Goal: Task Accomplishment & Management: Use online tool/utility

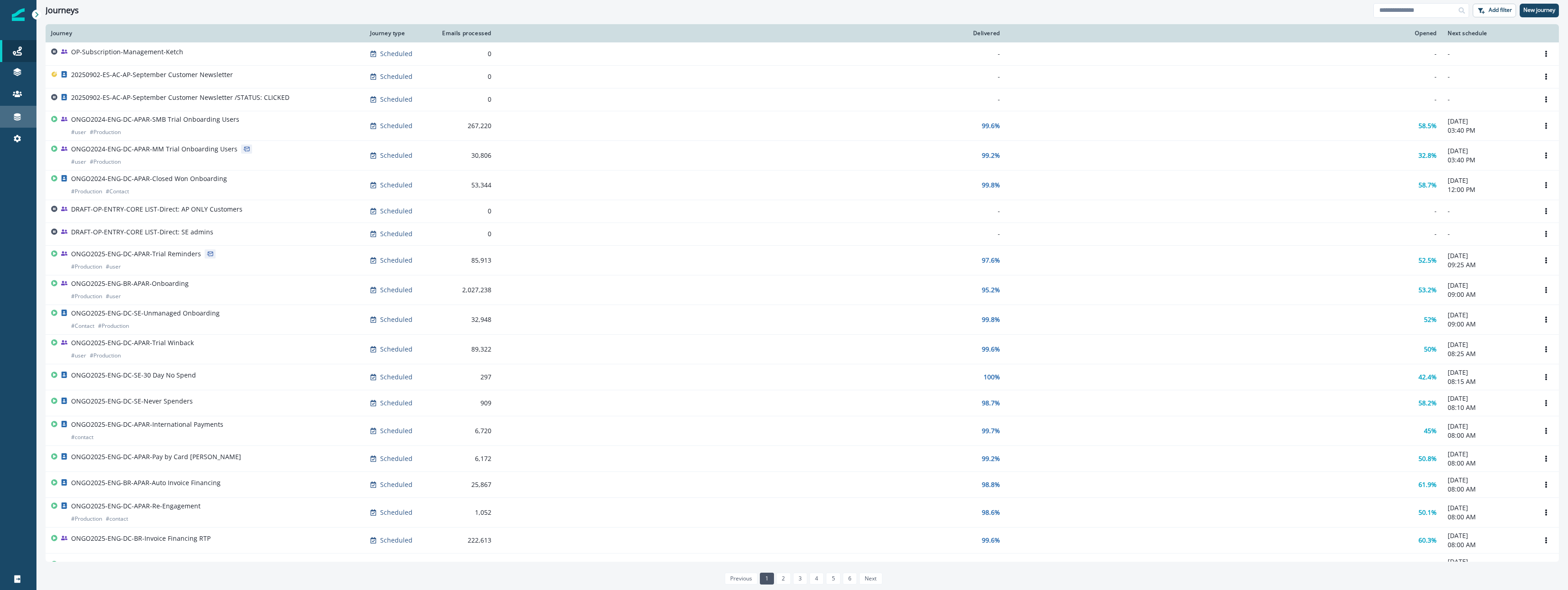
click at [19, 124] on link "Connections" at bounding box center [18, 117] width 37 height 22
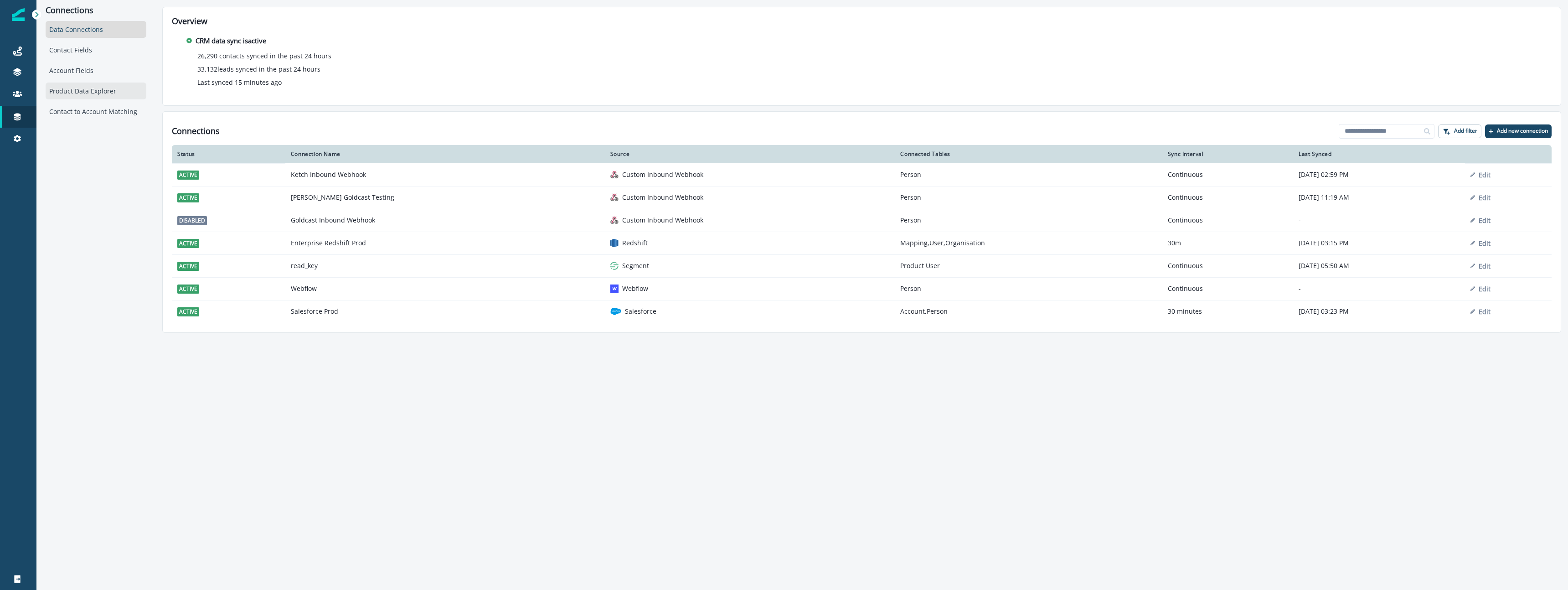
click at [96, 97] on div "Product Data Explorer" at bounding box center [96, 91] width 100 height 17
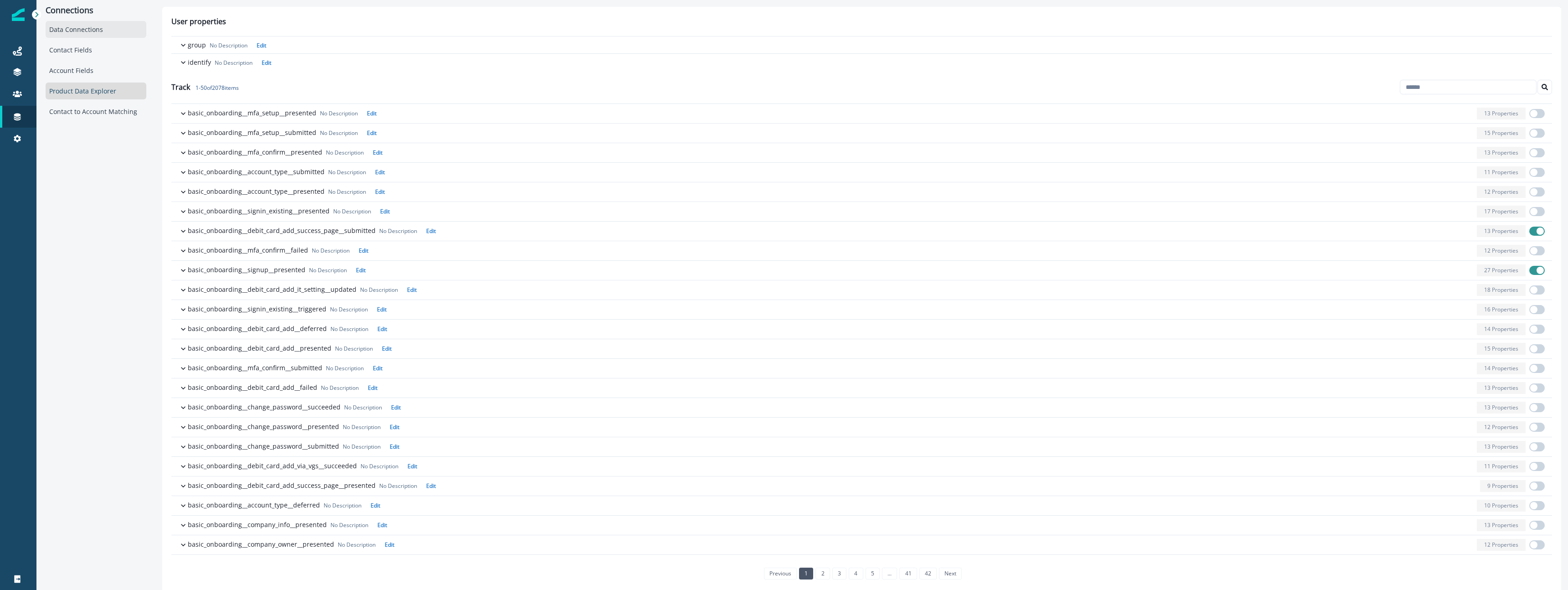
click at [86, 32] on div "Data Connections" at bounding box center [96, 29] width 100 height 17
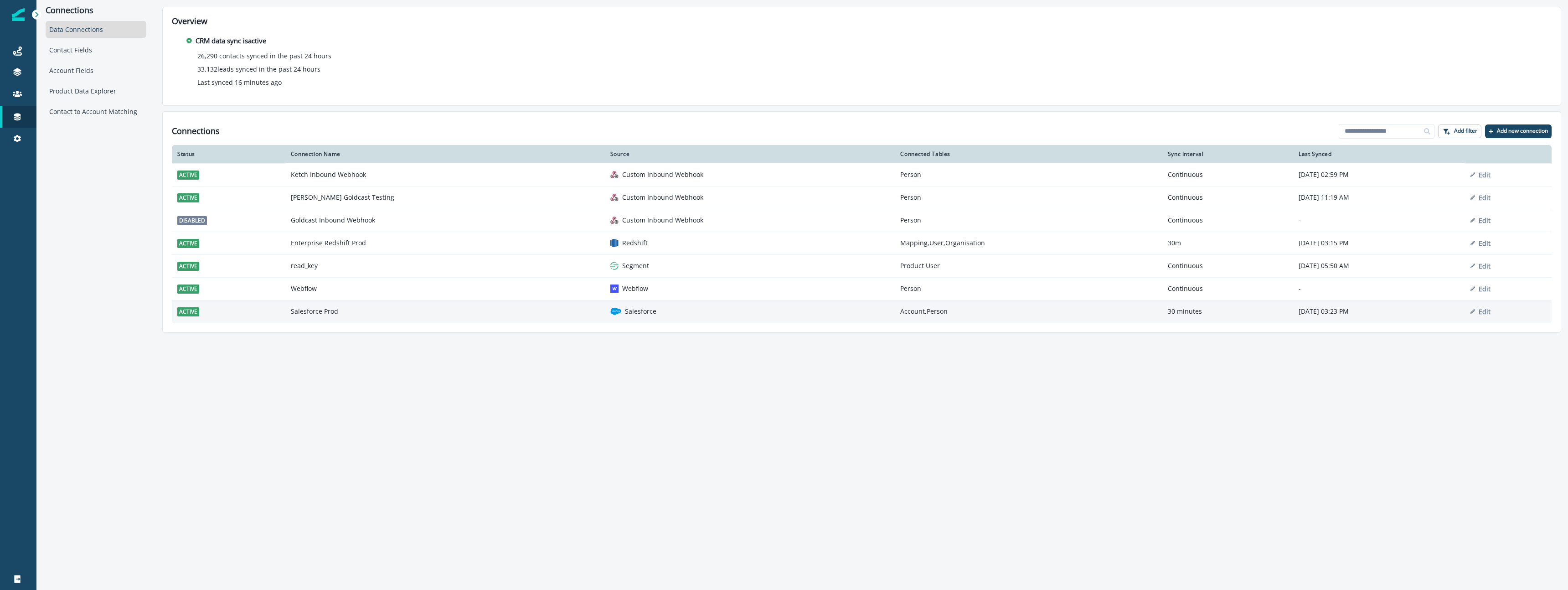
click at [625, 312] on p "Salesforce" at bounding box center [641, 311] width 32 height 9
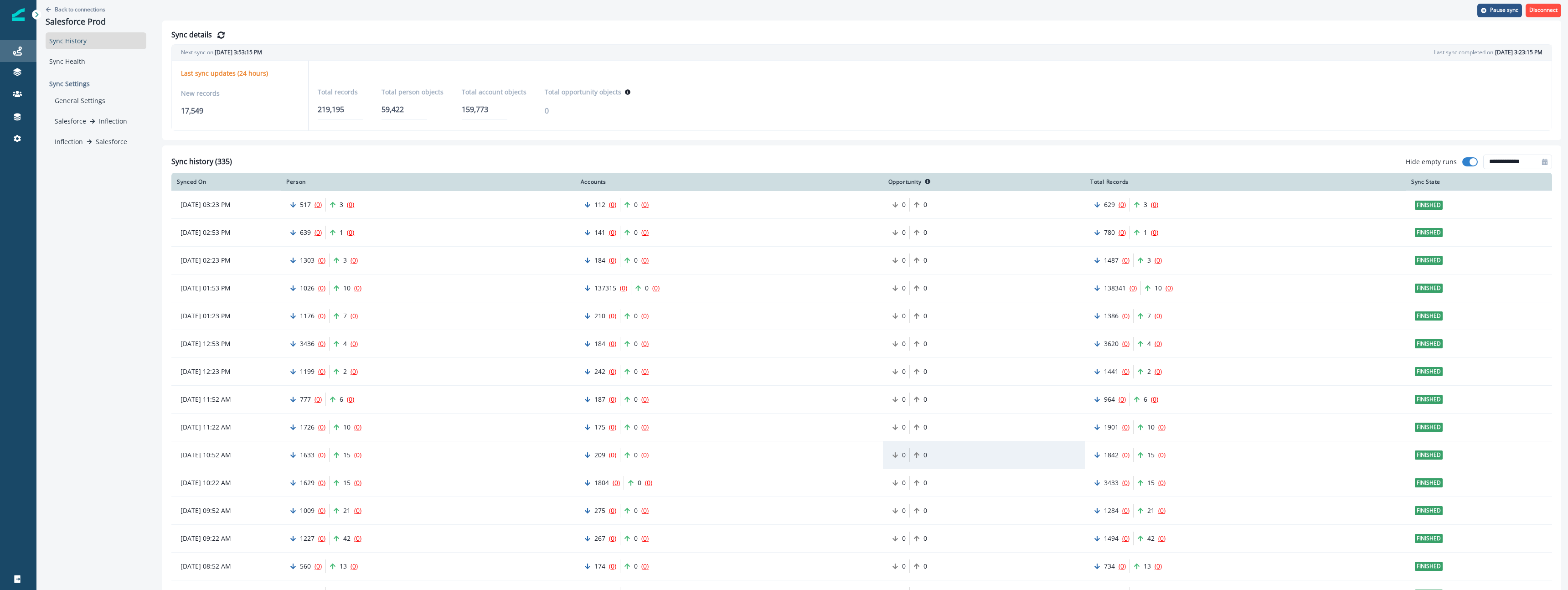
click at [23, 52] on div "Journeys" at bounding box center [18, 51] width 29 height 11
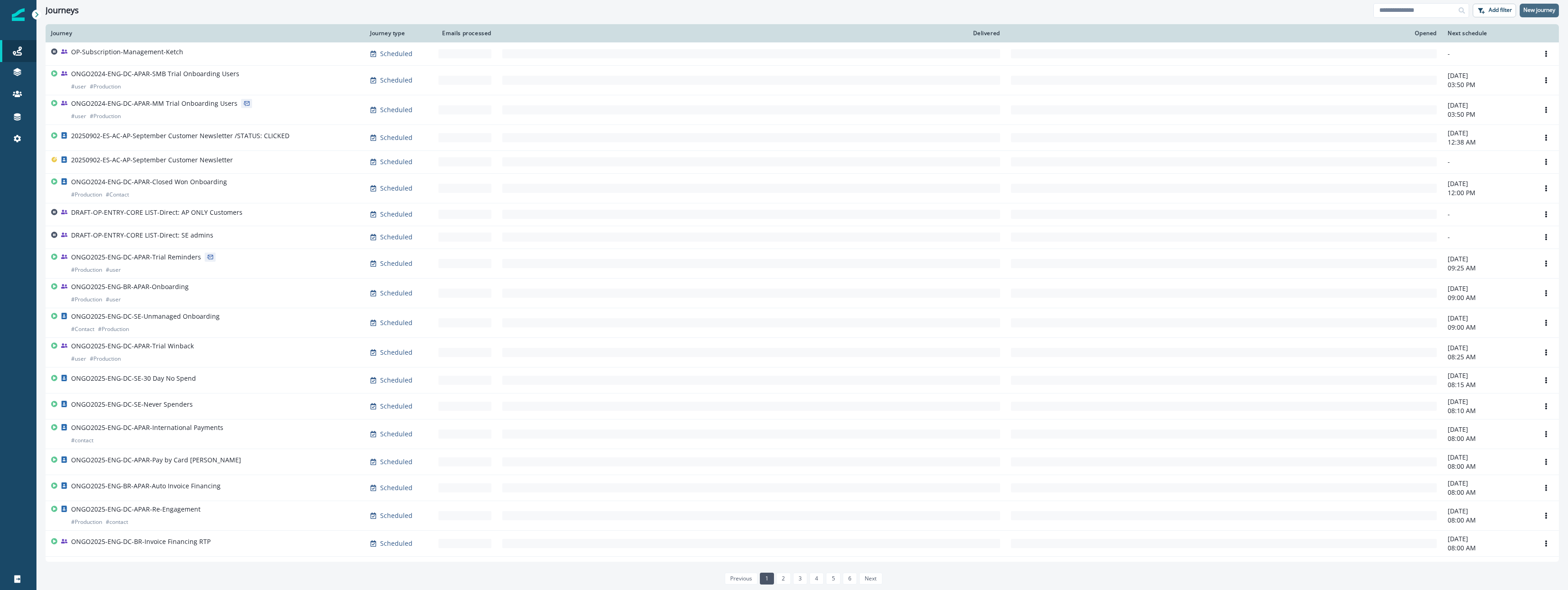
click at [1532, 9] on p "New journey" at bounding box center [1539, 10] width 32 height 6
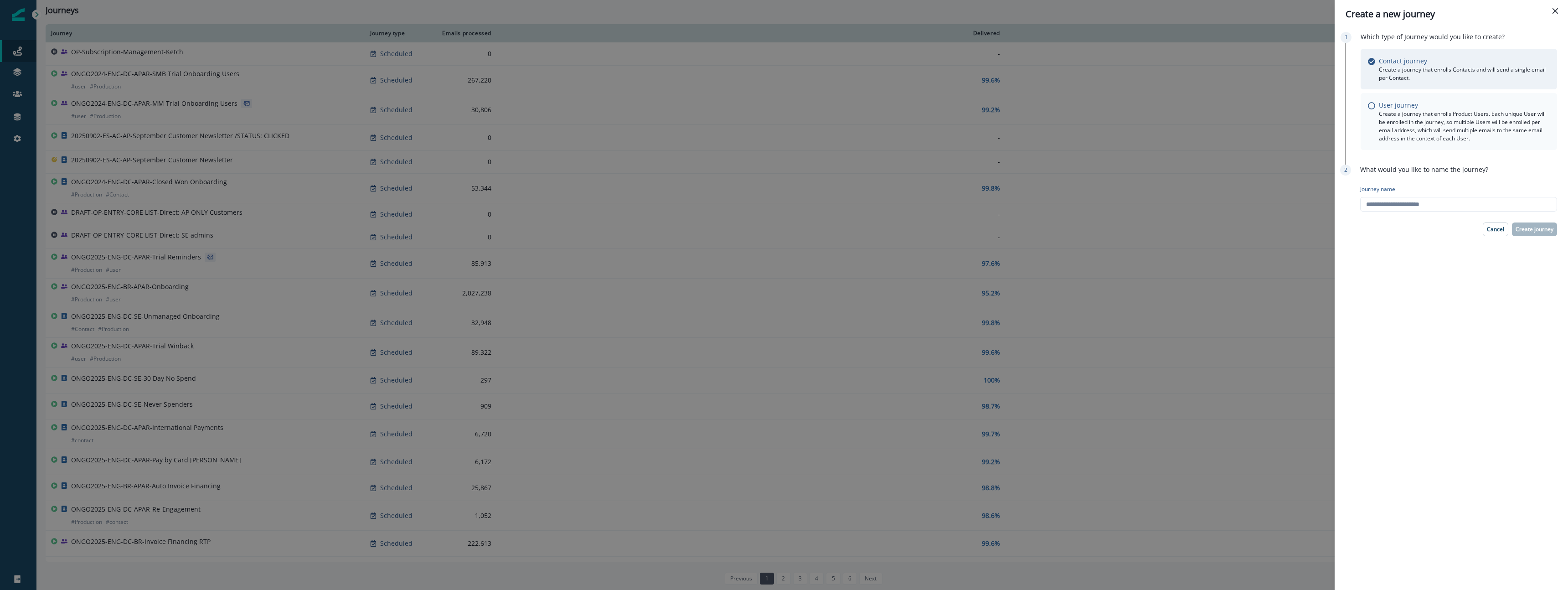
click at [1376, 105] on div "User journey Create a journey that enrolls Product Users. Each unique User will…" at bounding box center [1458, 122] width 182 height 43
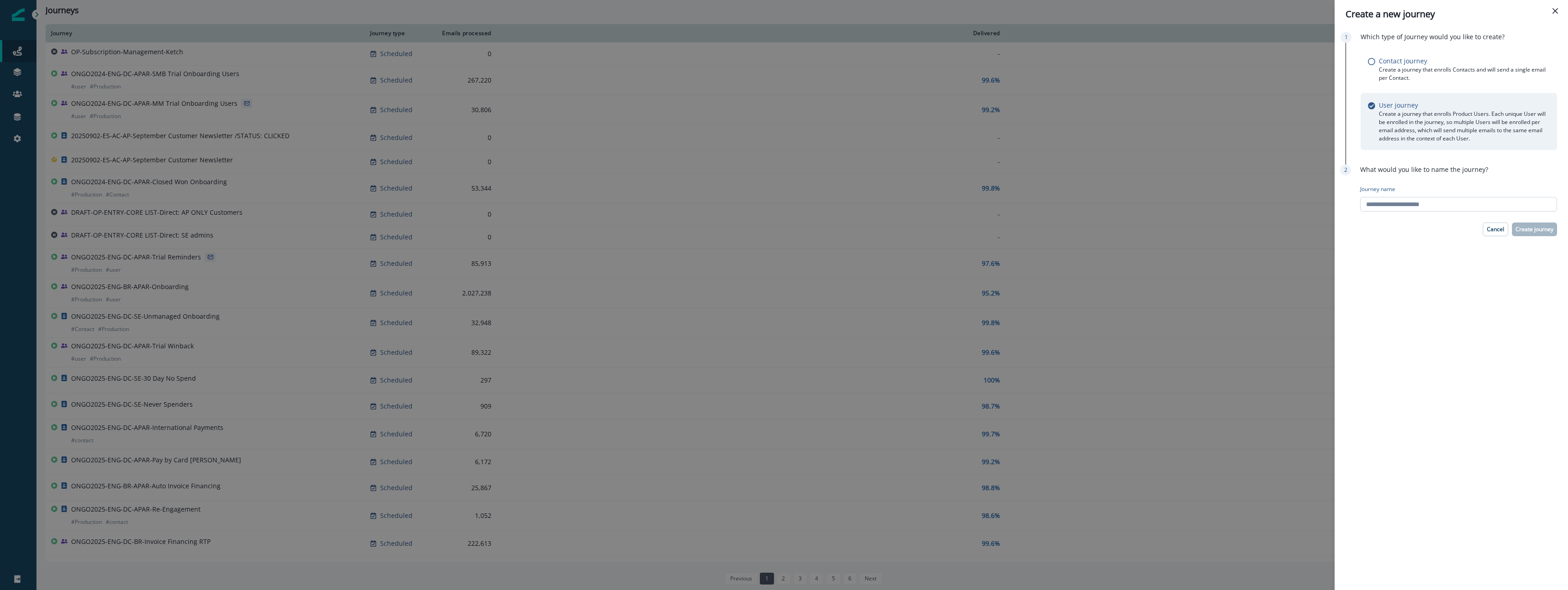
click at [1387, 205] on input "Journey name" at bounding box center [1458, 204] width 197 height 15
drag, startPoint x: 1365, startPoint y: 205, endPoint x: 1385, endPoint y: 230, distance: 32.0
click at [1368, 209] on input "**********" at bounding box center [1458, 204] width 197 height 15
click at [1364, 204] on input "**********" at bounding box center [1458, 204] width 197 height 15
type input "**********"
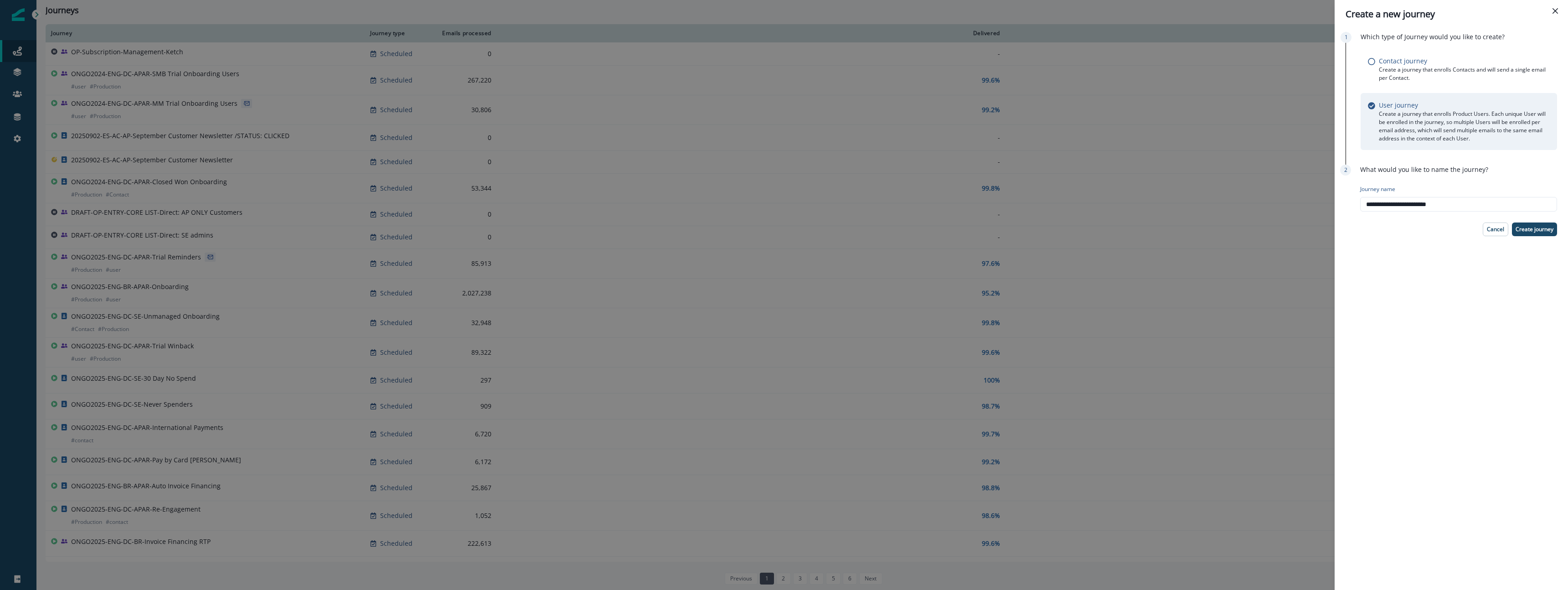
click at [1531, 226] on p "Create journey" at bounding box center [1535, 229] width 38 height 6
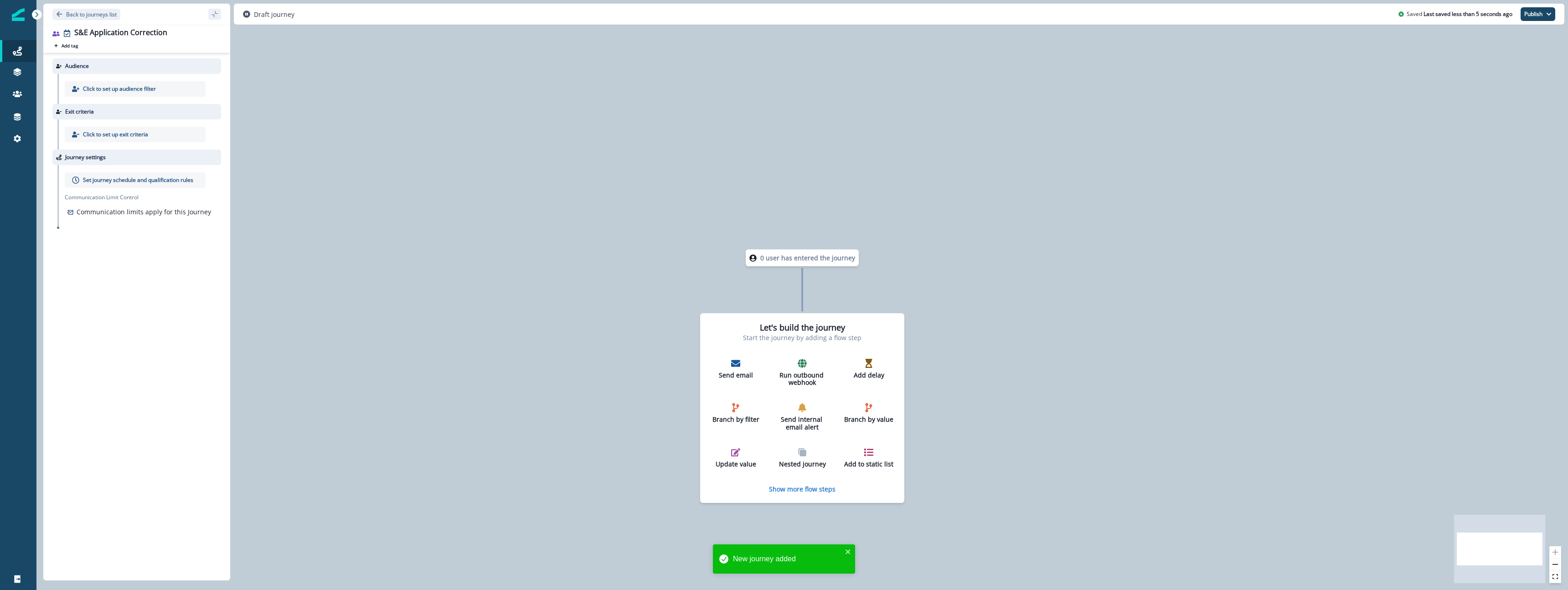
click at [99, 90] on p "Click to set up audience filter" at bounding box center [119, 88] width 73 height 8
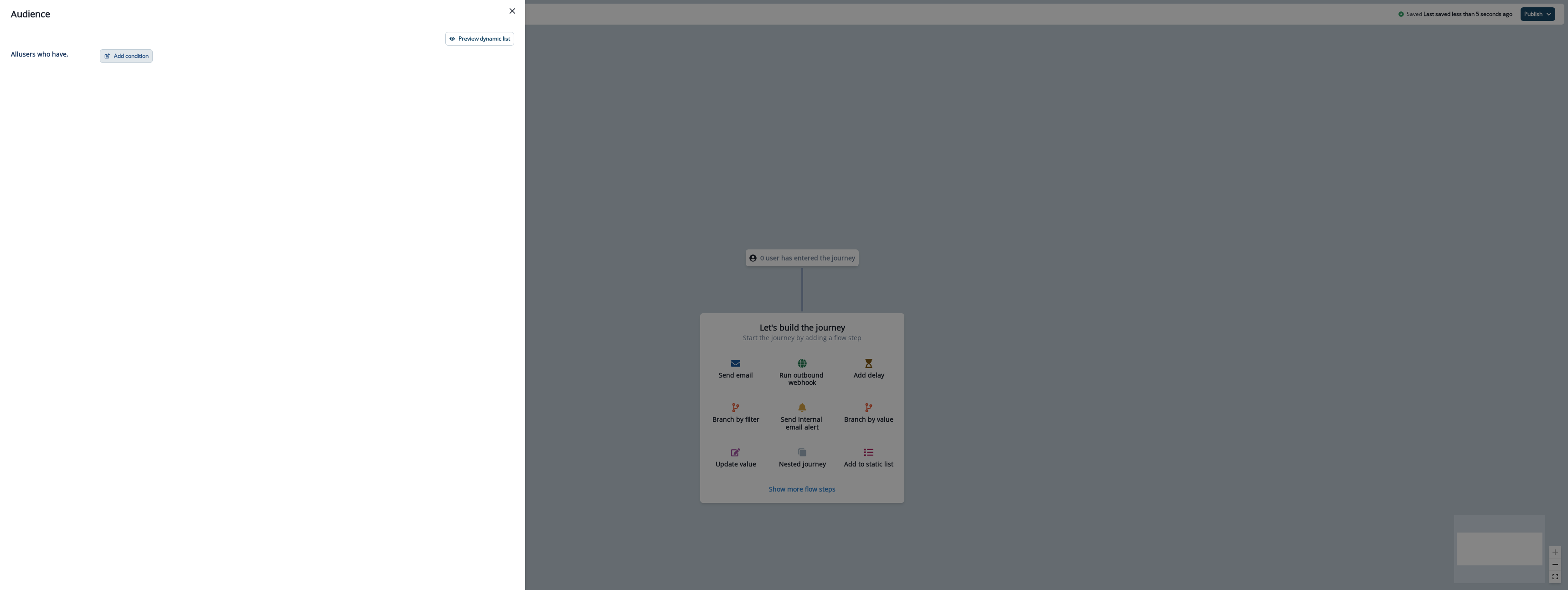
click at [124, 57] on button "Add condition" at bounding box center [126, 56] width 53 height 13
click at [173, 39] on div "Preview dynamic list" at bounding box center [262, 38] width 503 height 13
click at [145, 52] on button "Add condition" at bounding box center [126, 56] width 53 height 13
click at [147, 110] on button "Performed a product event" at bounding box center [158, 110] width 115 height 15
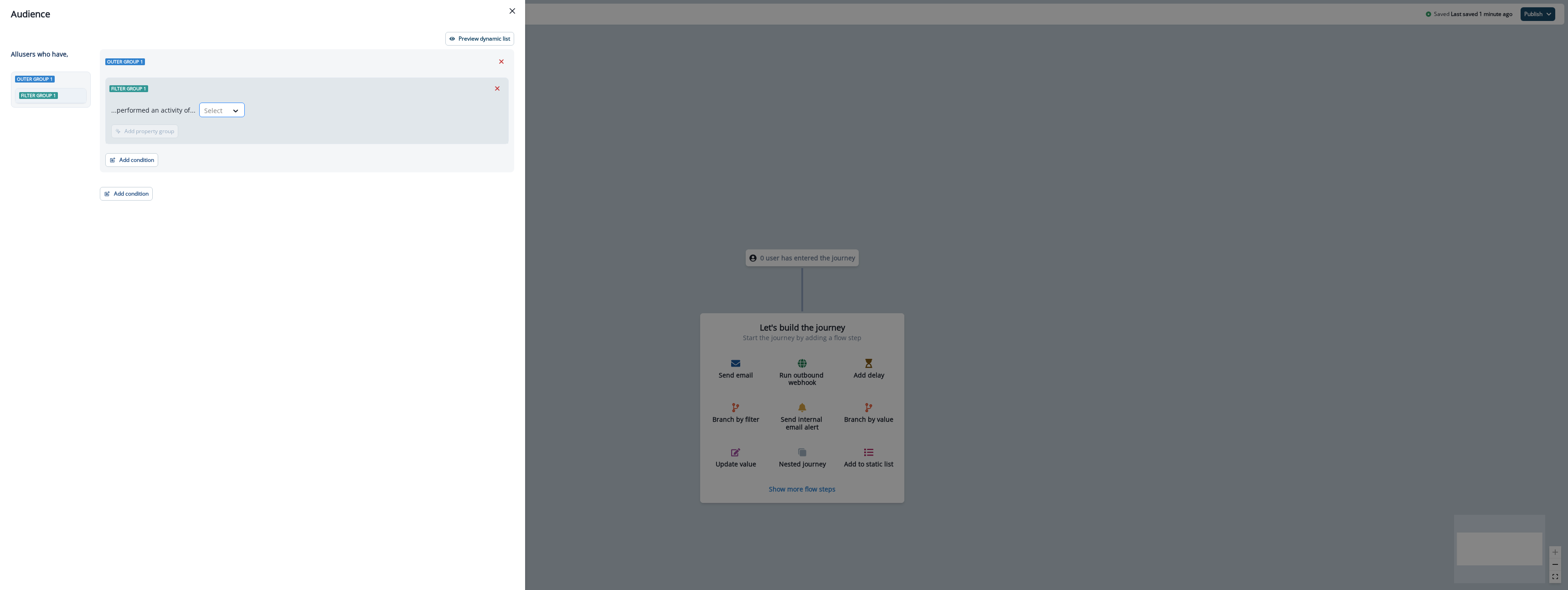
click at [223, 113] on div "Select" at bounding box center [214, 110] width 28 height 15
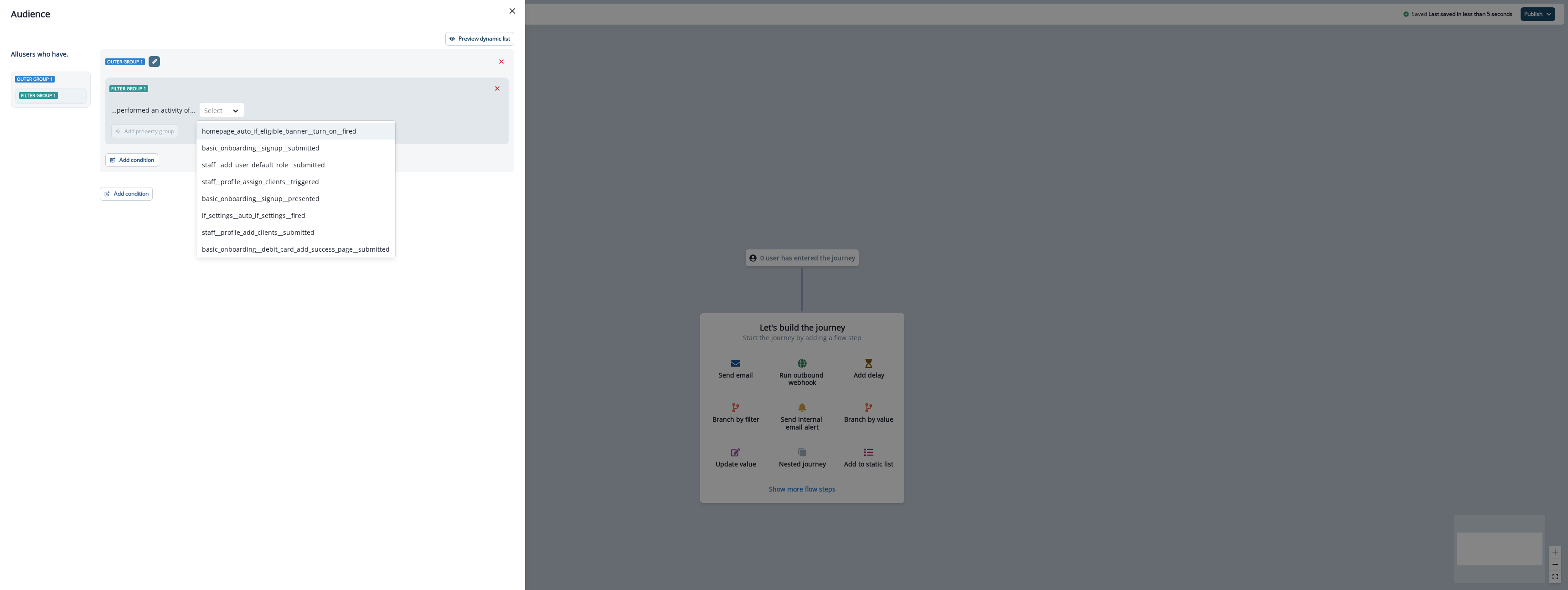
click at [155, 63] on icon "Edit name" at bounding box center [154, 61] width 5 height 5
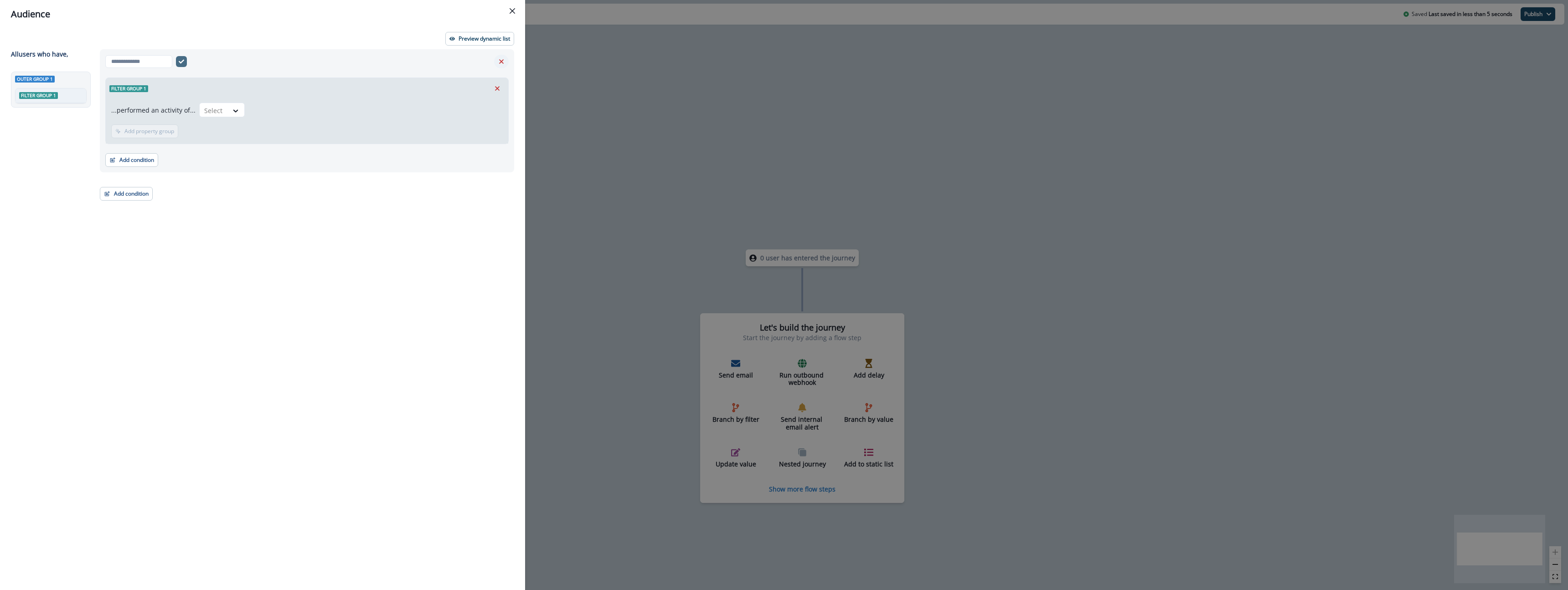
click at [500, 63] on icon "Remove" at bounding box center [501, 61] width 8 height 8
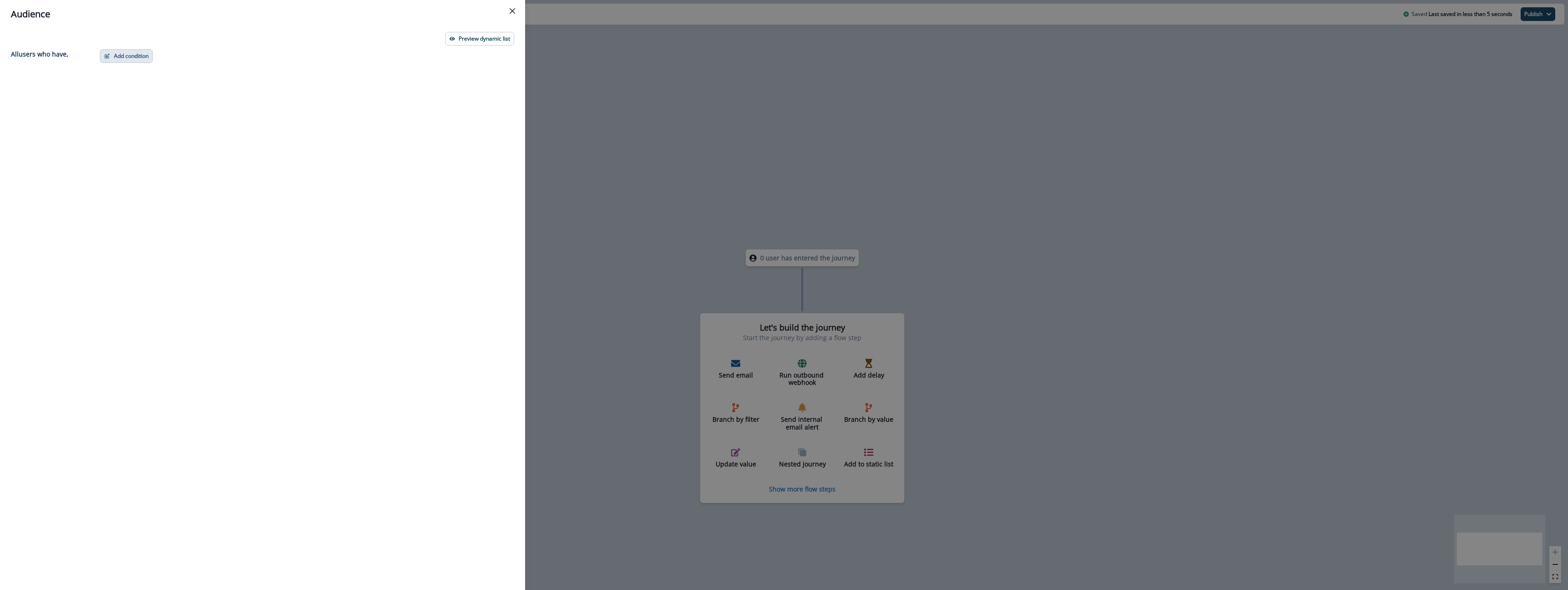
click at [110, 55] on button "Add condition" at bounding box center [126, 56] width 53 height 13
click at [166, 94] on button "A person property" at bounding box center [158, 95] width 115 height 15
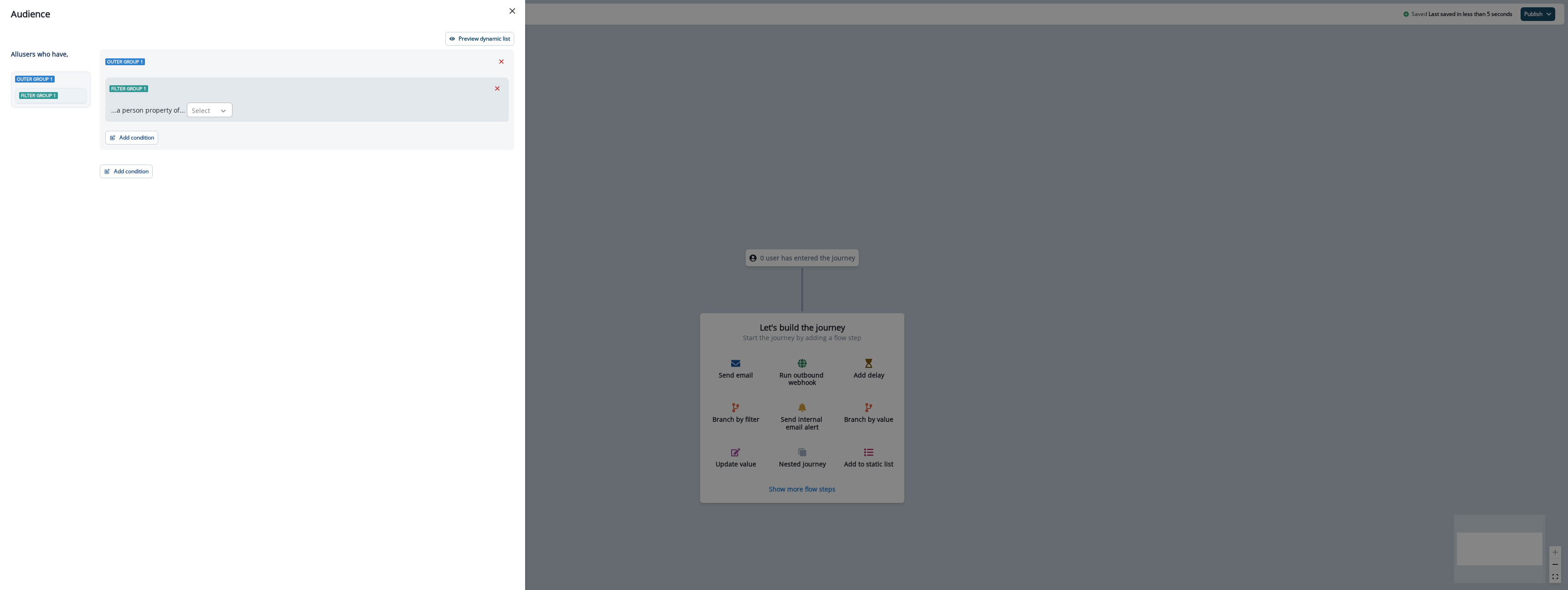
click at [215, 113] on div at bounding box center [223, 110] width 15 height 9
click at [293, 150] on div "Status" at bounding box center [346, 144] width 324 height 17
click at [265, 109] on div at bounding box center [272, 110] width 15 height 9
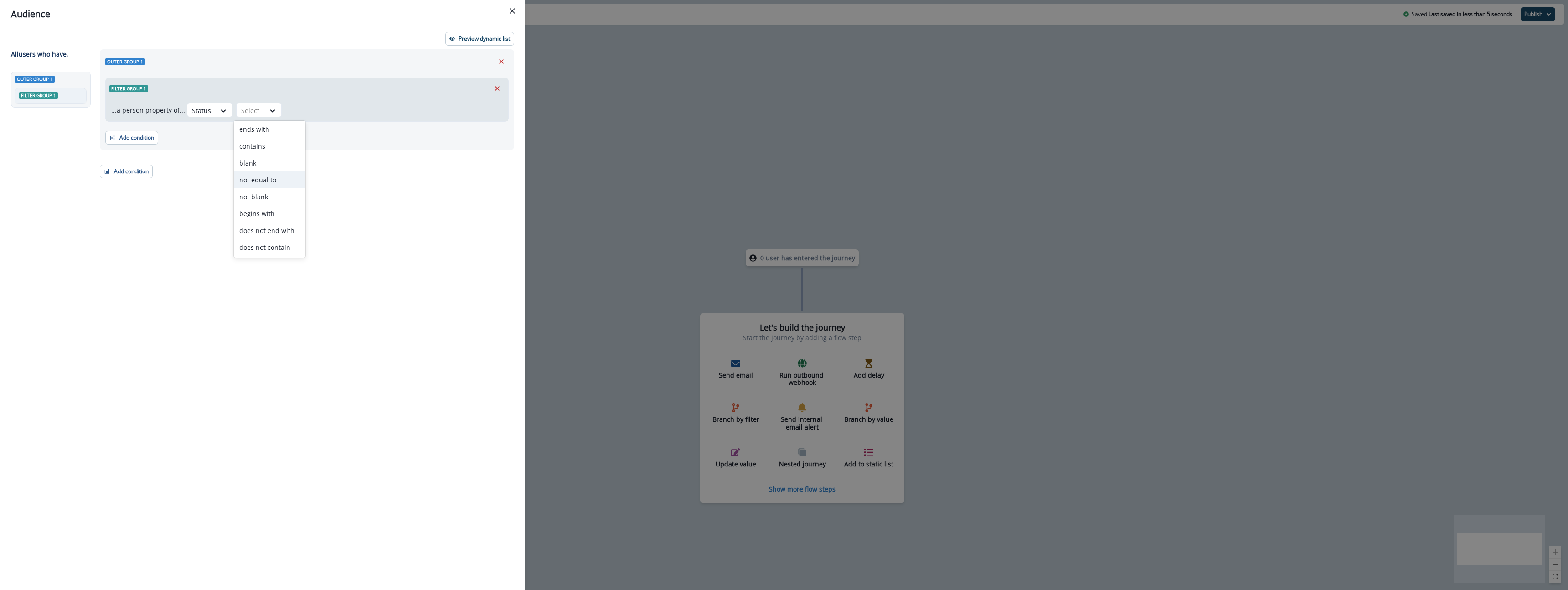
drag, startPoint x: 394, startPoint y: 180, endPoint x: 348, endPoint y: 150, distance: 54.9
click at [394, 180] on div "Outer group 1 Filter group 1 ...a person property of... Status not equal to, 6 …" at bounding box center [304, 303] width 420 height 507
click at [220, 110] on icon at bounding box center [223, 110] width 8 height 9
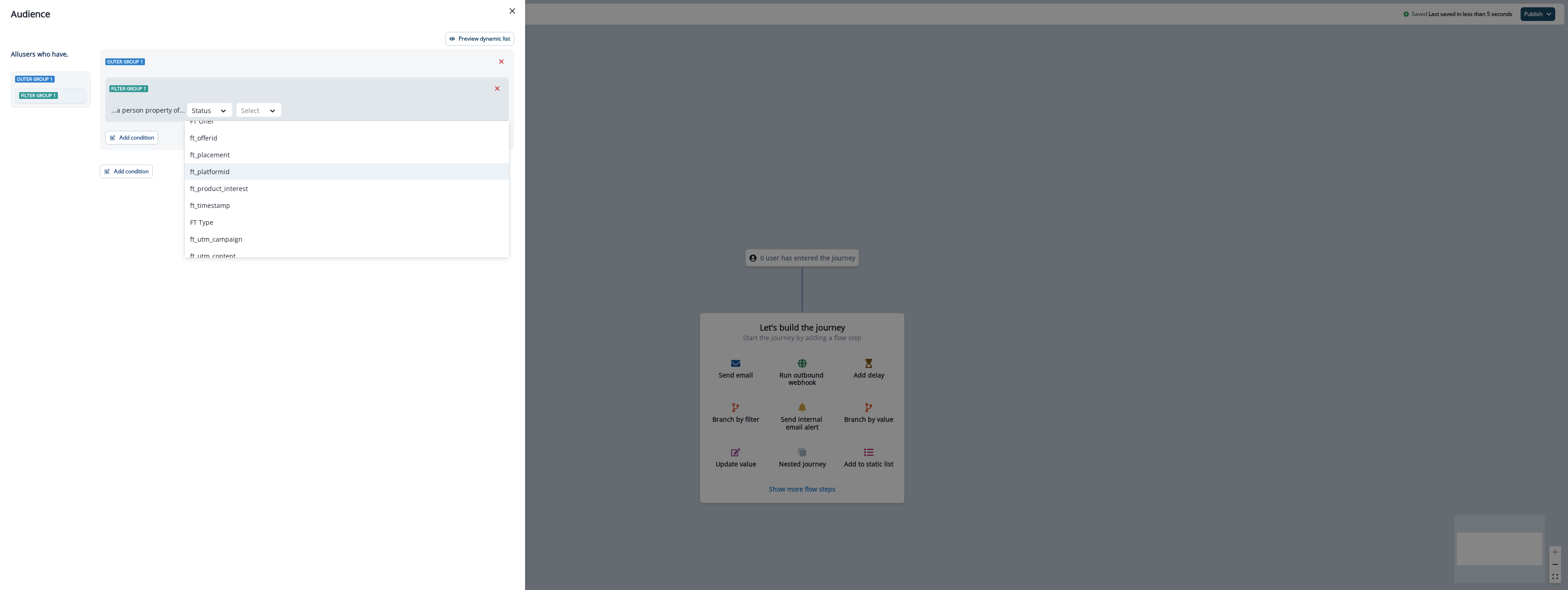
scroll to position [960, 0]
click at [152, 61] on icon "Edit name" at bounding box center [154, 61] width 5 height 5
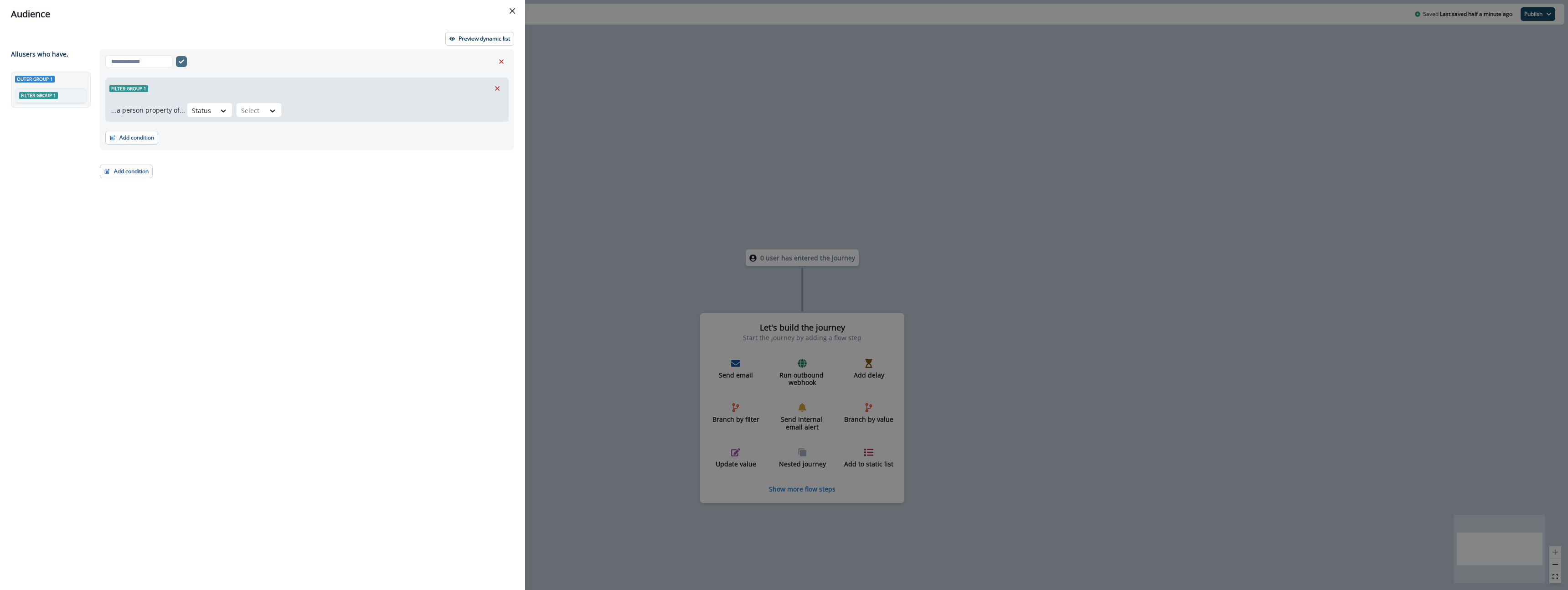
click at [219, 23] on header "Audience" at bounding box center [262, 14] width 525 height 28
click at [499, 57] on icon "Remove" at bounding box center [501, 61] width 8 height 8
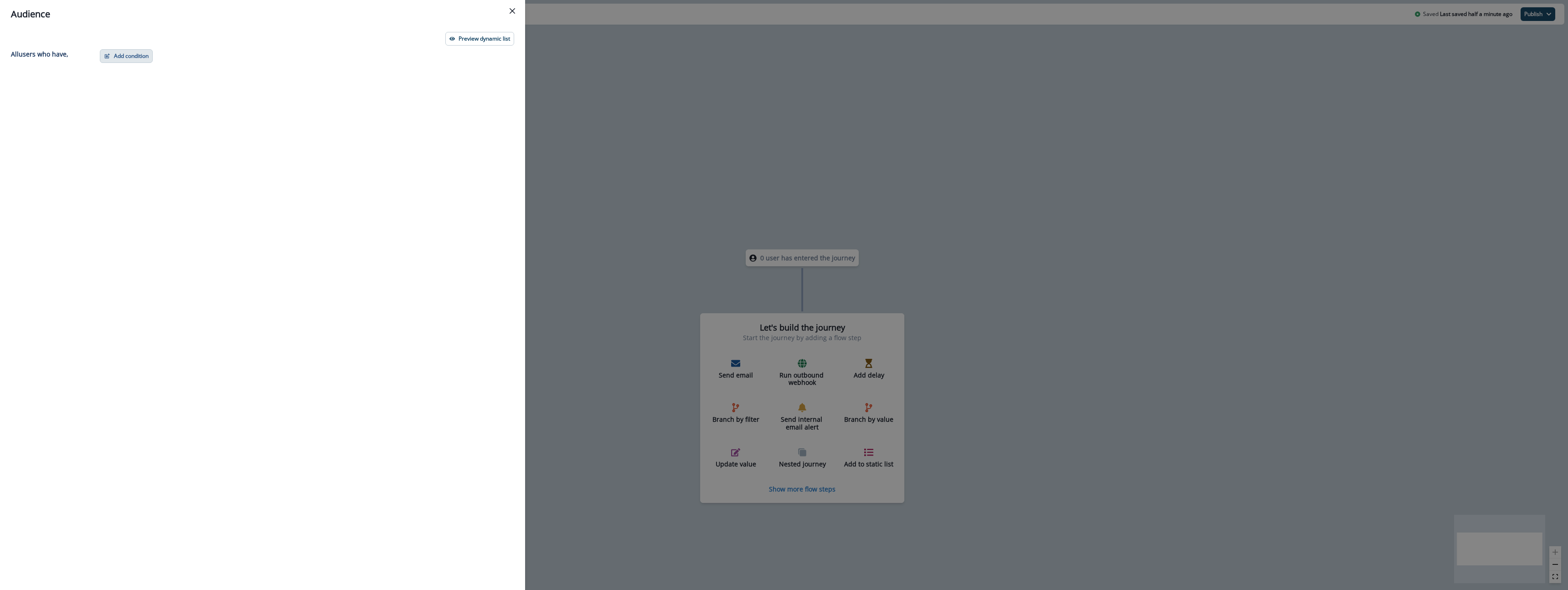
click at [123, 52] on button "Add condition" at bounding box center [126, 56] width 53 height 13
click at [463, 13] on div "Audience" at bounding box center [262, 14] width 503 height 13
click at [774, 159] on div "Audience Preview dynamic list All user s who have, Add condition Contact proper…" at bounding box center [784, 295] width 1568 height 590
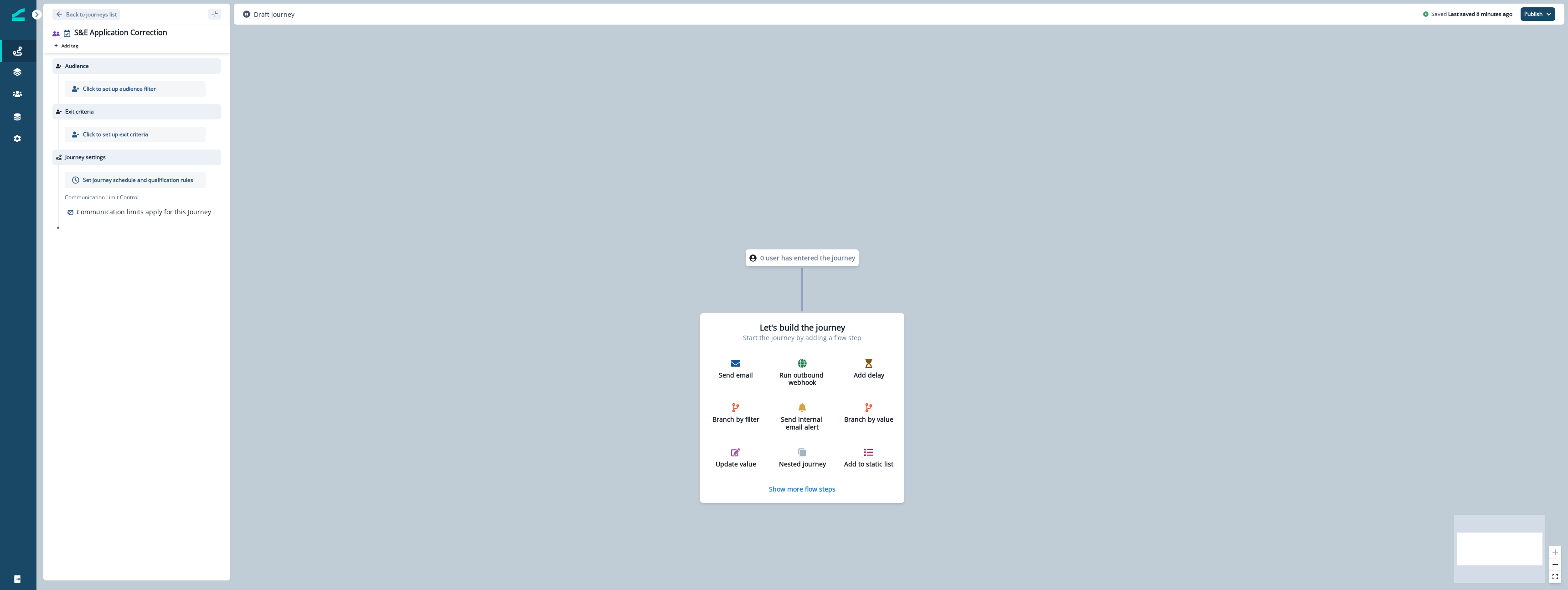
click at [16, 13] on img at bounding box center [18, 14] width 13 height 13
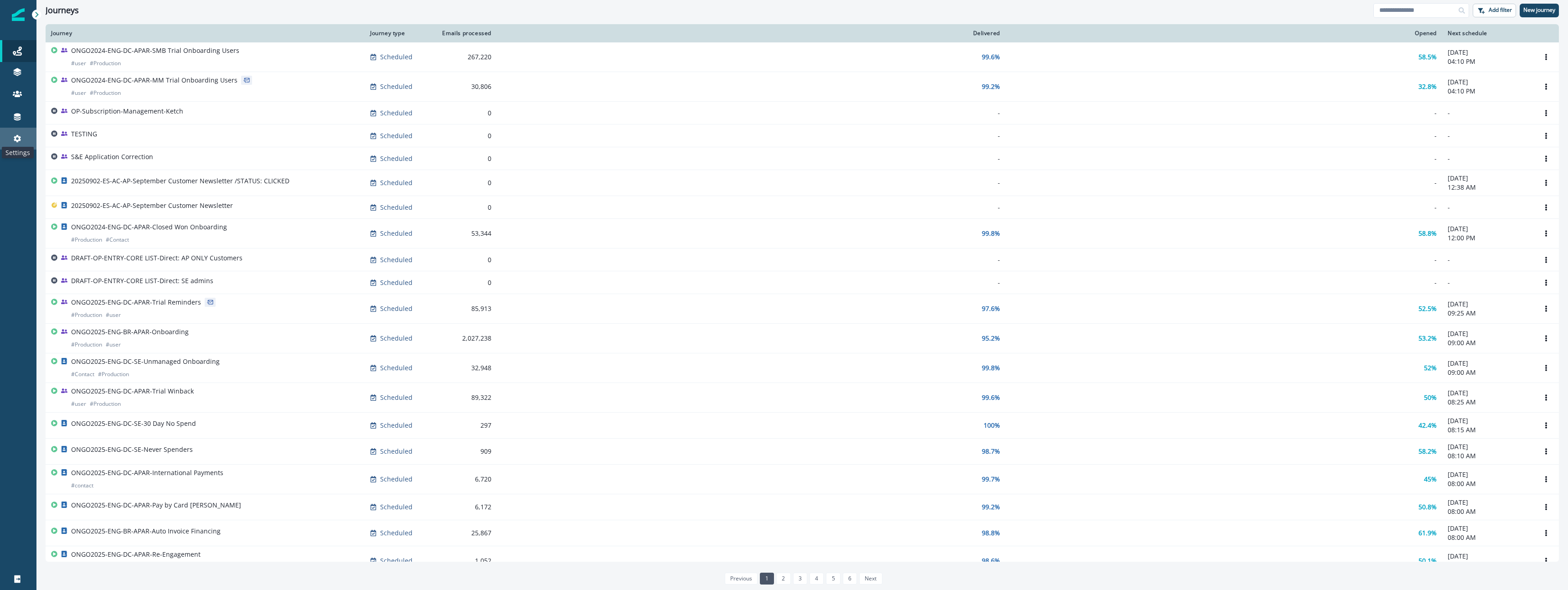
click at [17, 135] on icon at bounding box center [17, 139] width 7 height 7
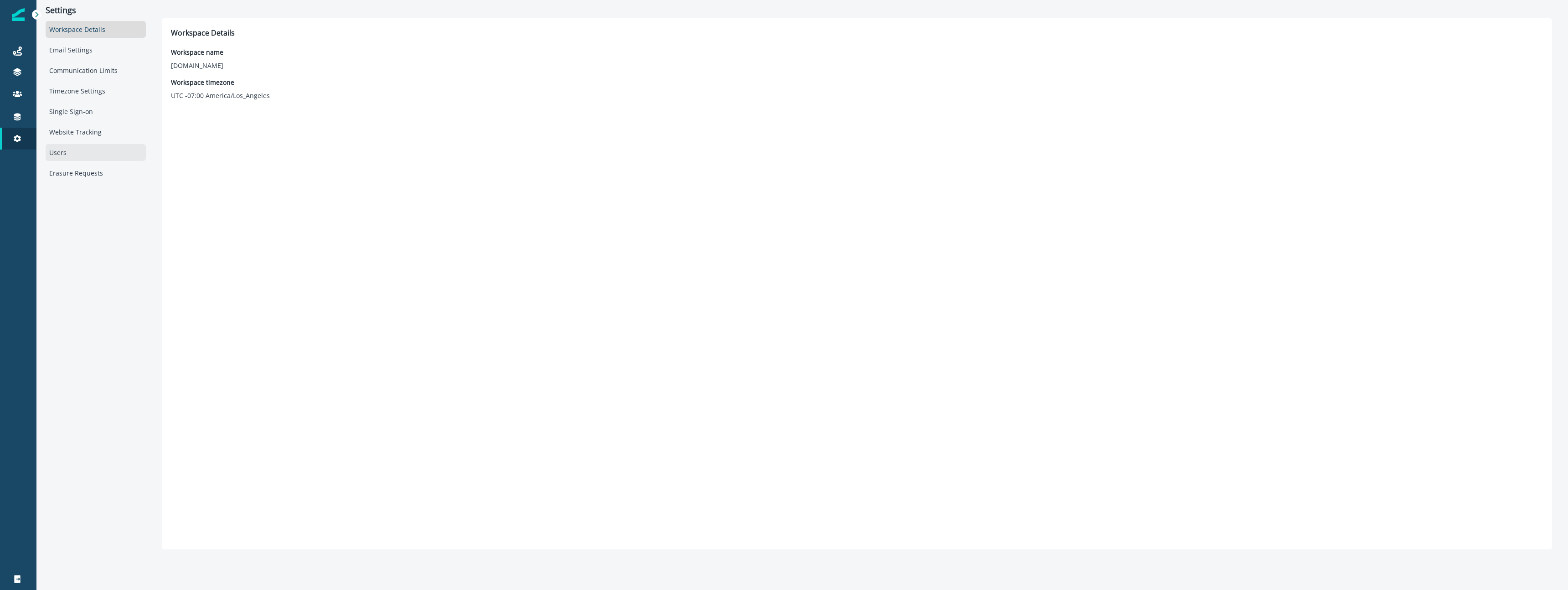
click at [65, 150] on div "Users" at bounding box center [96, 153] width 100 height 17
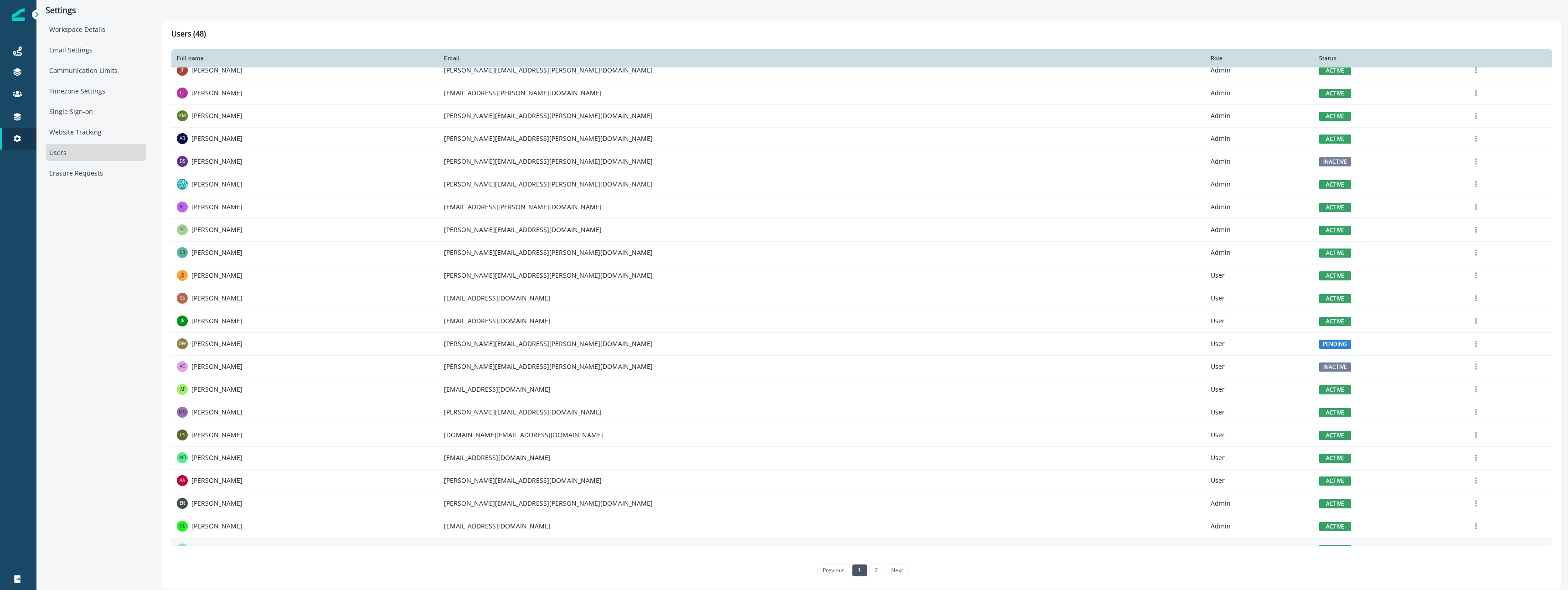
scroll to position [206, 0]
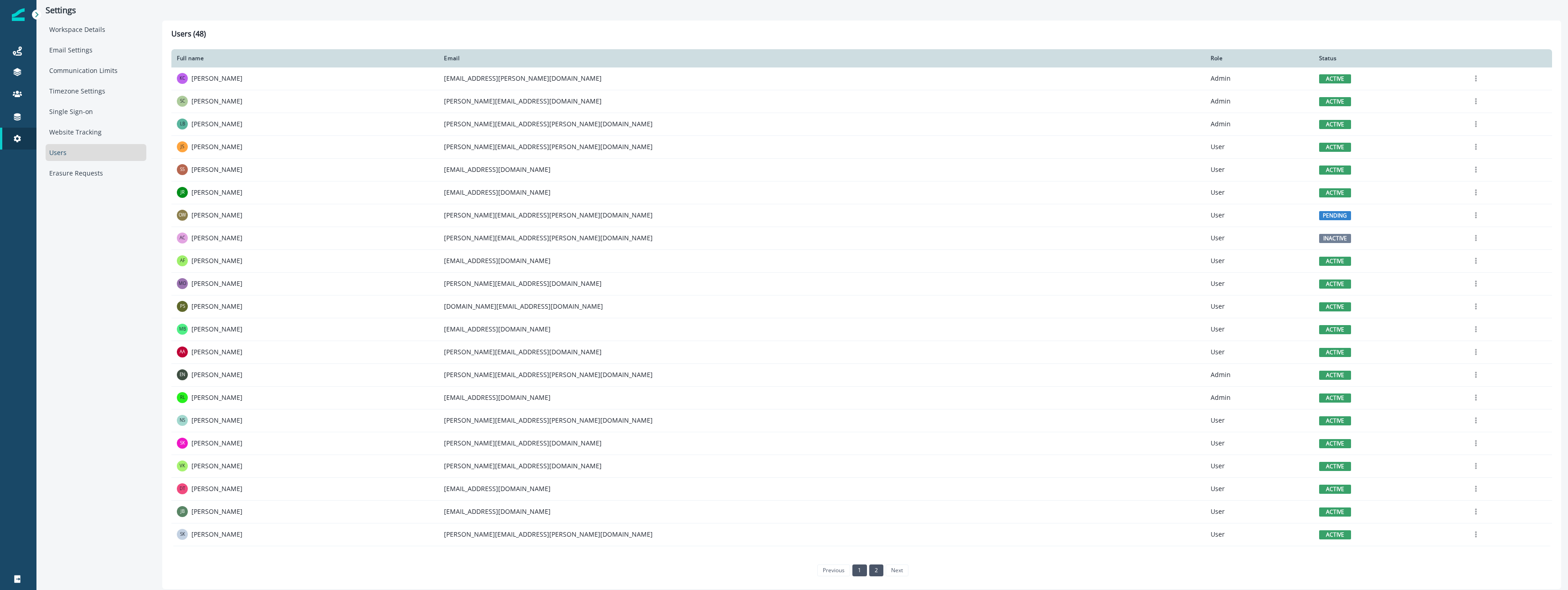
click at [872, 569] on link "2" at bounding box center [876, 570] width 14 height 12
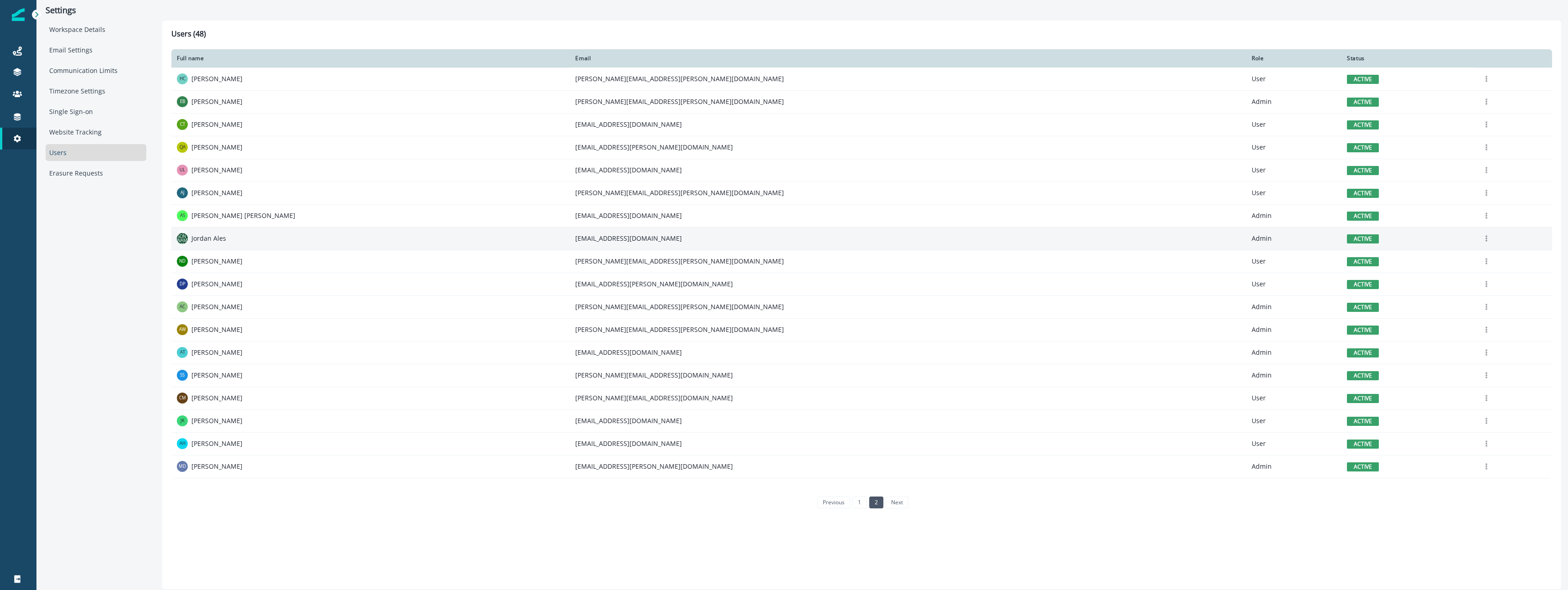
scroll to position [0, 0]
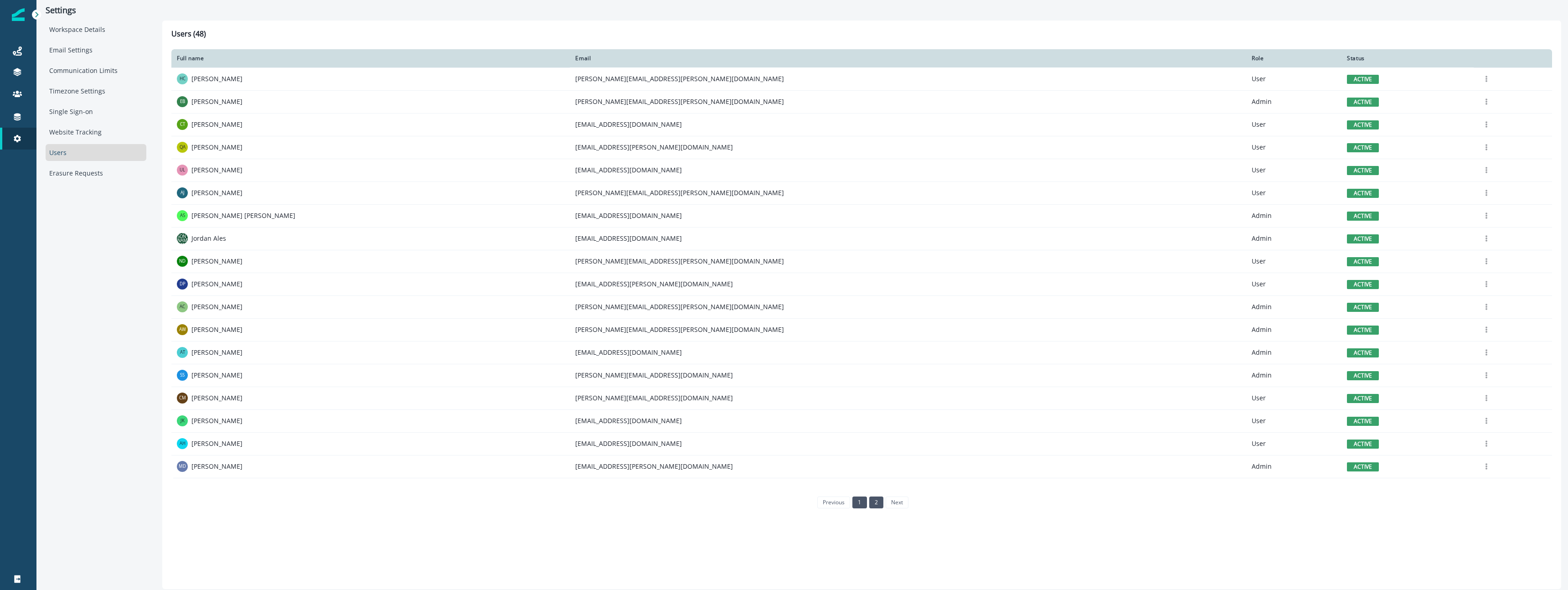
click at [856, 503] on link "1" at bounding box center [859, 502] width 14 height 12
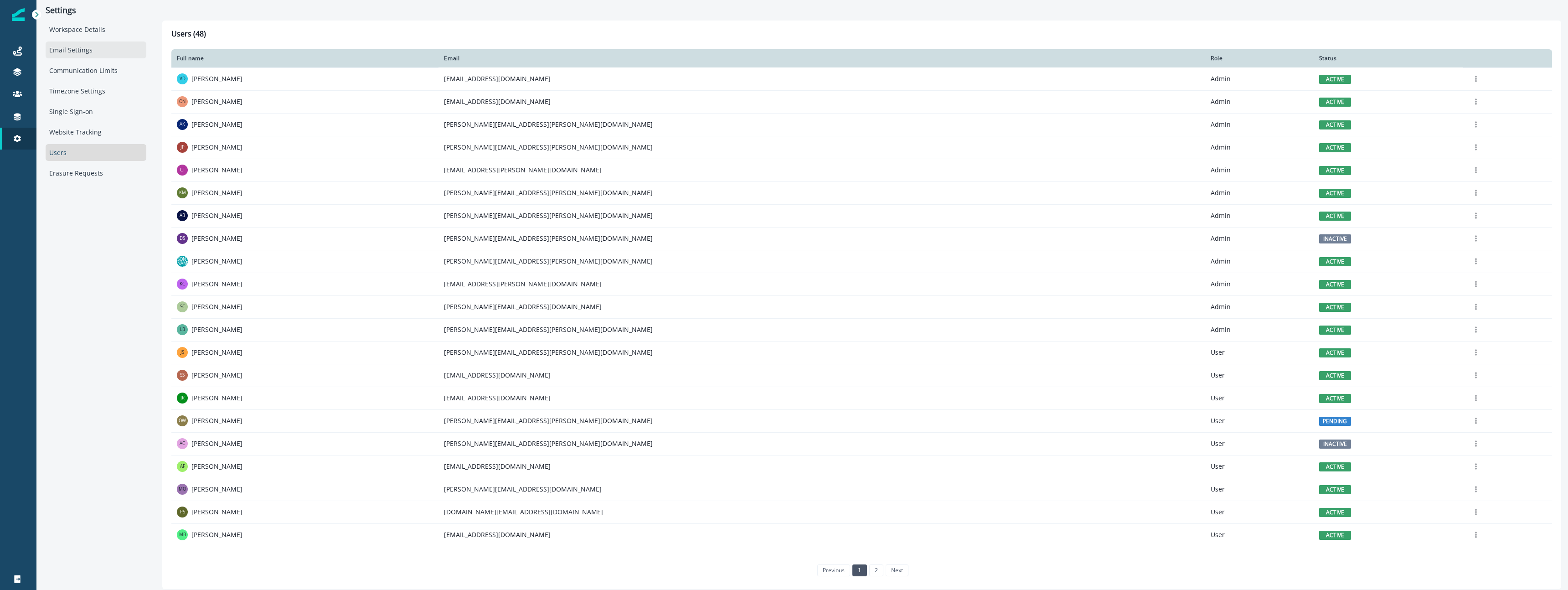
click at [102, 49] on div "Email Settings" at bounding box center [96, 50] width 100 height 17
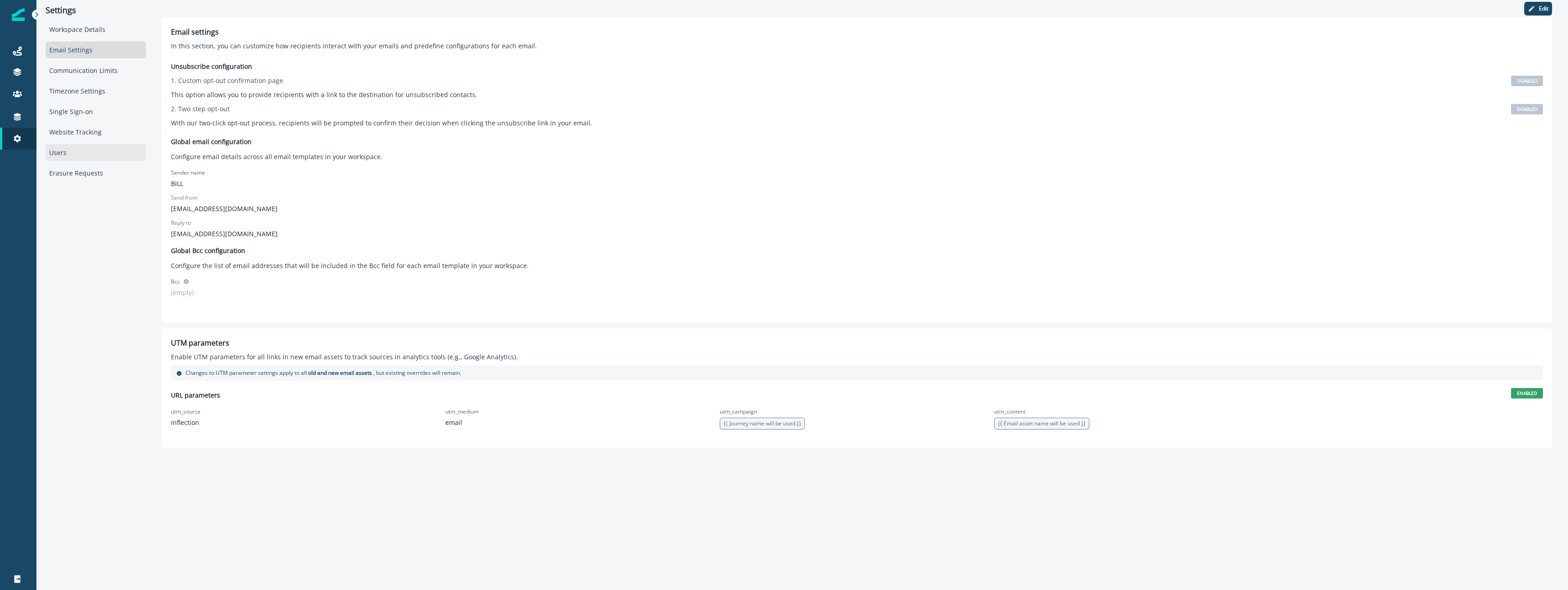
click at [84, 153] on div "Users" at bounding box center [96, 153] width 100 height 17
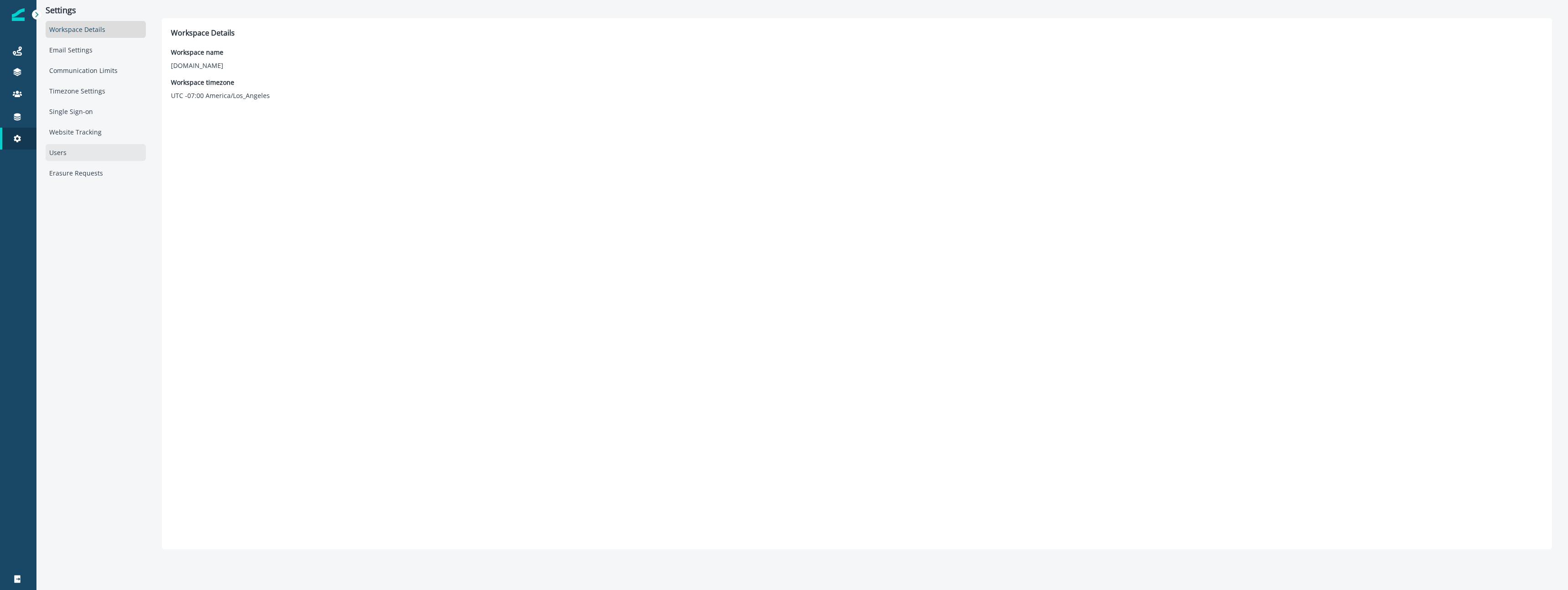
click at [82, 155] on div "Users" at bounding box center [96, 153] width 100 height 17
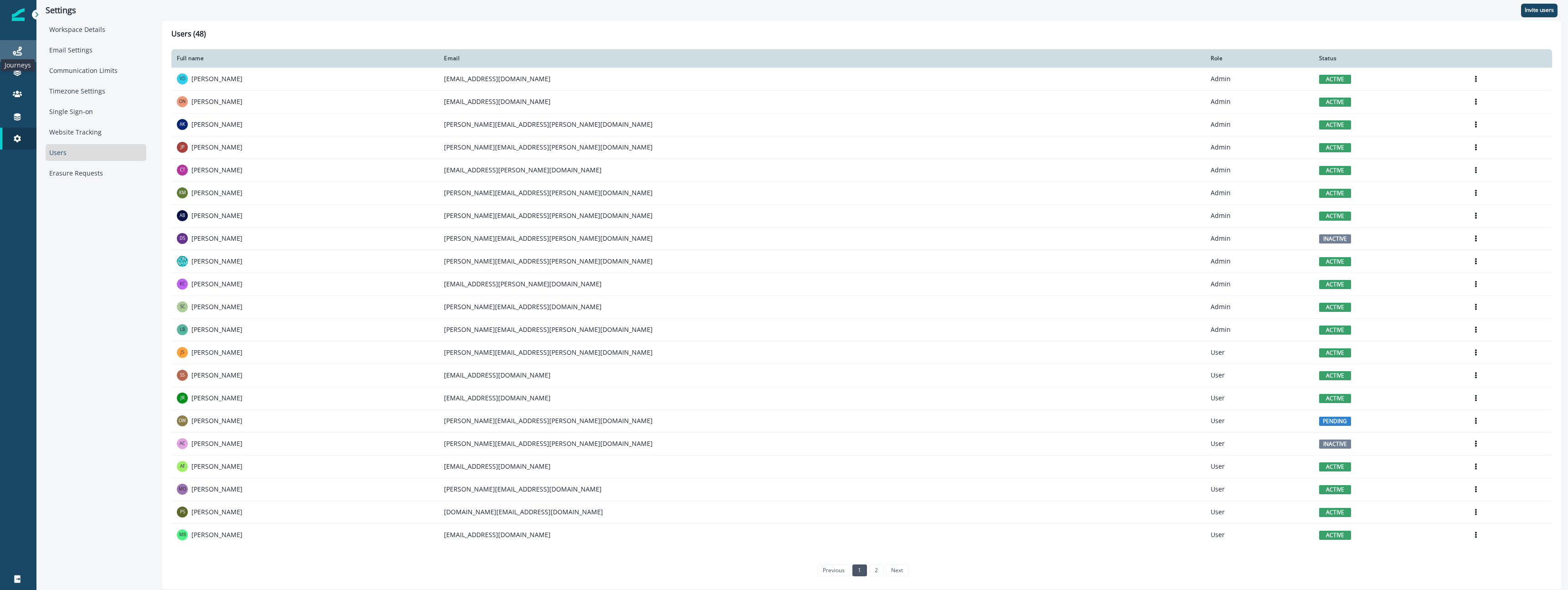
click at [18, 52] on icon at bounding box center [17, 51] width 9 height 9
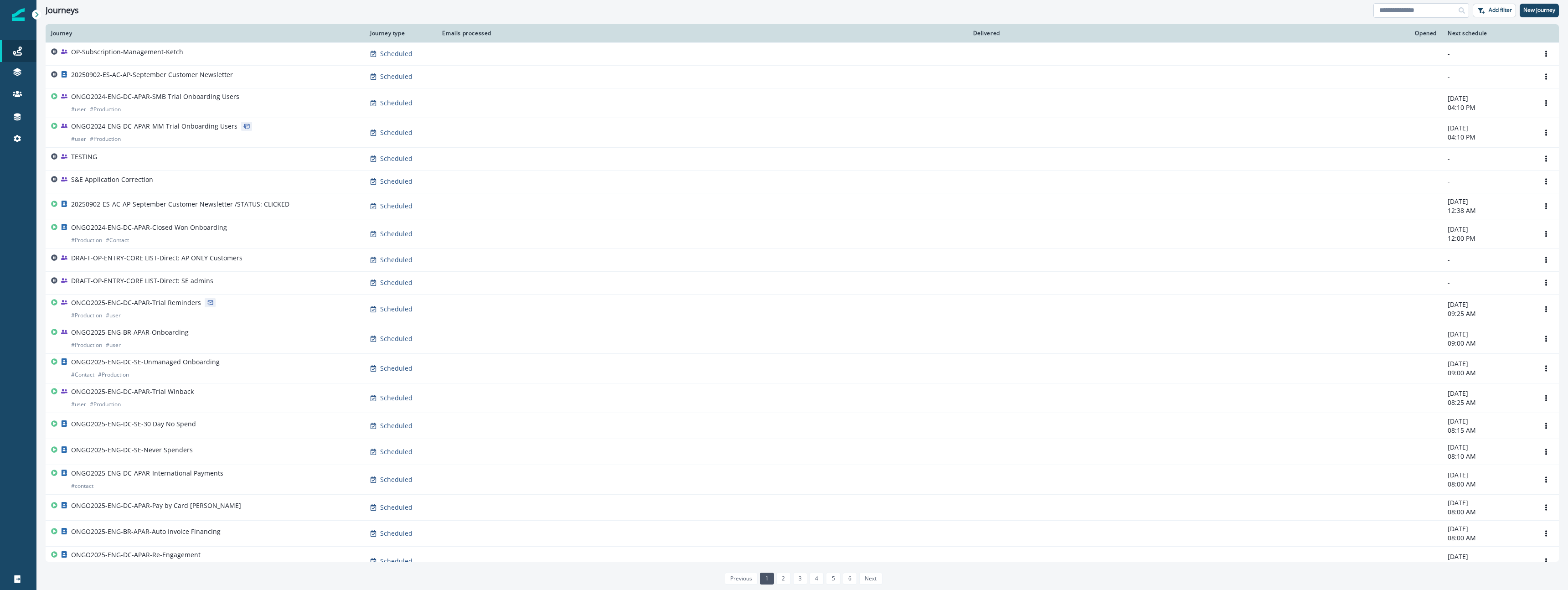
click at [1402, 13] on input at bounding box center [1421, 10] width 96 height 15
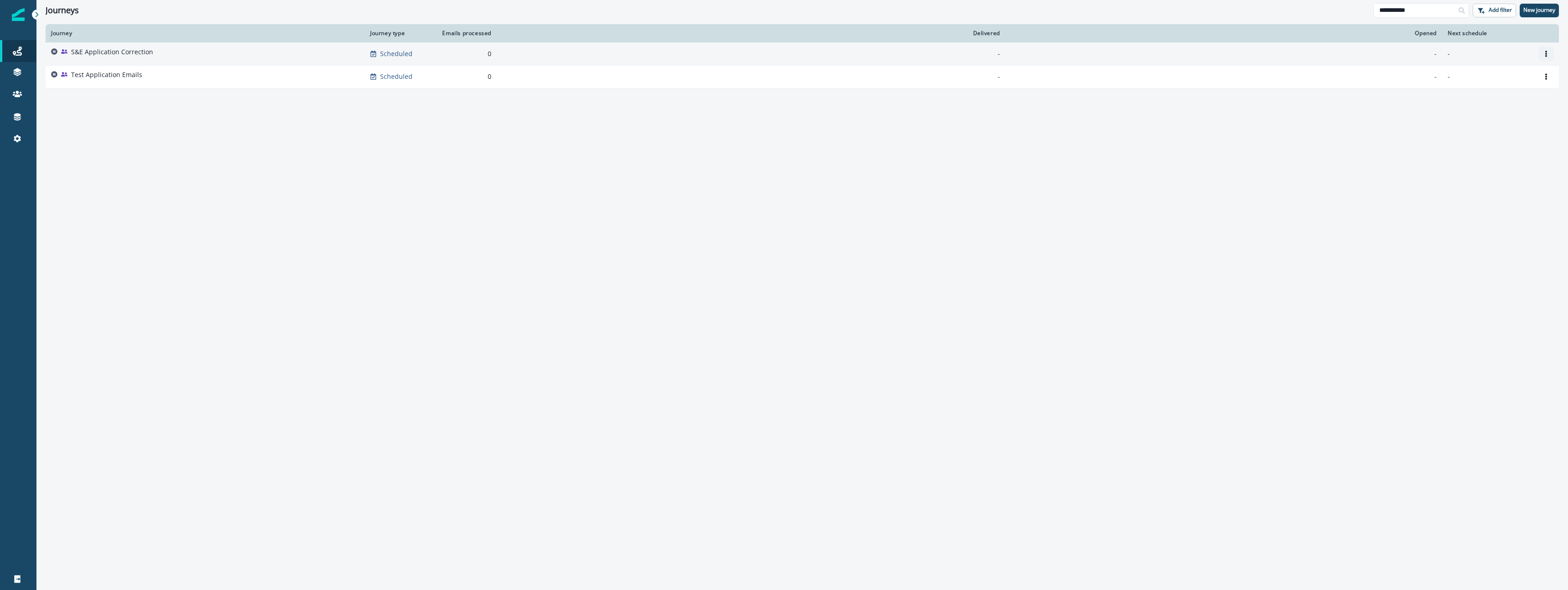
type input "**********"
click at [1548, 53] on icon "Options" at bounding box center [1546, 54] width 6 height 6
click at [1477, 89] on button "Rename" at bounding box center [1502, 90] width 101 height 15
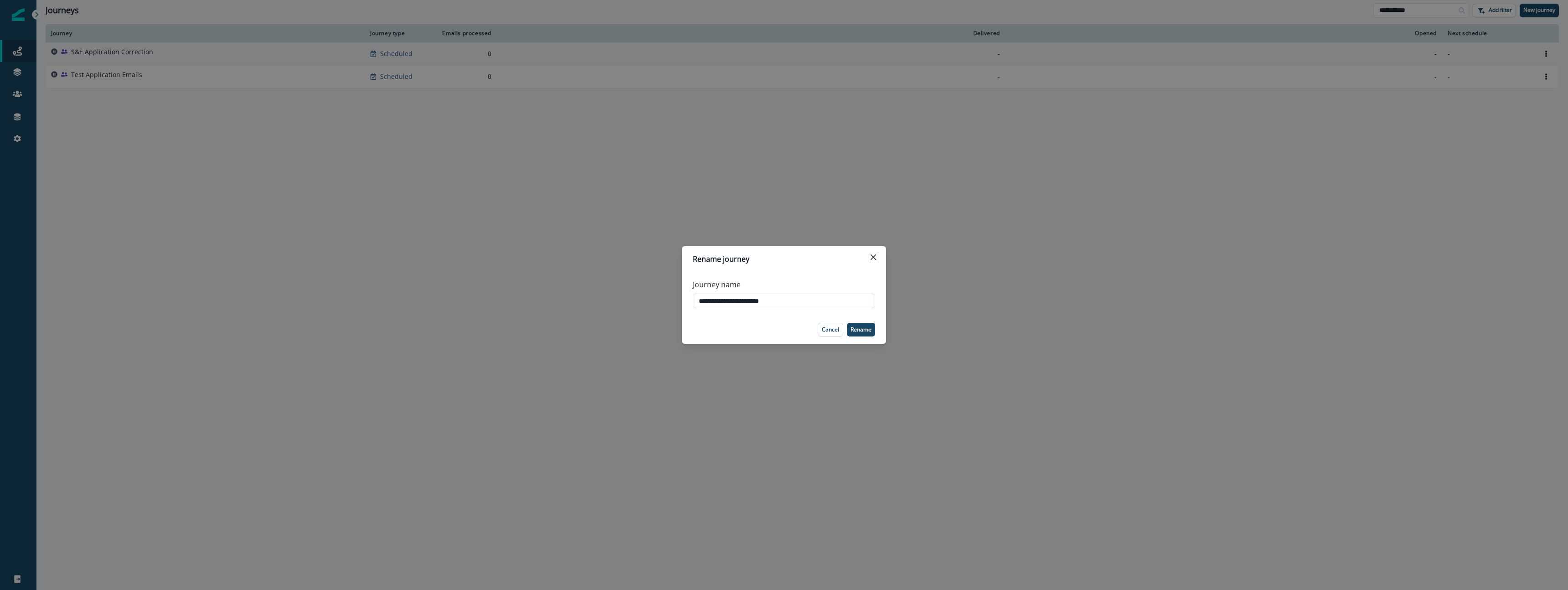
click at [788, 300] on input "**********" at bounding box center [784, 301] width 183 height 15
drag, startPoint x: 787, startPoint y: 300, endPoint x: 748, endPoint y: 300, distance: 39.0
click at [748, 300] on input "**********" at bounding box center [784, 301] width 183 height 15
type input "**********"
click at [867, 329] on p "Rename" at bounding box center [861, 329] width 21 height 6
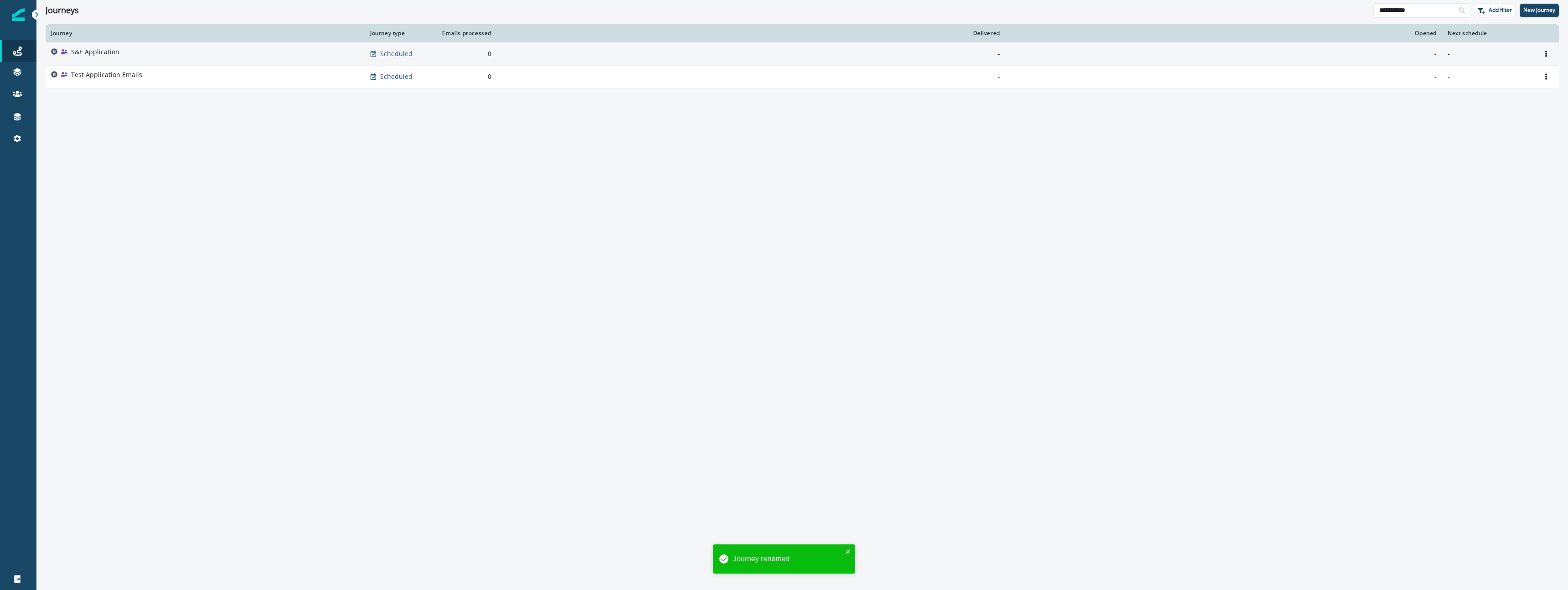
click at [93, 58] on div "S&E Application" at bounding box center [95, 54] width 48 height 13
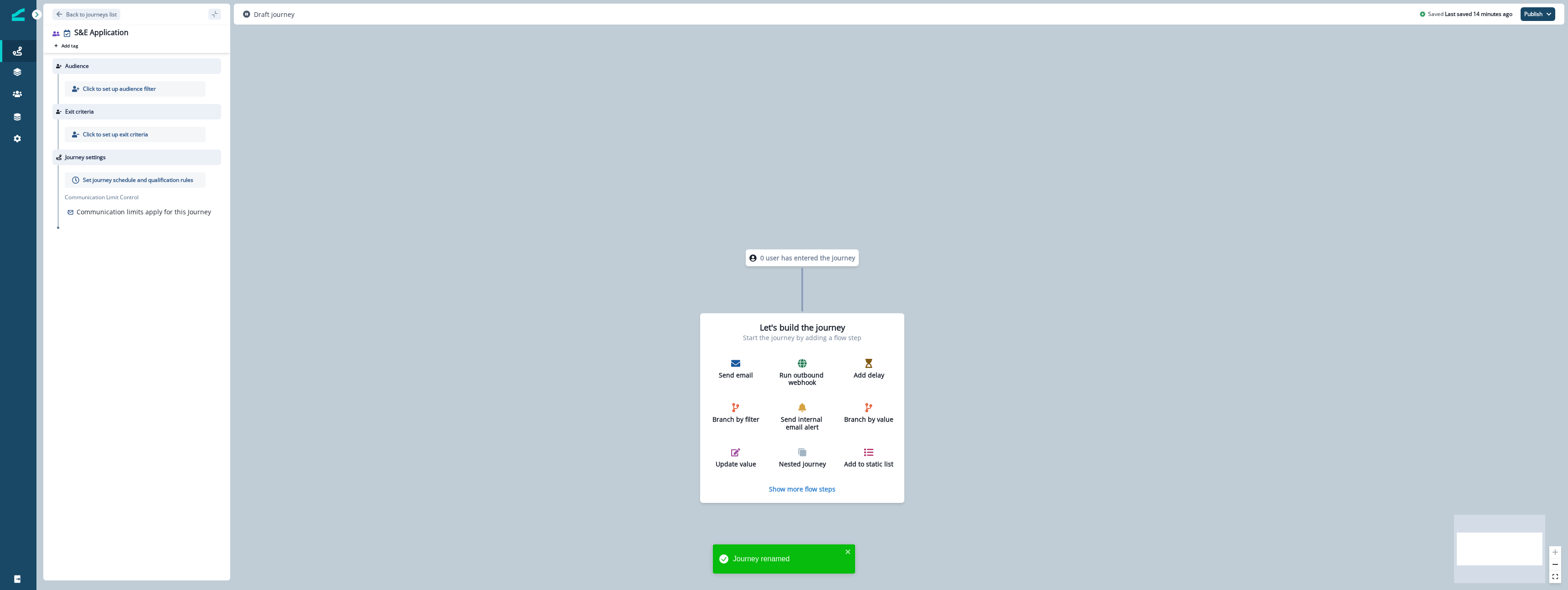
click at [114, 86] on p "Click to set up audience filter" at bounding box center [119, 88] width 73 height 8
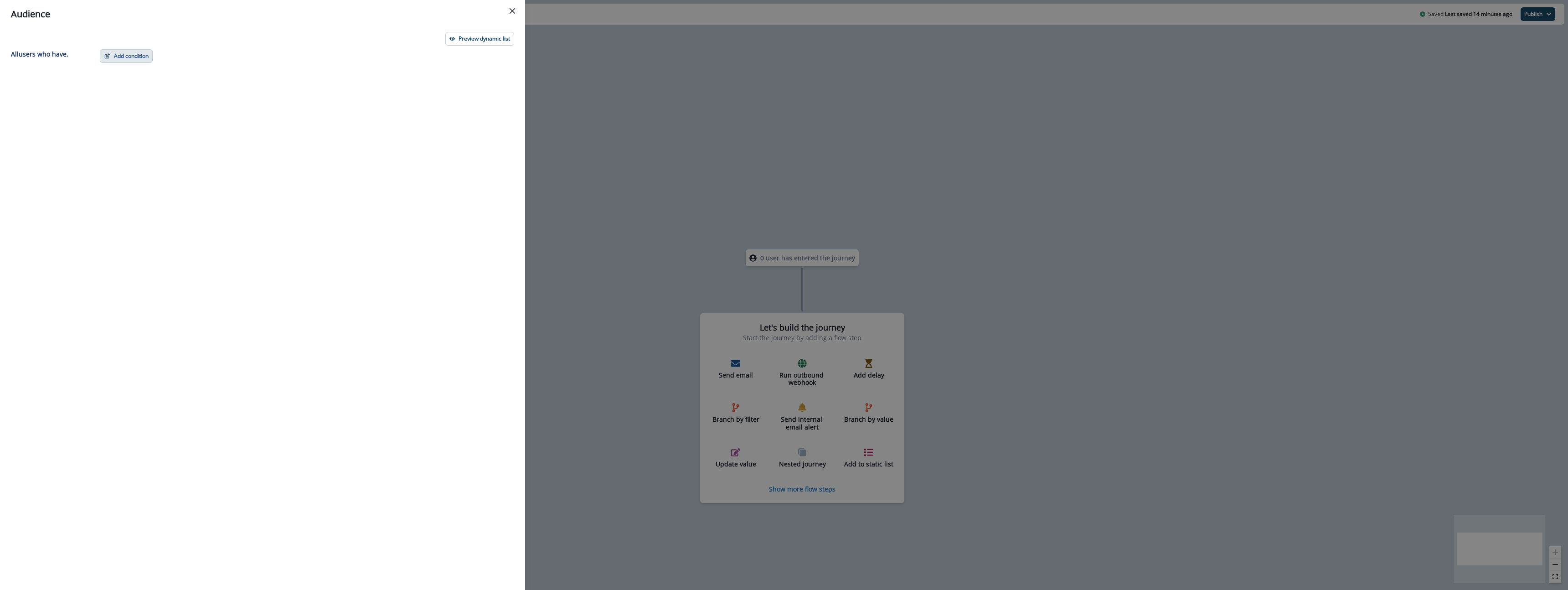
click at [130, 54] on button "Add condition" at bounding box center [126, 56] width 53 height 13
click at [154, 95] on button "A person property" at bounding box center [158, 95] width 115 height 15
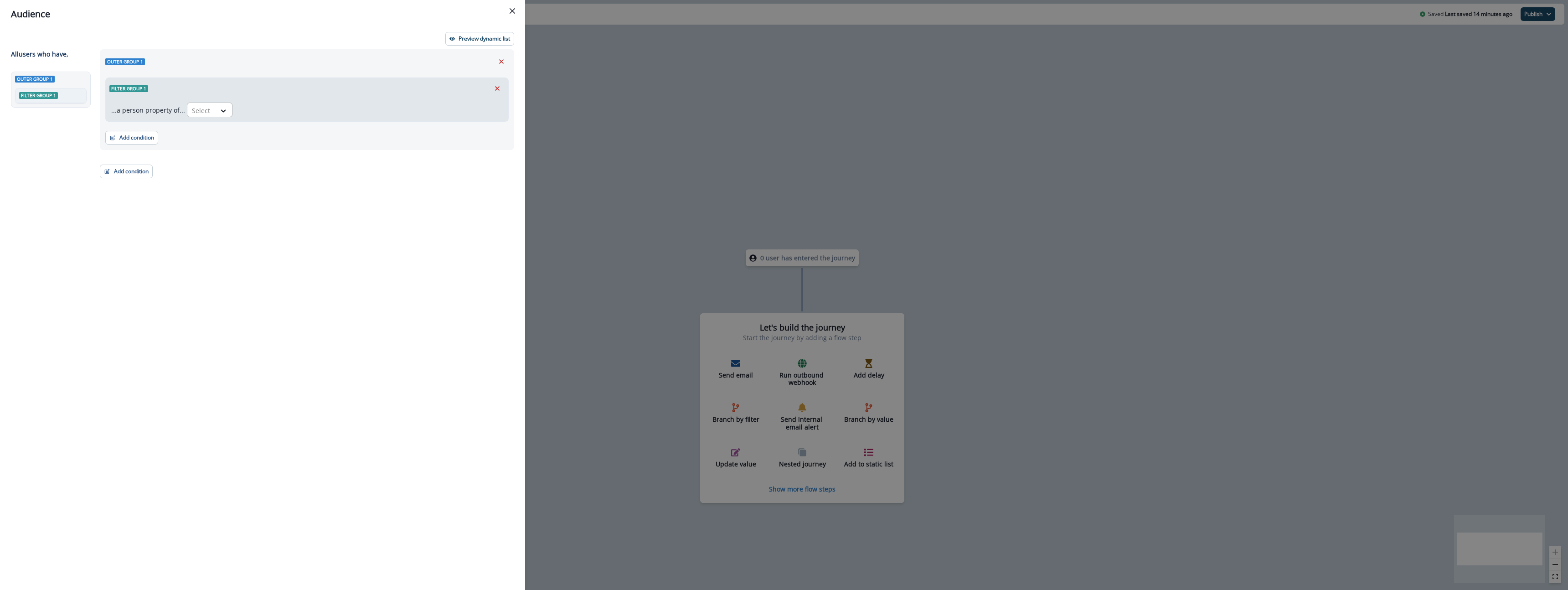
click at [203, 107] on div at bounding box center [201, 110] width 19 height 12
click at [206, 108] on div at bounding box center [201, 110] width 19 height 12
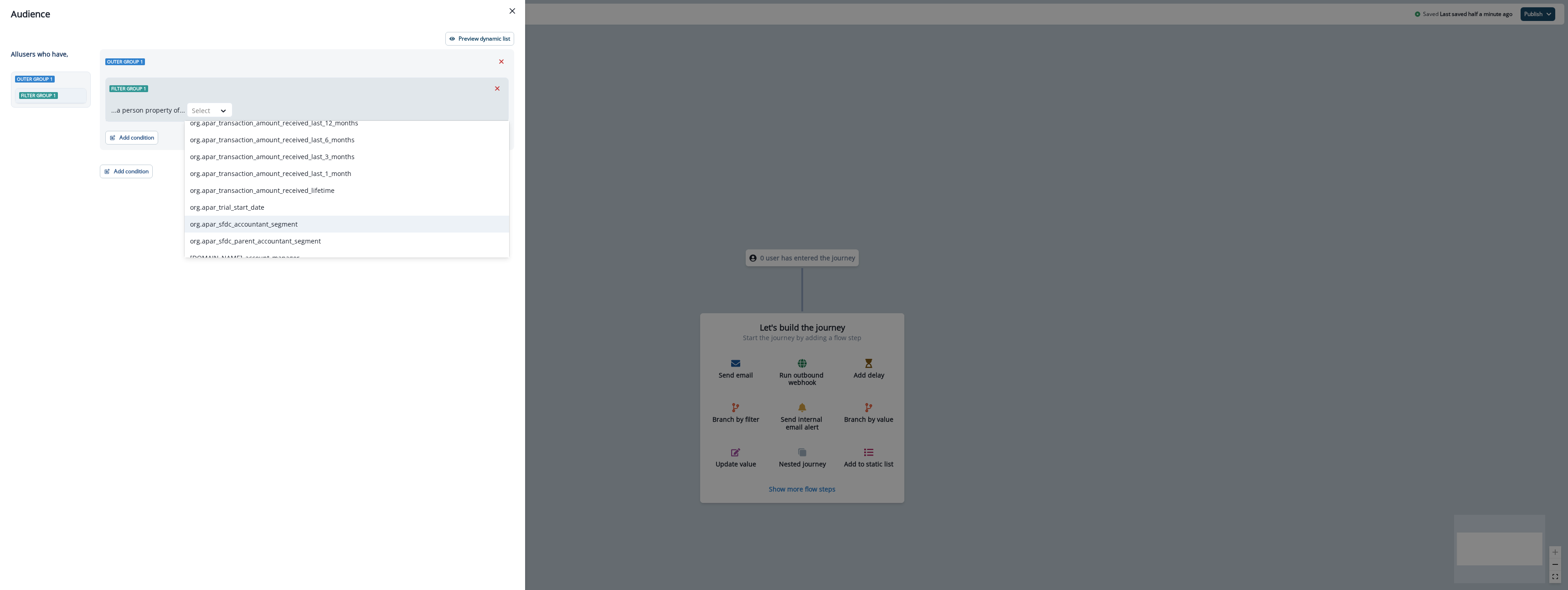
scroll to position [4989, 0]
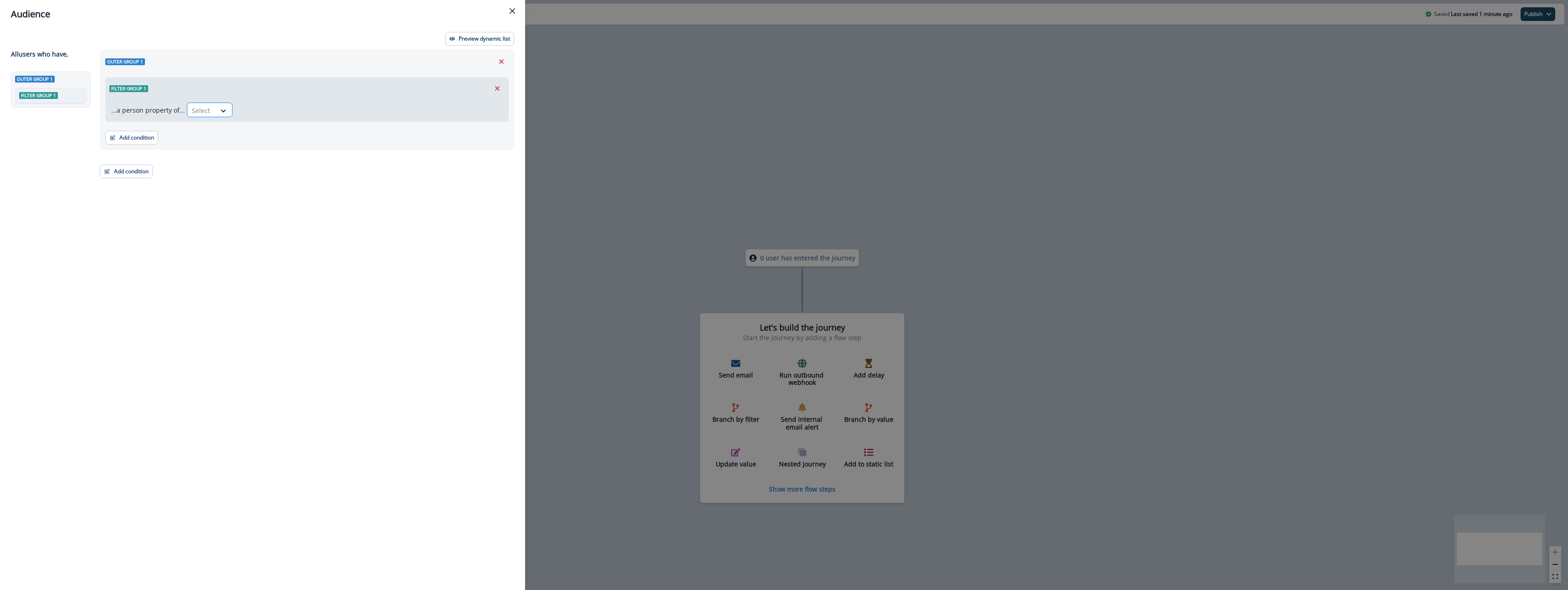
click at [215, 110] on div at bounding box center [223, 110] width 15 height 9
click at [205, 106] on div at bounding box center [201, 110] width 19 height 12
click at [152, 61] on icon "Edit name" at bounding box center [154, 61] width 5 height 5
click at [507, 62] on button "Remove" at bounding box center [502, 61] width 15 height 13
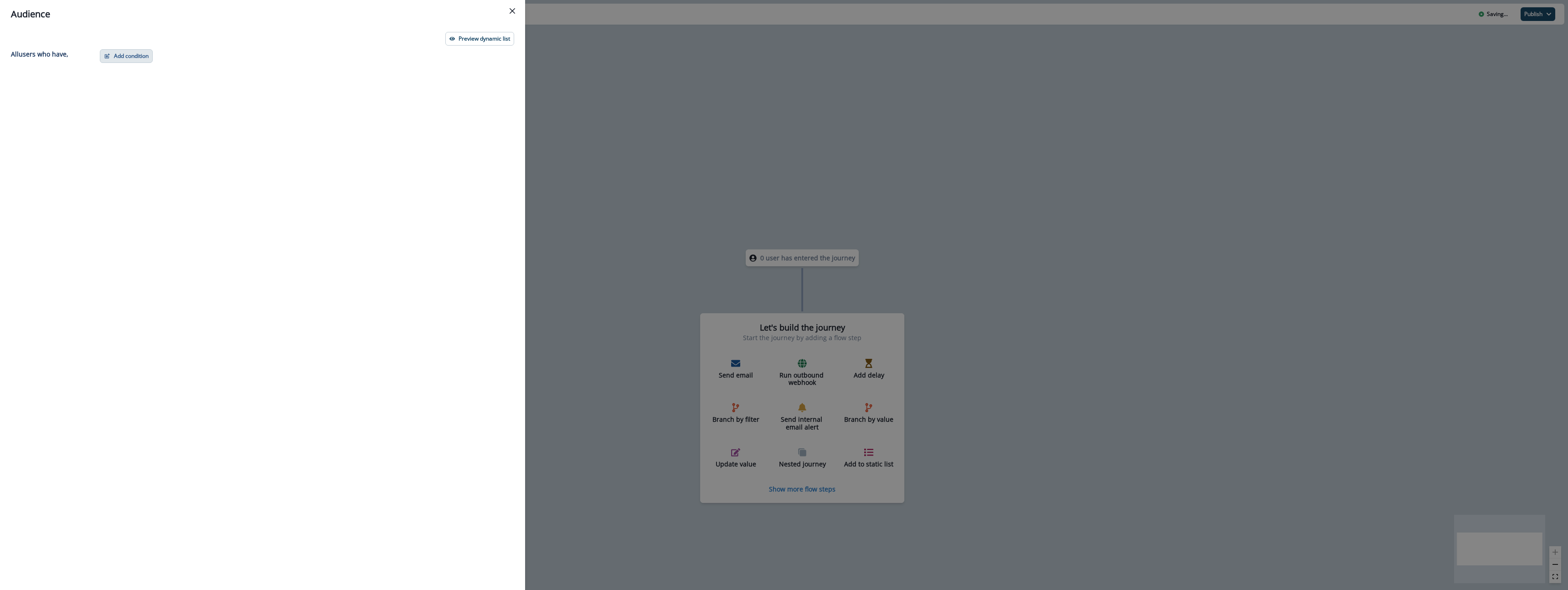
click at [135, 57] on button "Add condition" at bounding box center [126, 56] width 53 height 13
click at [162, 109] on button "Performed a product event" at bounding box center [158, 110] width 115 height 15
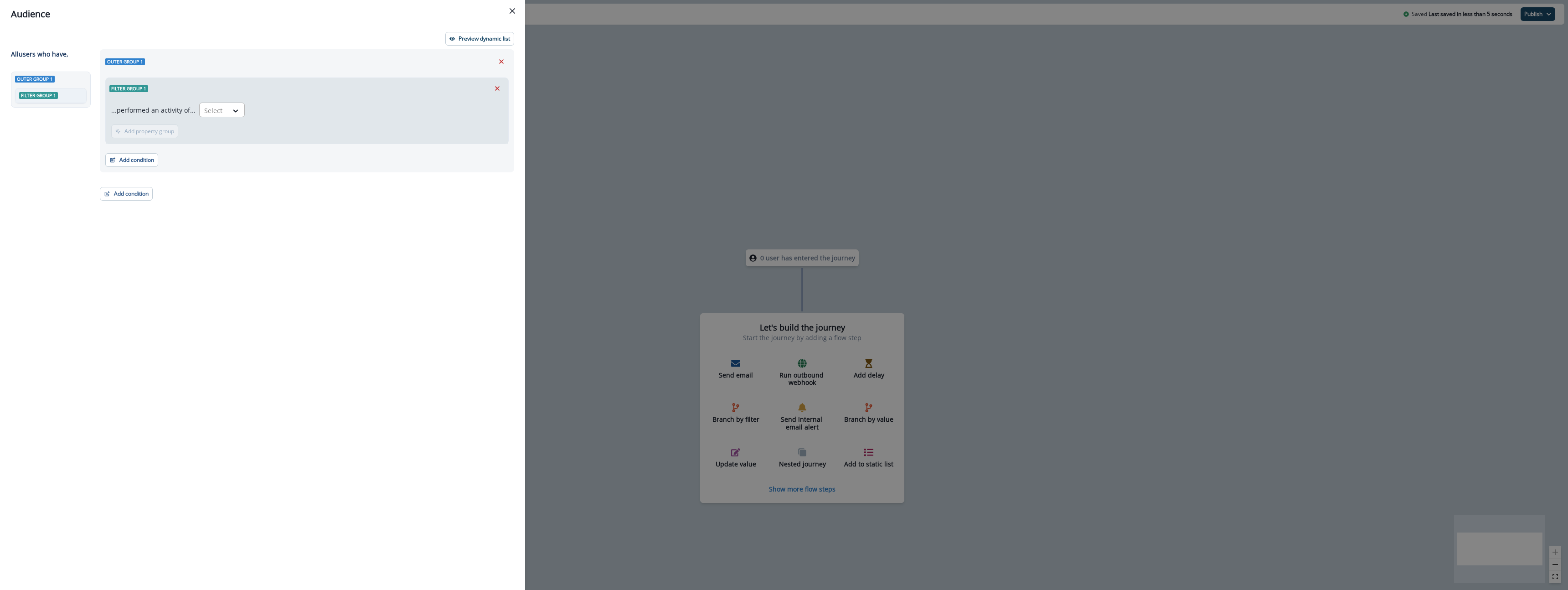
click at [214, 110] on div at bounding box center [213, 110] width 19 height 12
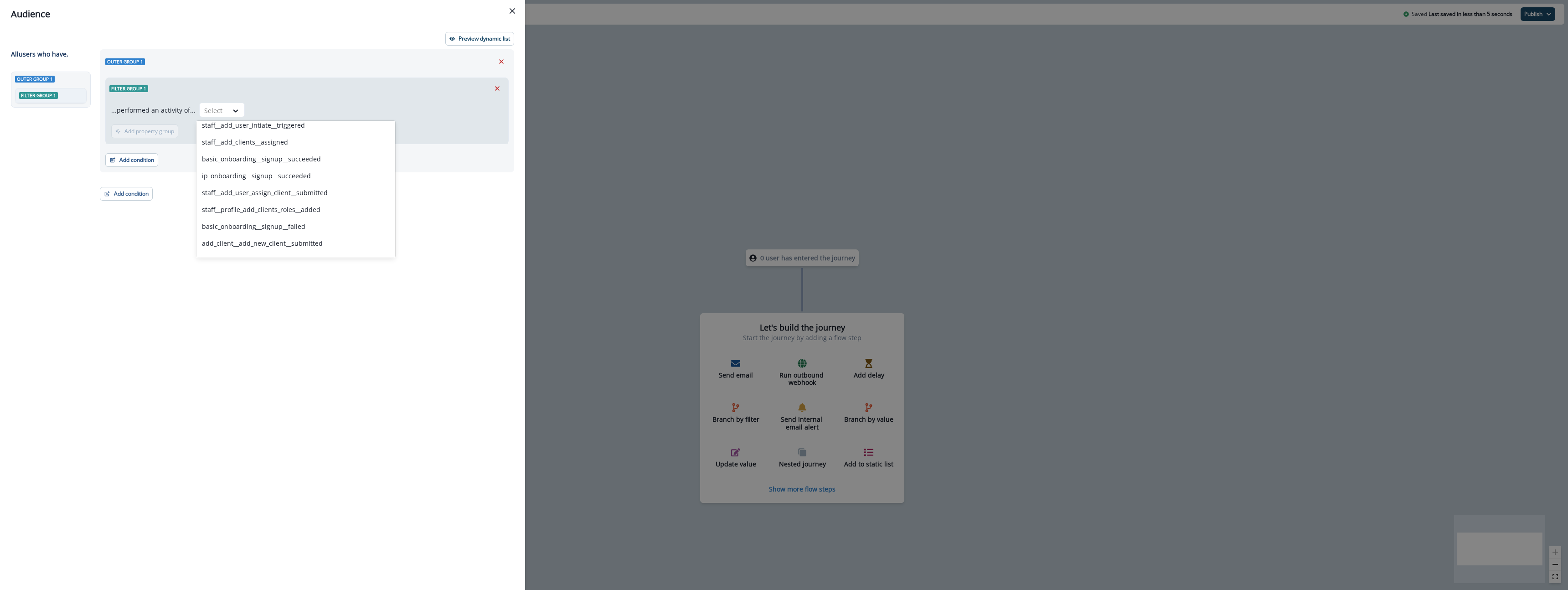
scroll to position [272, 0]
click at [501, 62] on icon "Remove" at bounding box center [501, 61] width 8 height 8
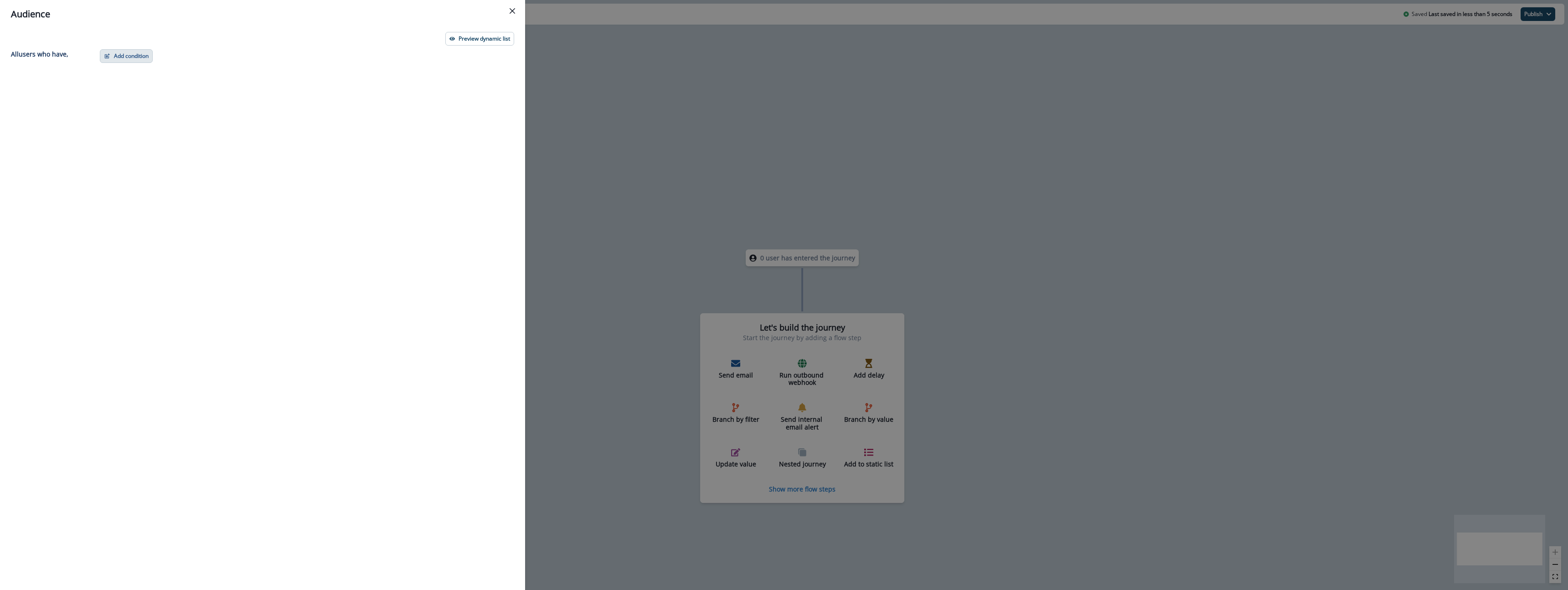
click at [115, 54] on button "Add condition" at bounding box center [126, 56] width 53 height 13
click at [139, 141] on button "Performed a web activity" at bounding box center [158, 140] width 115 height 15
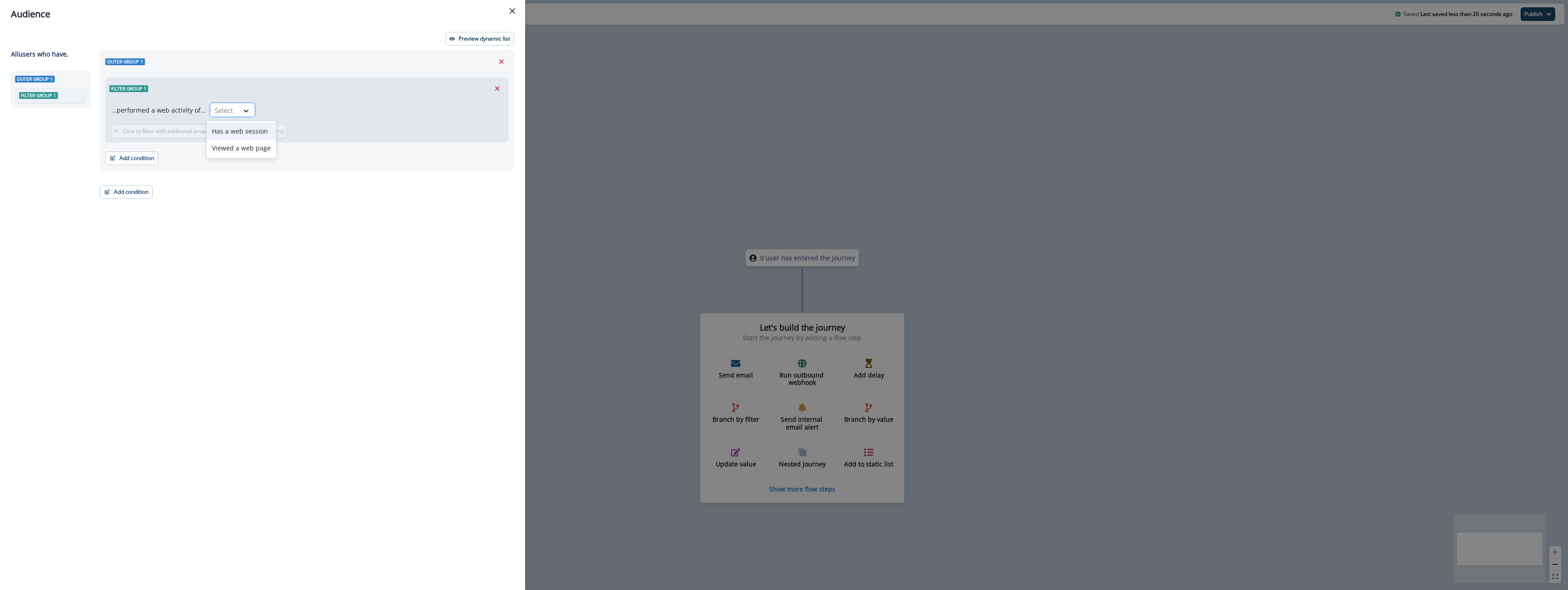
click at [245, 107] on icon at bounding box center [246, 110] width 8 height 9
click at [498, 61] on icon "Remove" at bounding box center [501, 61] width 8 height 8
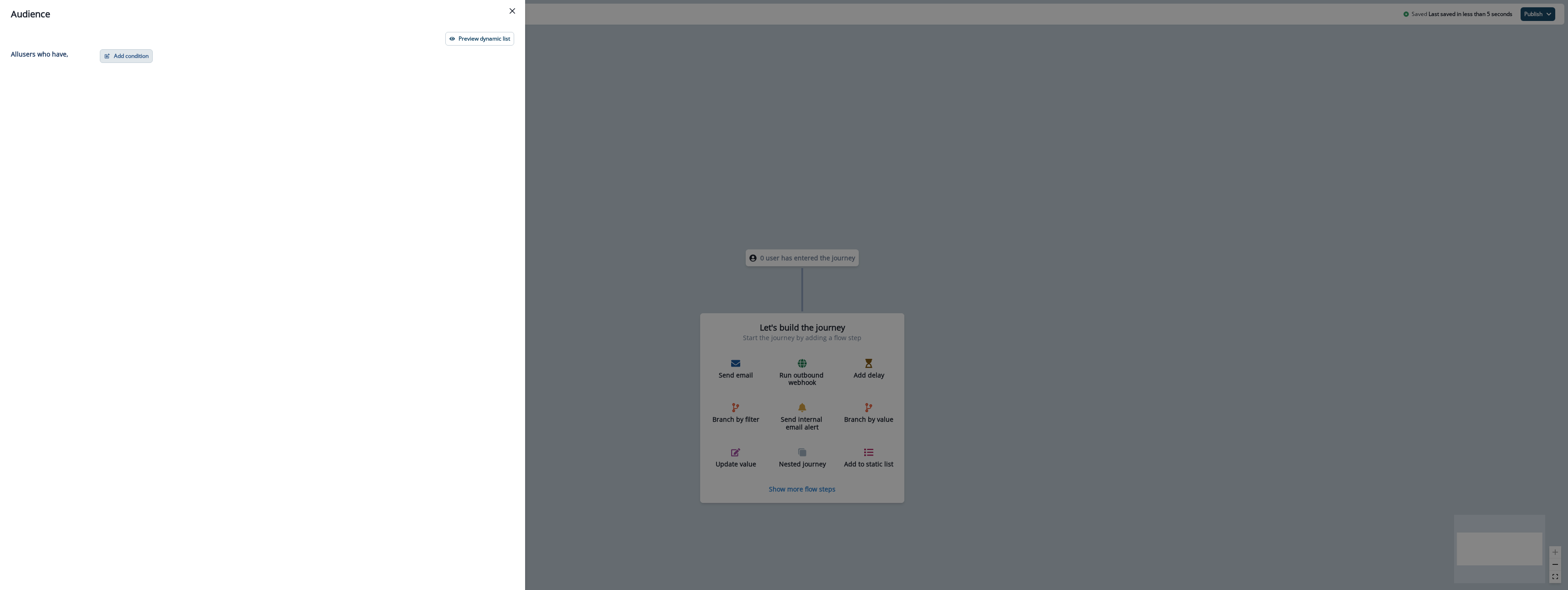
click at [146, 54] on button "Add condition" at bounding box center [126, 56] width 53 height 13
click at [146, 96] on button "A person property" at bounding box center [158, 95] width 115 height 15
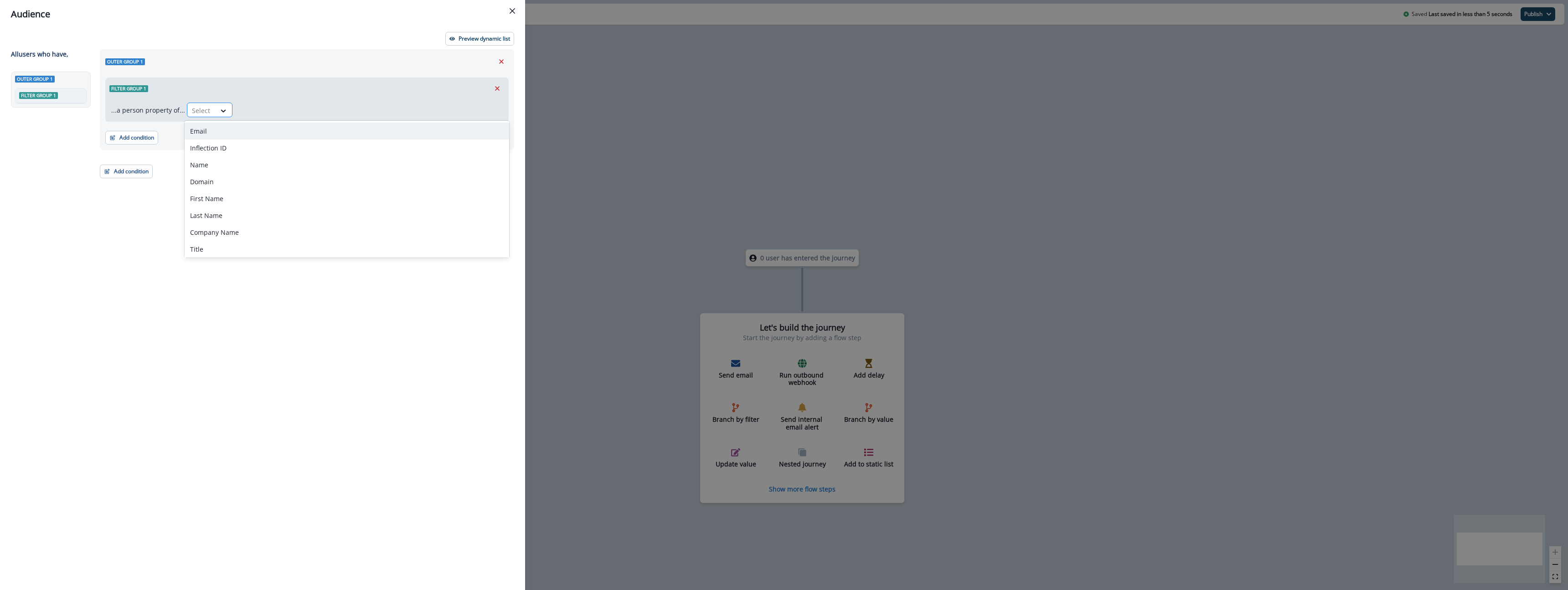
click at [201, 106] on div at bounding box center [201, 110] width 19 height 12
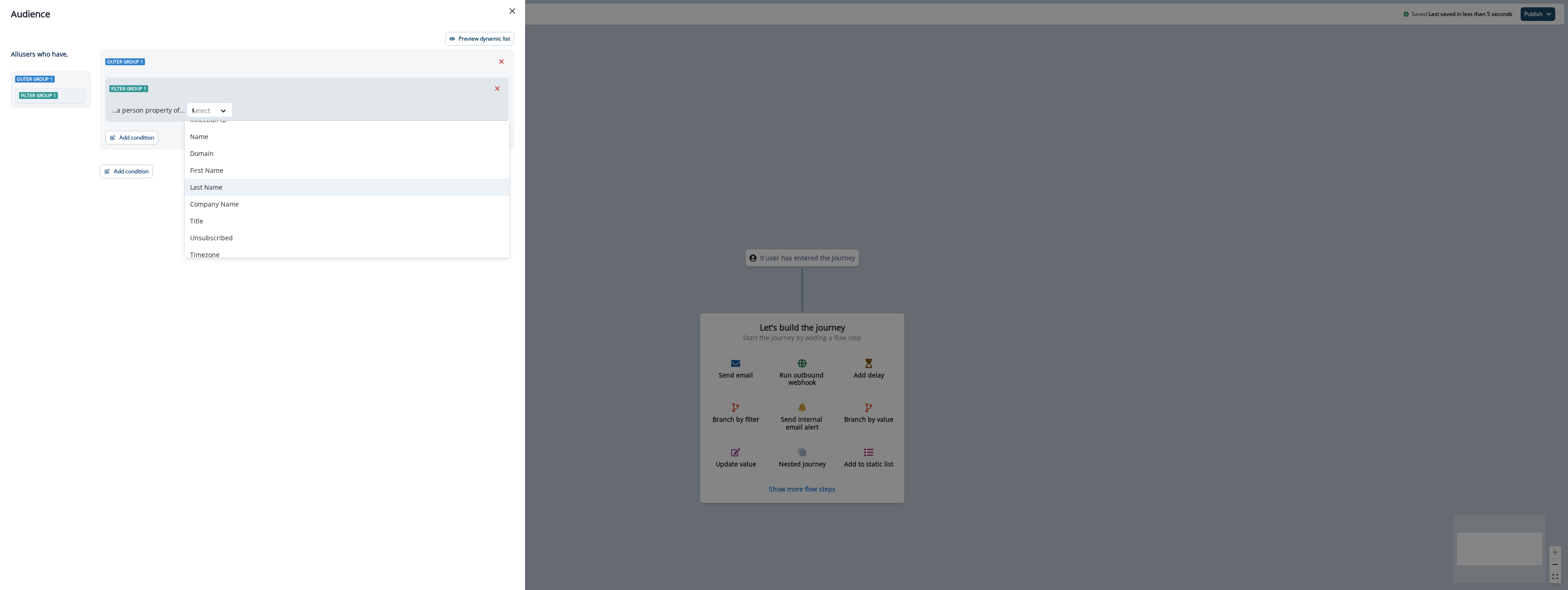
scroll to position [0, 0]
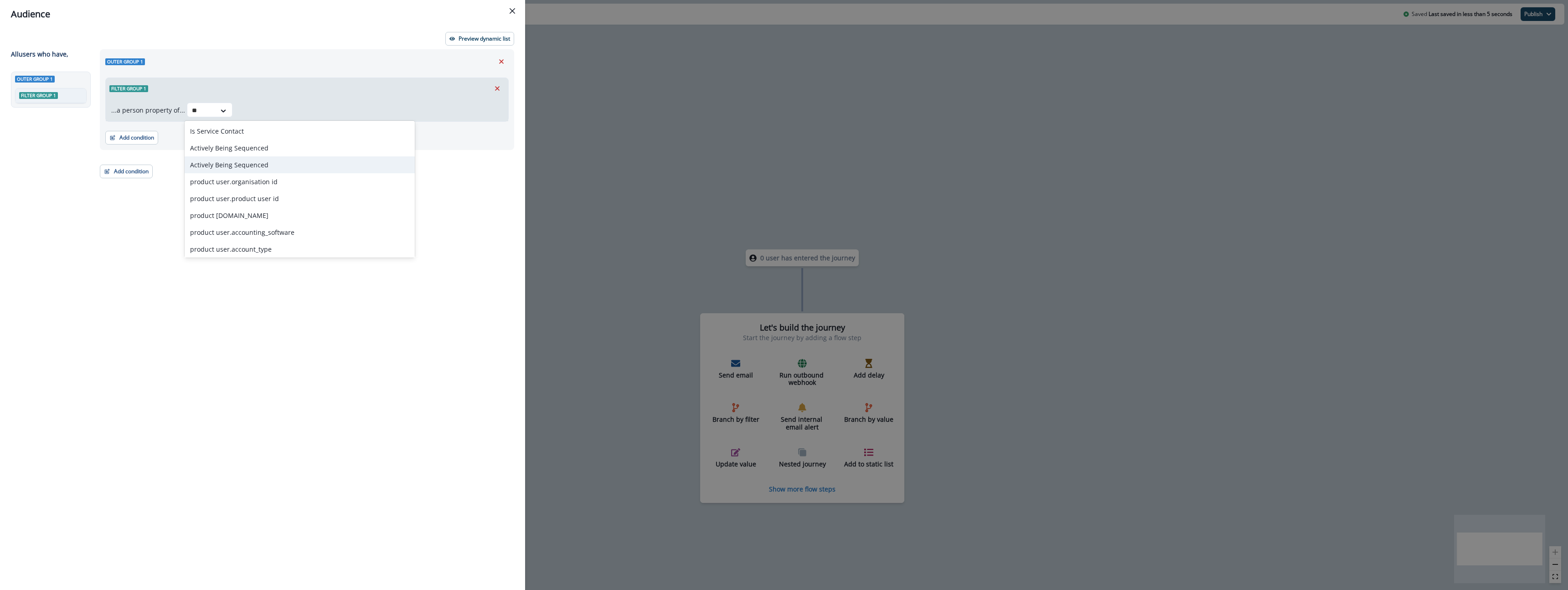
type input "*"
type input "******"
click at [247, 179] on div "[DOMAIN_NAME]_credit_application_status" at bounding box center [256, 182] width 142 height 17
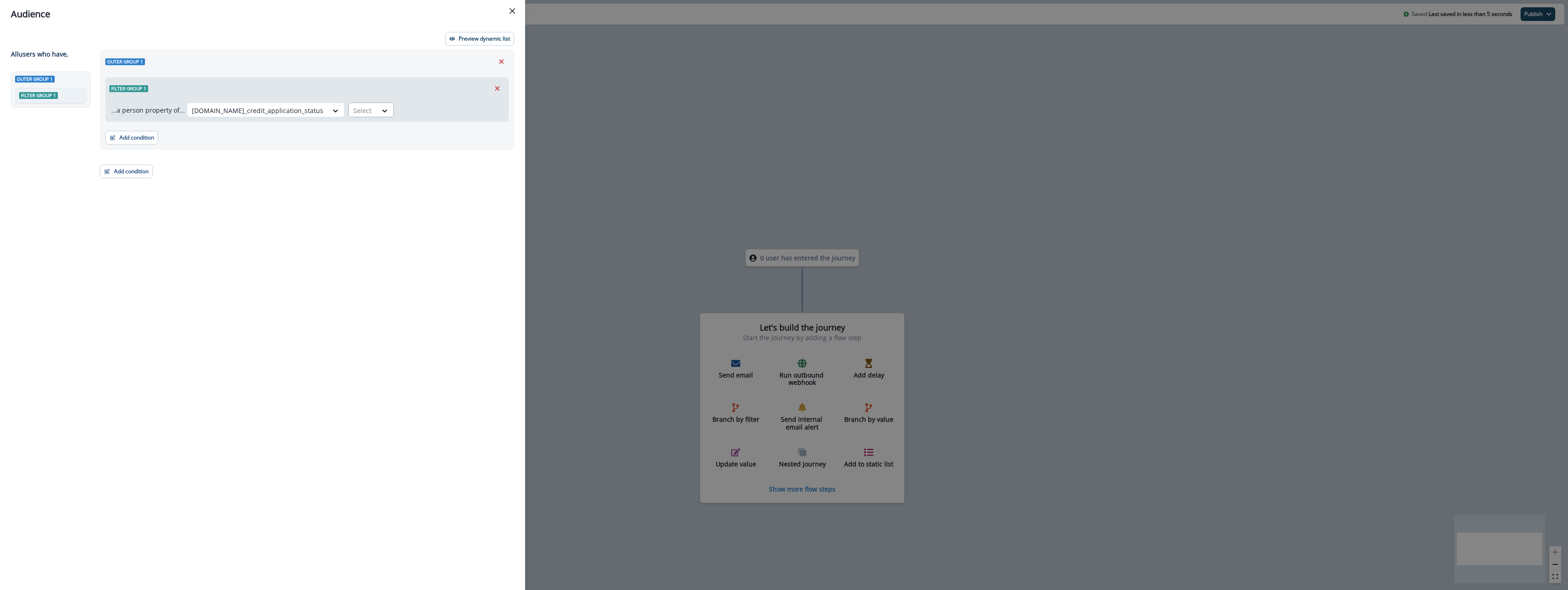
click at [349, 113] on div "Select" at bounding box center [363, 110] width 28 height 15
click at [360, 212] on div "equal to" at bounding box center [345, 214] width 72 height 17
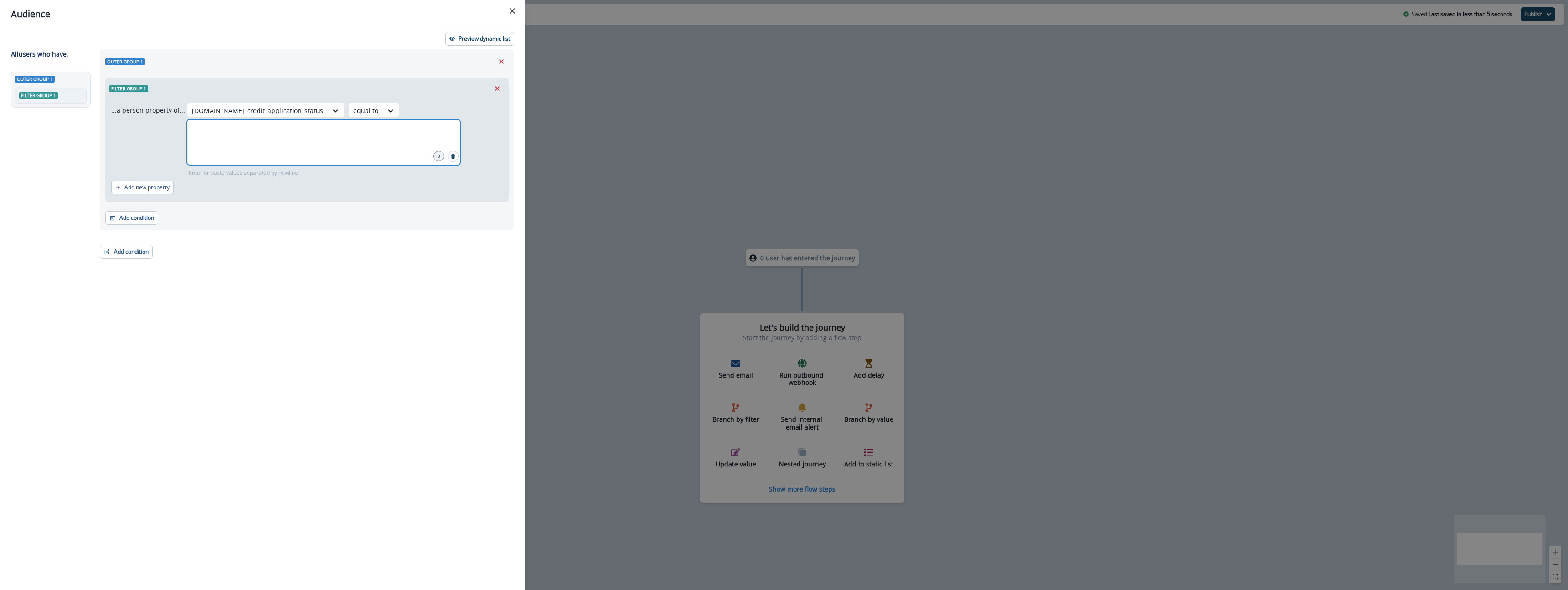
click at [250, 137] on input "text" at bounding box center [323, 131] width 271 height 18
click at [140, 188] on p "Add new property" at bounding box center [147, 188] width 45 height 6
click at [349, 118] on div "Select" at bounding box center [366, 110] width 34 height 15
click at [174, 190] on div "Select" at bounding box center [160, 192] width 28 height 15
click at [156, 155] on div "...a person property of... org.se_credit_application_status equal to 0 Enter or…" at bounding box center [299, 139] width 377 height 74
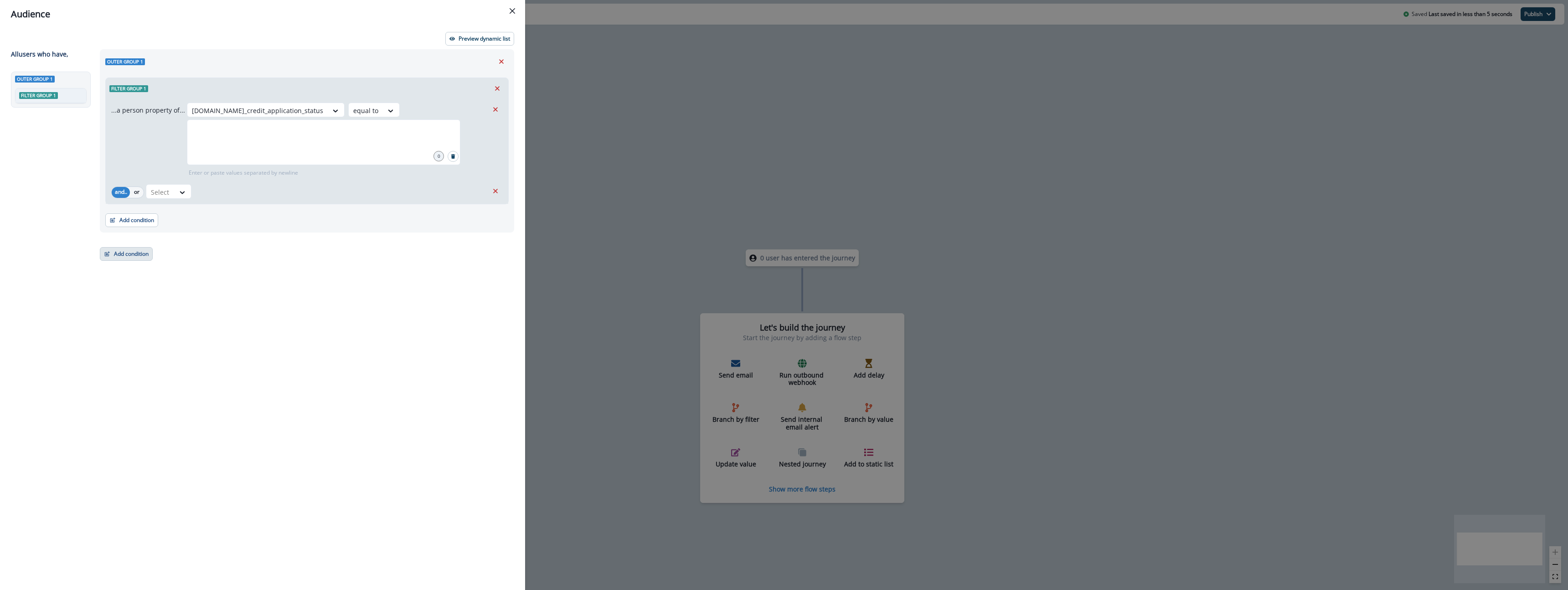
click at [144, 258] on button "Add condition" at bounding box center [126, 254] width 53 height 13
click at [328, 261] on div "Outer group 1 Filter group 1 ...a person property of... org.se_credit_applicati…" at bounding box center [304, 303] width 420 height 507
click at [387, 108] on icon at bounding box center [390, 110] width 8 height 9
click at [356, 65] on div "Outer group 1" at bounding box center [307, 61] width 404 height 13
click at [200, 132] on input "text" at bounding box center [323, 131] width 271 height 18
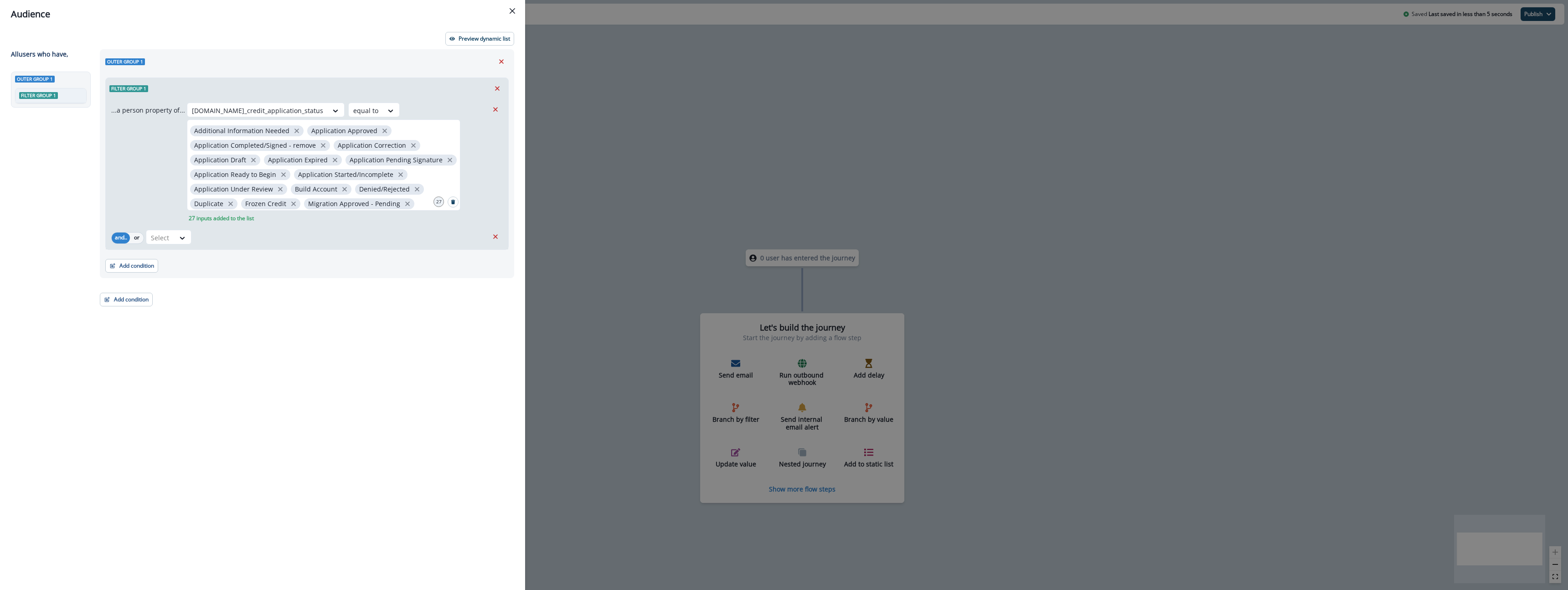
click at [304, 342] on div "Outer group 1 Filter group 1 ...a person property of... org.se_credit_applicati…" at bounding box center [304, 303] width 420 height 507
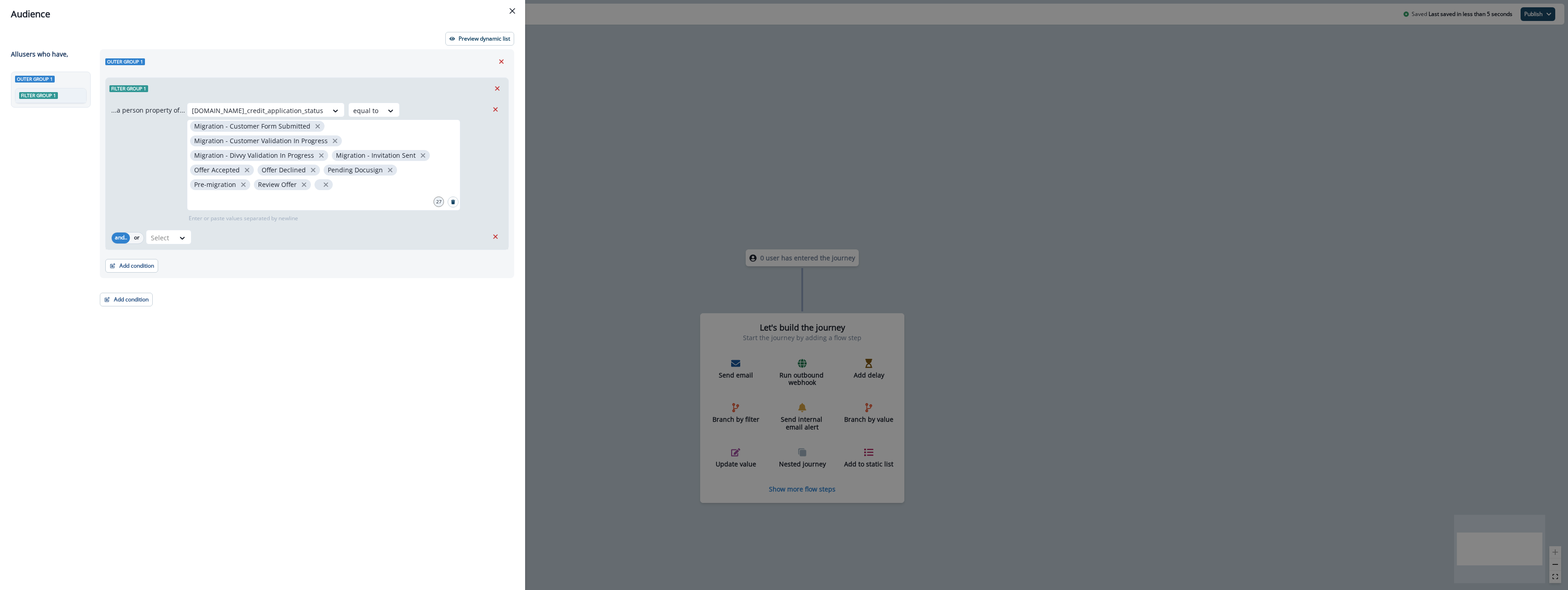
click at [298, 432] on div "Outer group 1 Filter group 1 ...a person property of... org.se_credit_applicati…" at bounding box center [304, 303] width 420 height 507
click at [492, 235] on icon "Remove" at bounding box center [495, 236] width 8 height 8
click at [225, 312] on div "Outer group 1 Filter group 1 ...a person property of... org.se_credit_applicati…" at bounding box center [304, 303] width 420 height 507
click at [187, 24] on header "Audience" at bounding box center [262, 14] width 525 height 28
click at [161, 233] on p "Add new property" at bounding box center [147, 233] width 45 height 6
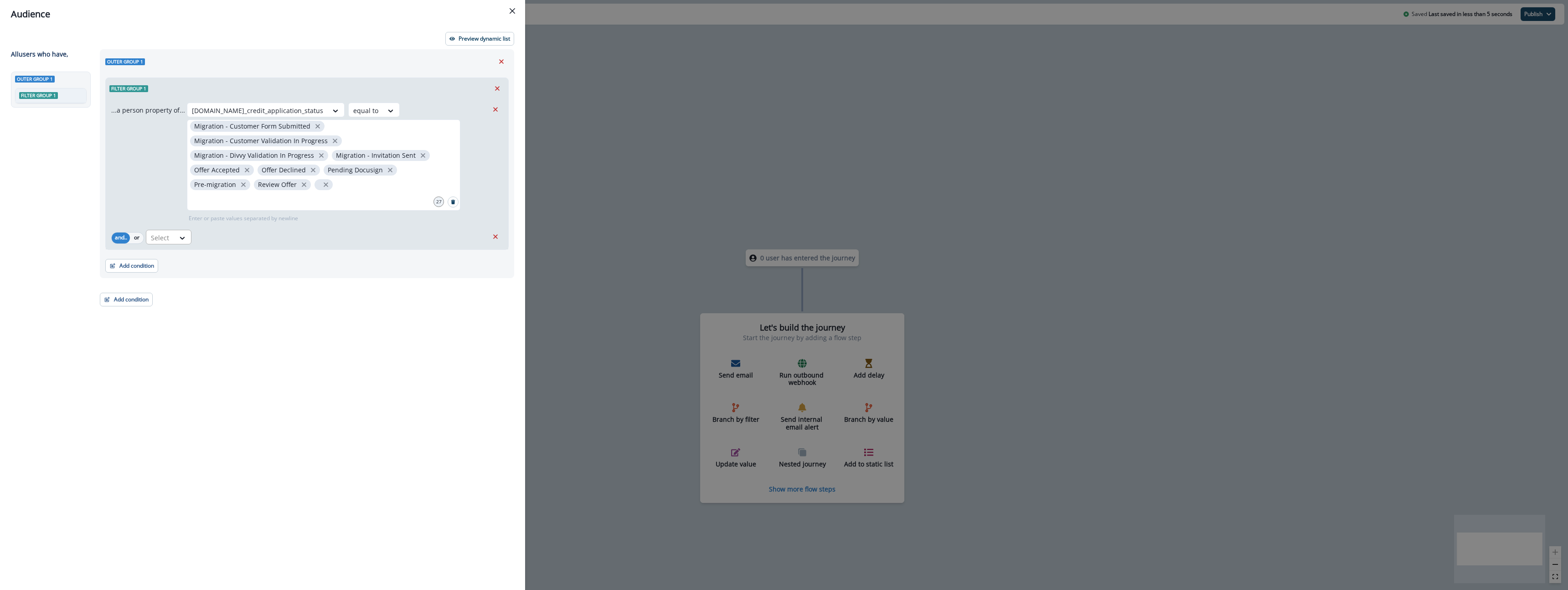
click at [353, 116] on div at bounding box center [365, 110] width 25 height 12
click at [161, 234] on div at bounding box center [160, 237] width 19 height 12
click at [497, 239] on icon "Remove" at bounding box center [495, 236] width 8 height 8
click at [264, 347] on div "Outer group 1 Filter group 1 ...a person property of... option org.se_credit_ap…" at bounding box center [304, 303] width 420 height 507
click at [135, 265] on button "Add condition" at bounding box center [131, 264] width 53 height 13
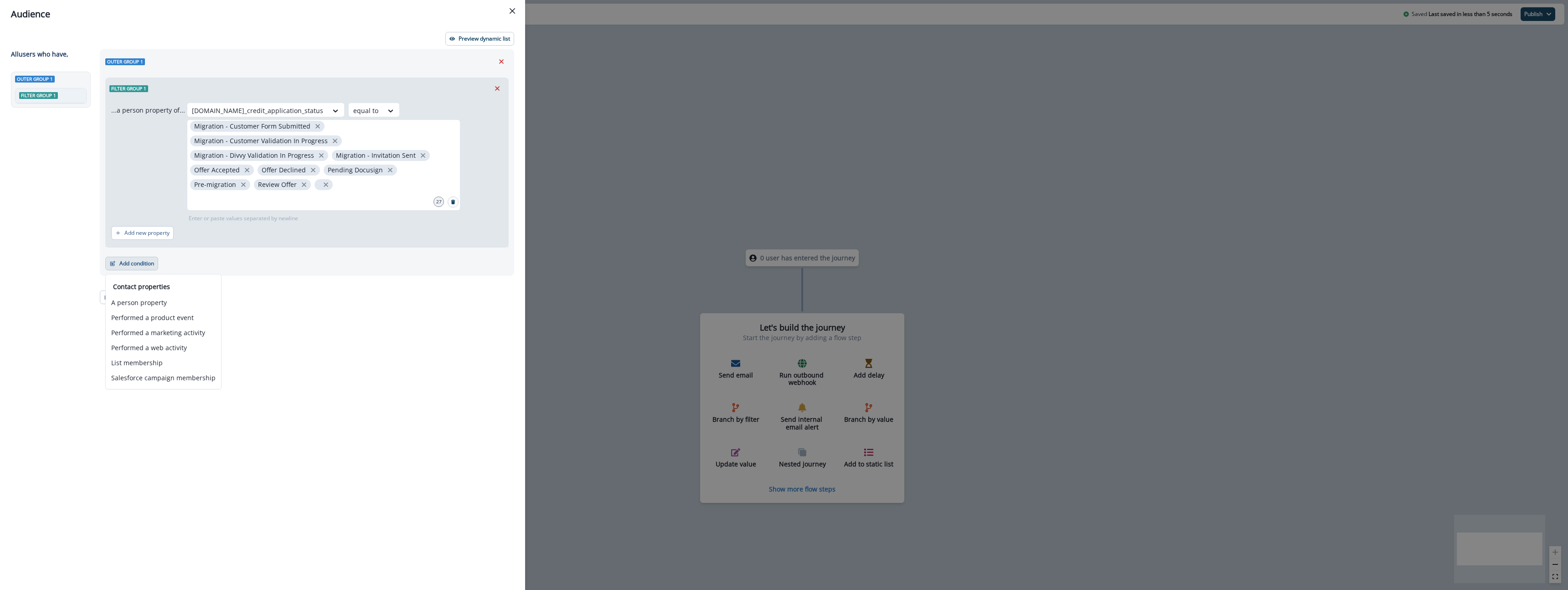
click at [306, 293] on div "Outer group 1 Filter group 1 ...a person property of... org.se_credit_applicati…" at bounding box center [304, 303] width 420 height 507
click at [135, 295] on button "Add condition" at bounding box center [126, 297] width 53 height 13
click at [271, 305] on div "Outer group 1 Filter group 1 ...a person property of... org.se_credit_applicati…" at bounding box center [304, 303] width 420 height 507
click at [619, 332] on div "Audience Preview dynamic list All user s who have, Outer group 1 Filter group 1…" at bounding box center [784, 295] width 1568 height 590
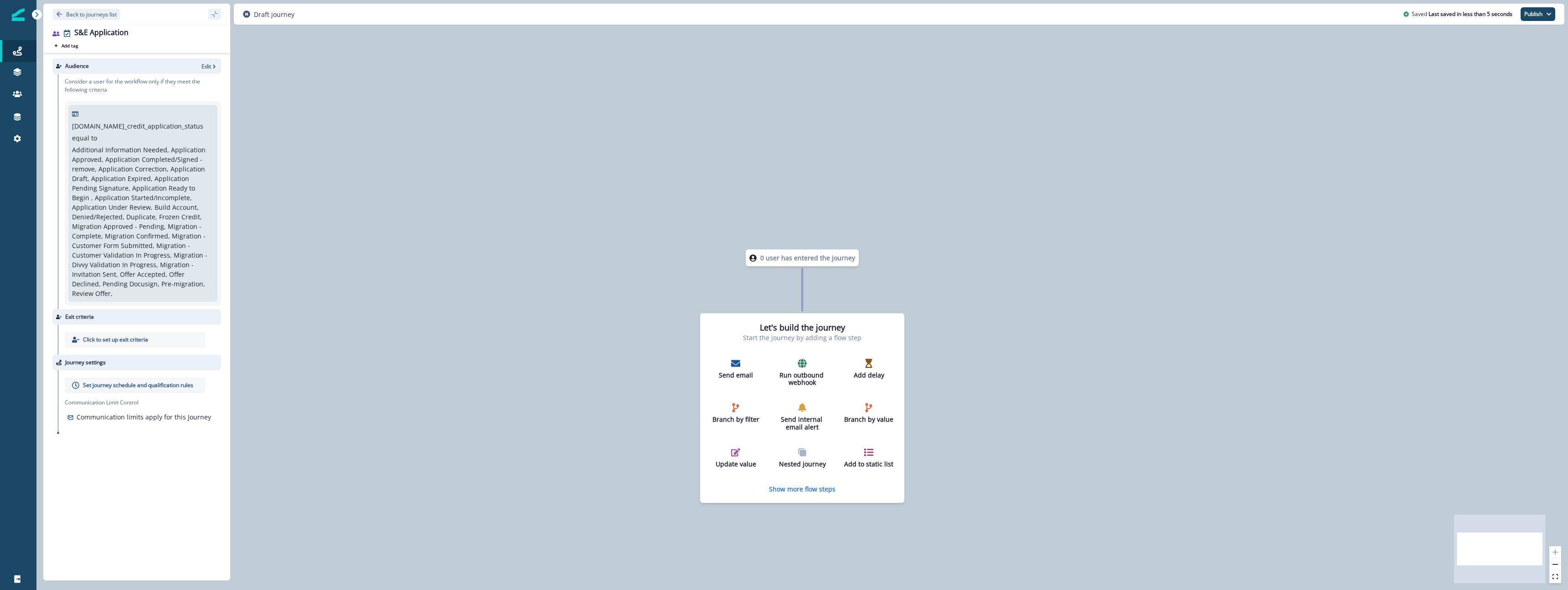
click at [152, 332] on div "Click to set up exit criteria" at bounding box center [135, 339] width 141 height 15
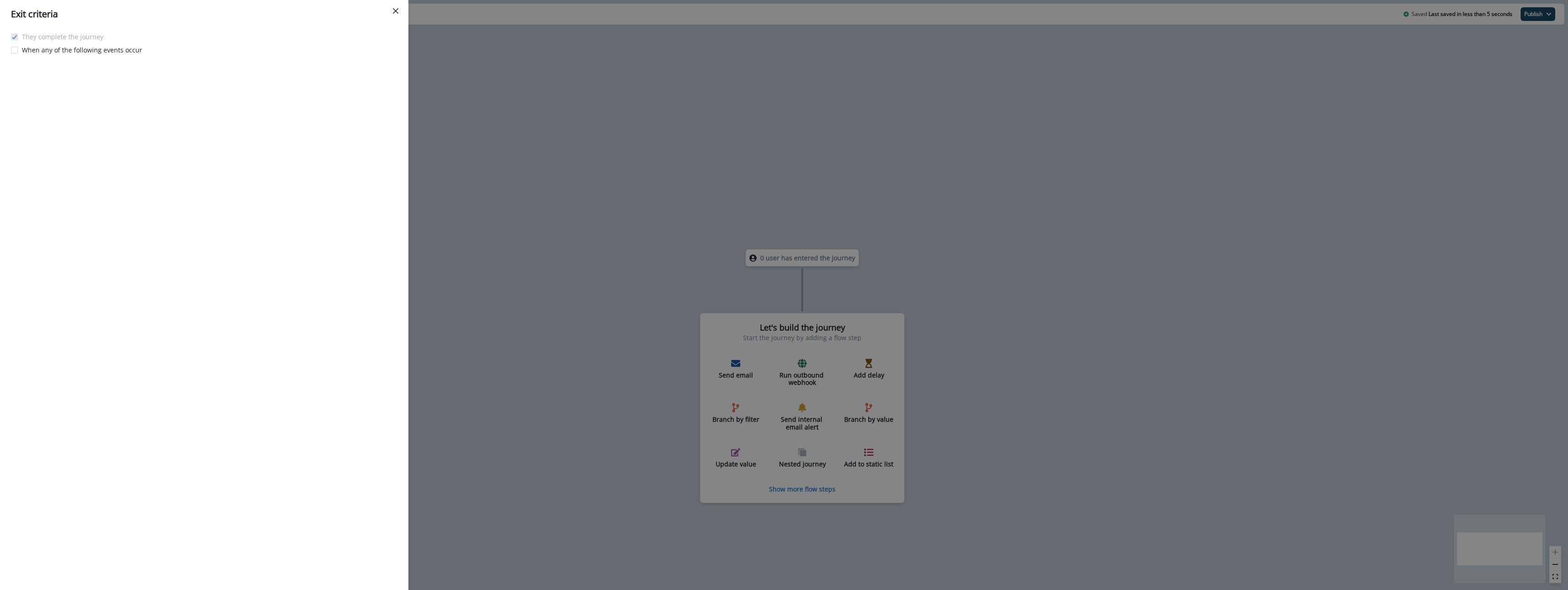
click at [87, 50] on p "When any of the following events occur" at bounding box center [82, 50] width 121 height 10
click at [35, 72] on button "Add event" at bounding box center [38, 71] width 43 height 13
click at [39, 89] on button "Product event" at bounding box center [68, 93] width 101 height 15
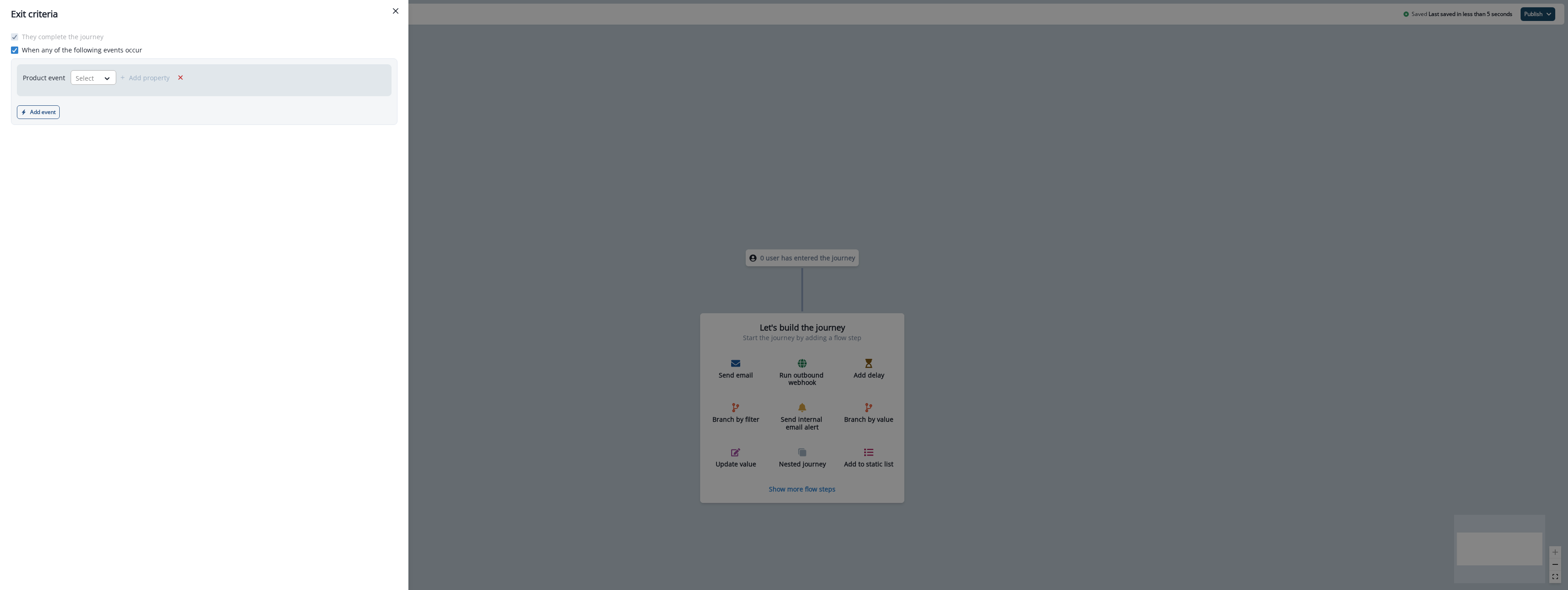
click at [80, 78] on div at bounding box center [85, 78] width 19 height 12
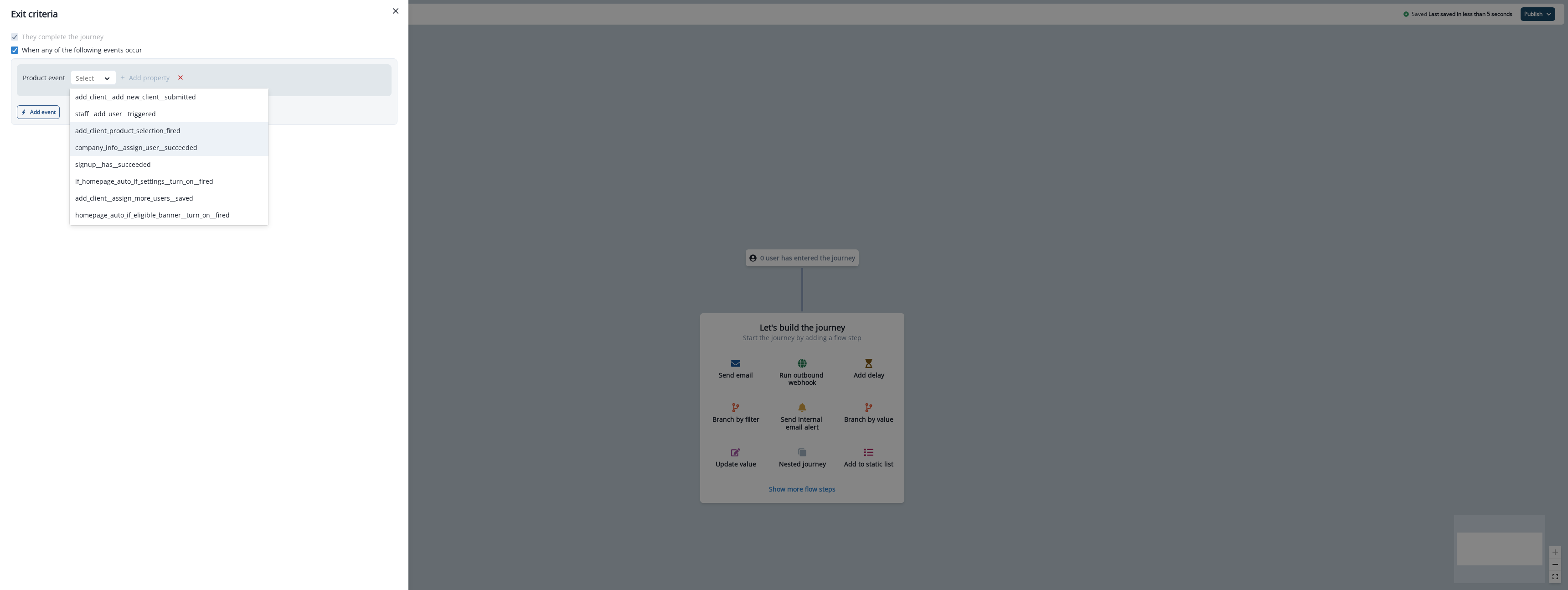
scroll to position [0, 0]
click at [338, 186] on div "They complete the journey When any of the following events occur Product event …" at bounding box center [204, 309] width 408 height 562
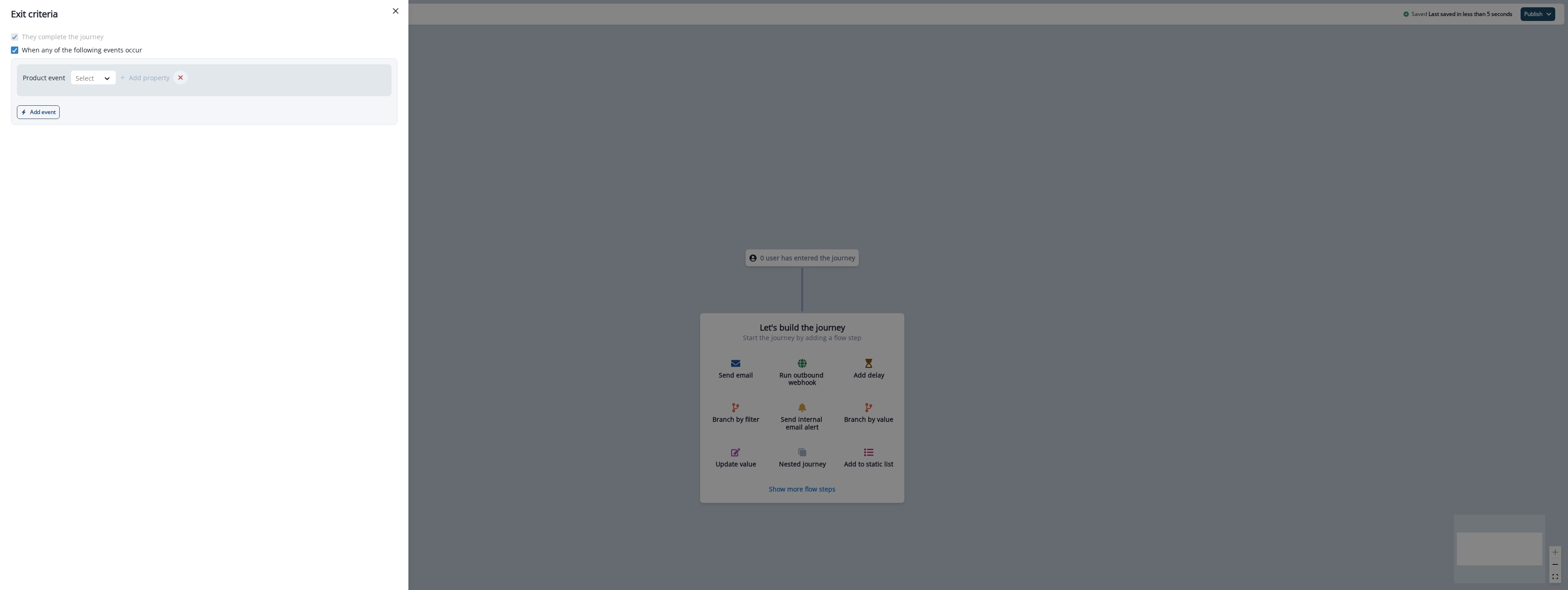
click at [180, 78] on icon "Remove" at bounding box center [180, 77] width 8 height 8
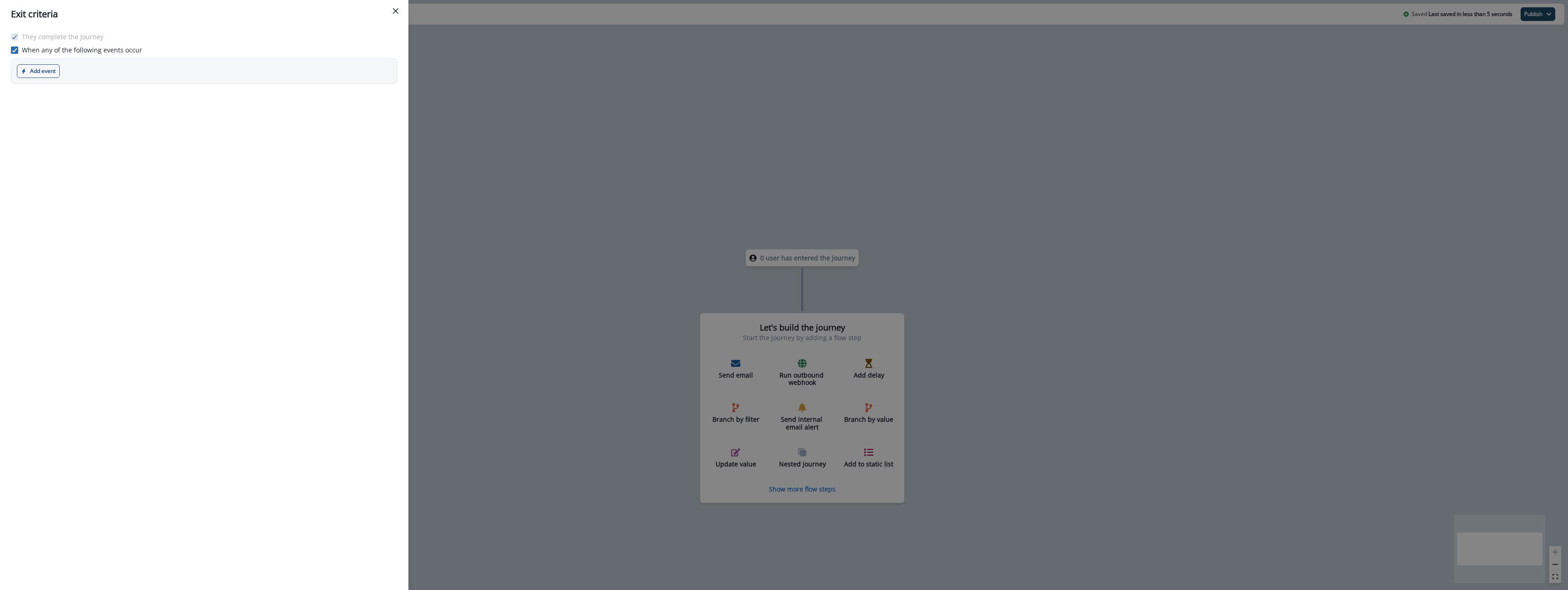
click at [13, 46] on span at bounding box center [15, 50] width 7 height 7
click at [200, 86] on div "They complete the journey When any of the following events occur" at bounding box center [204, 309] width 408 height 562
click at [394, 12] on icon "Close" at bounding box center [395, 10] width 5 height 5
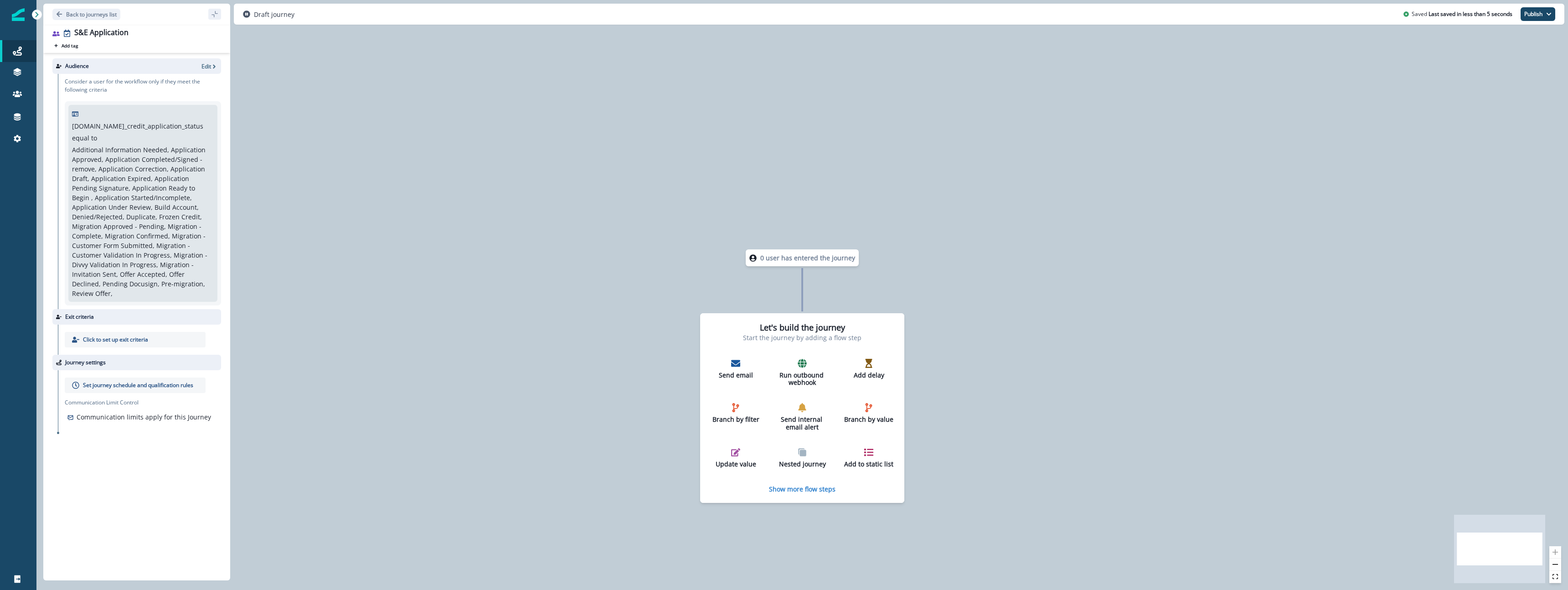
click at [163, 381] on p "Set journey schedule and qualification rules" at bounding box center [138, 385] width 110 height 8
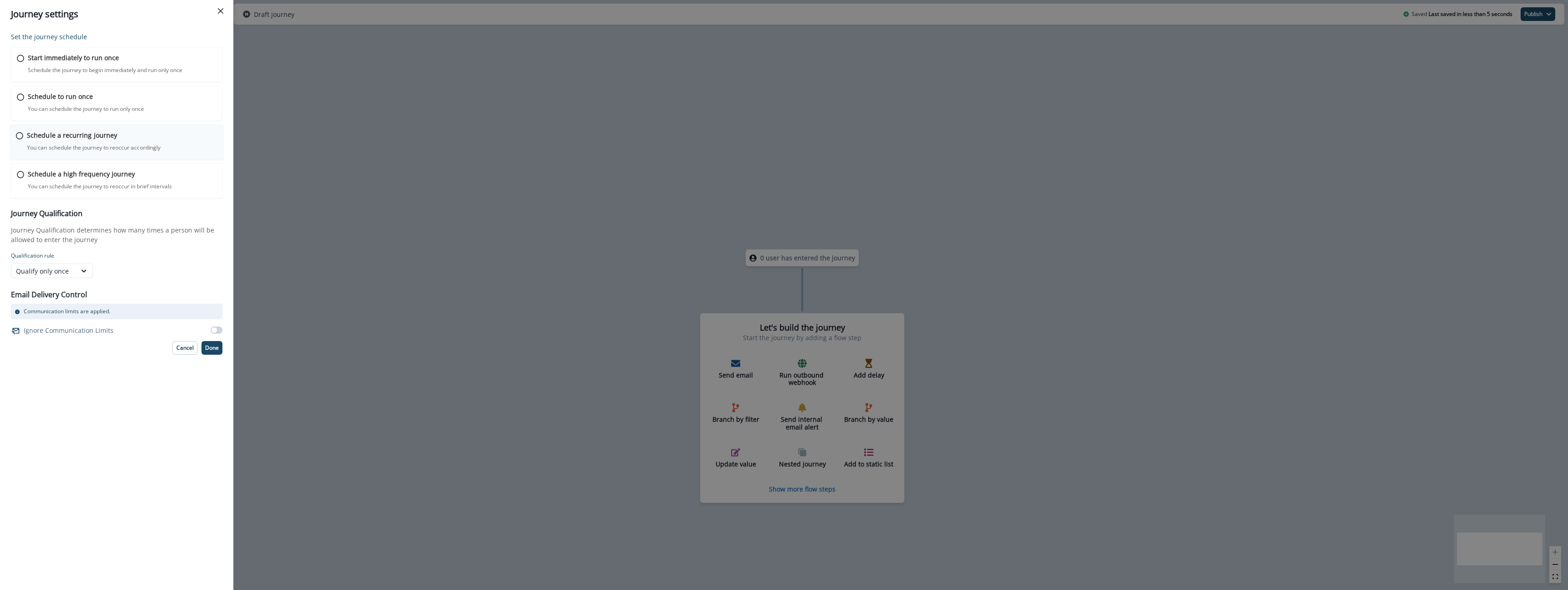
click at [168, 139] on div "Schedule a recurring journey You can schedule the journey to reoccur accordingl…" at bounding box center [122, 141] width 191 height 21
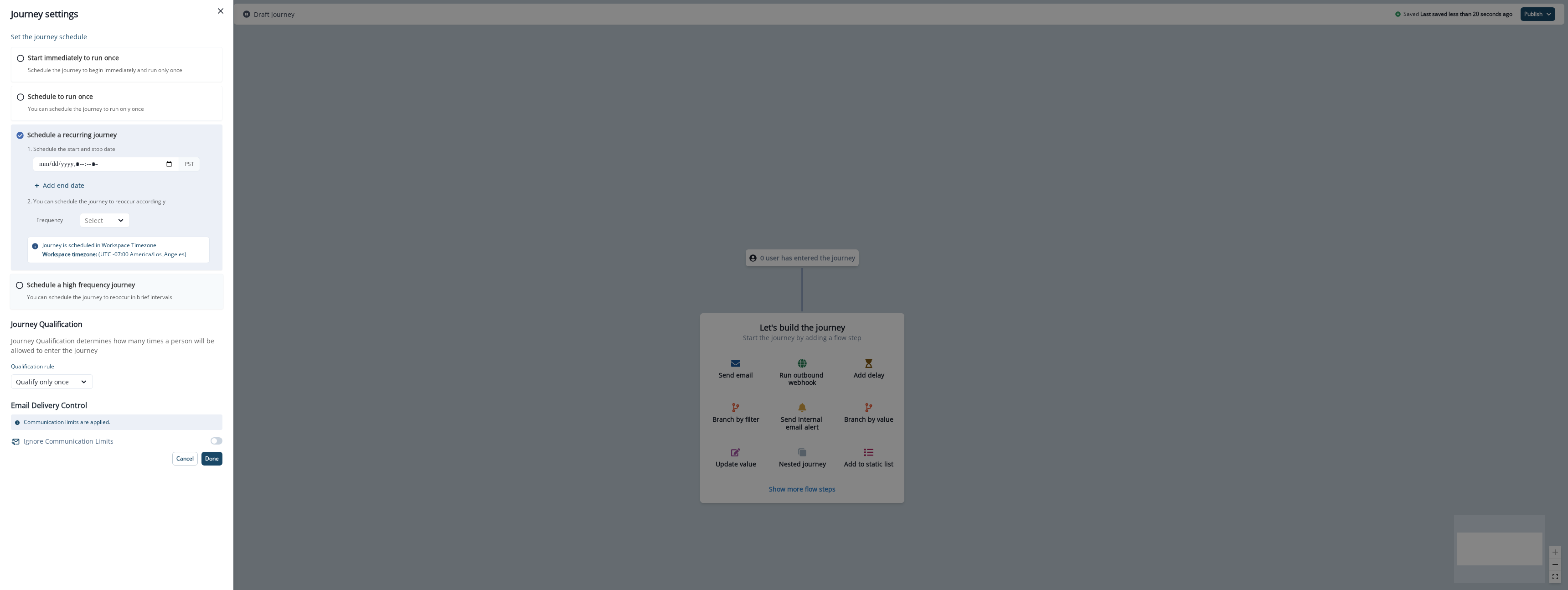
click at [126, 290] on div "Schedule a high frequency journey You can schedule the journey to reoccur in br…" at bounding box center [122, 290] width 191 height 21
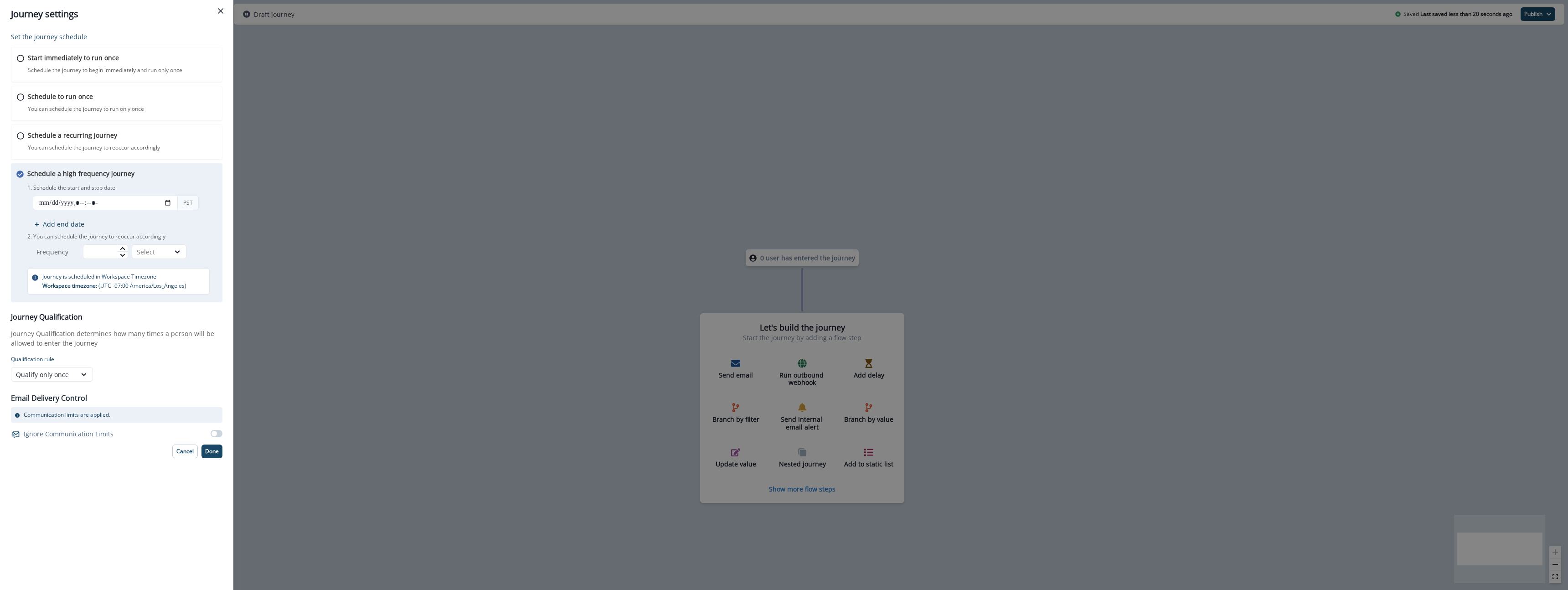
click at [220, 435] on span at bounding box center [216, 434] width 12 height 7
click at [211, 455] on p "Done" at bounding box center [212, 451] width 13 height 6
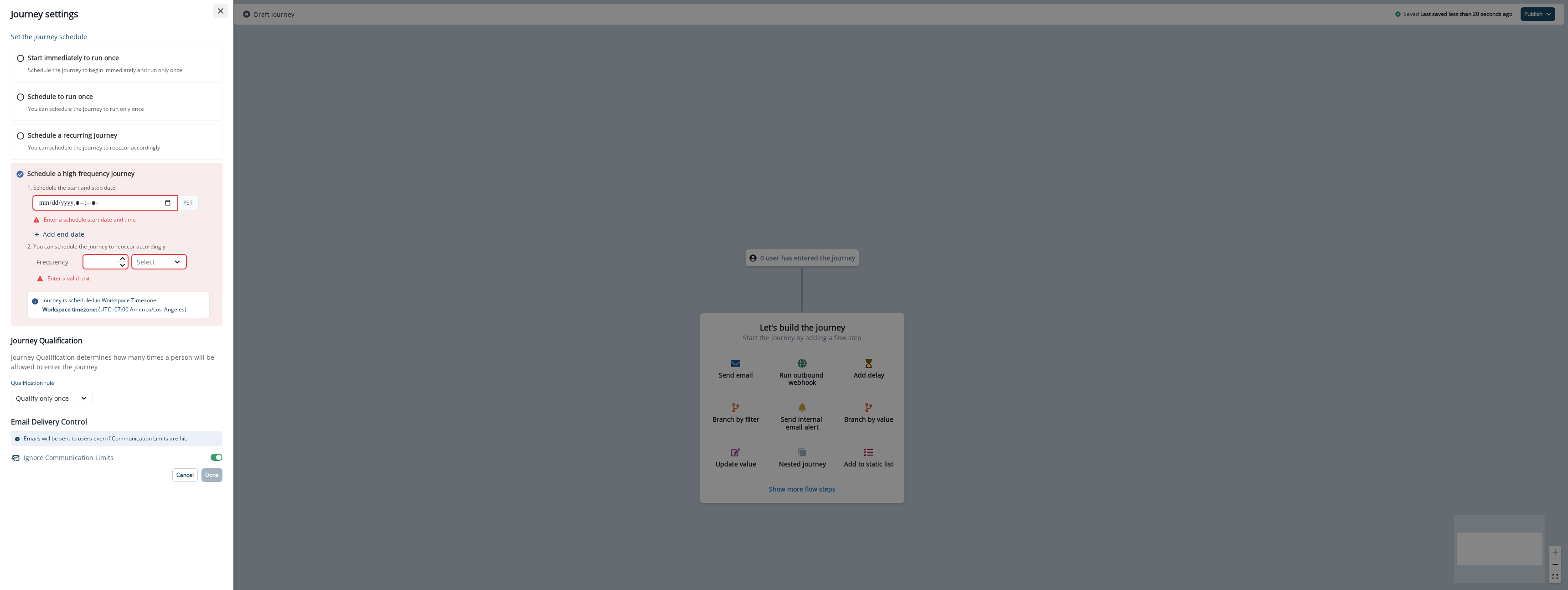
click at [215, 12] on button "Close" at bounding box center [220, 11] width 15 height 15
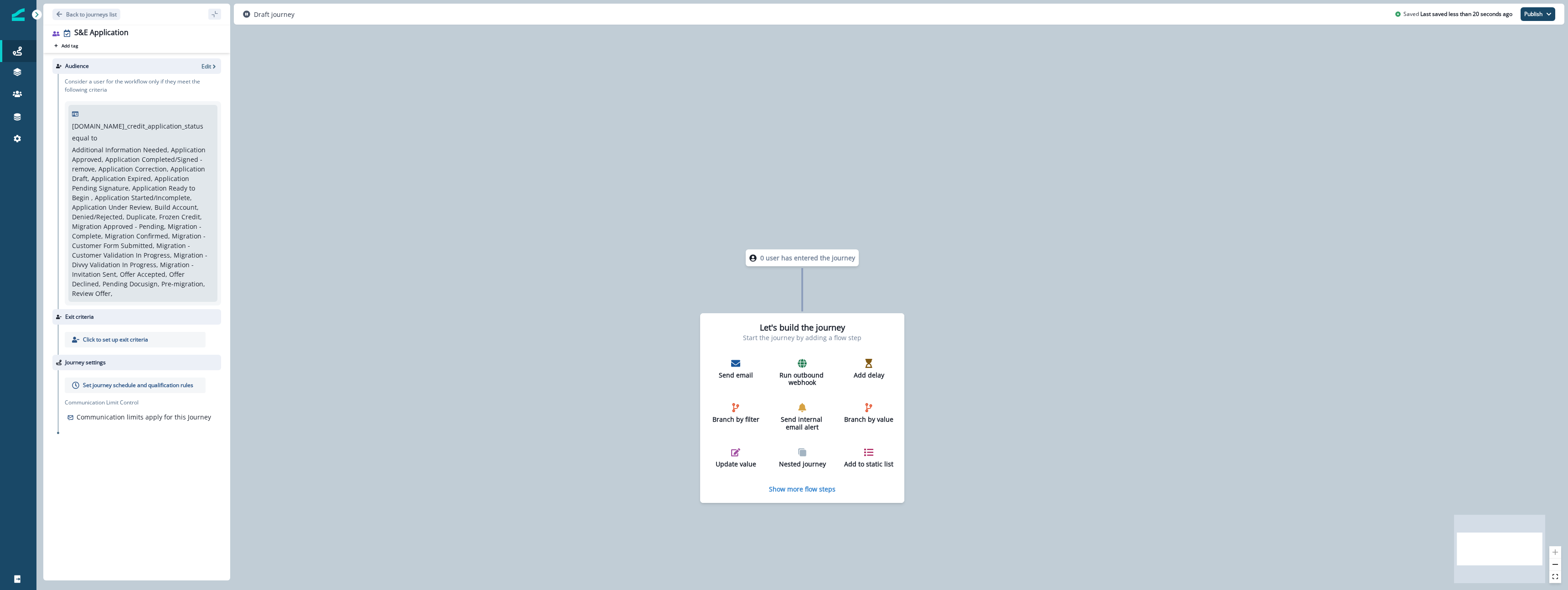
drag, startPoint x: 129, startPoint y: 507, endPoint x: 130, endPoint y: 500, distance: 7.1
click at [130, 507] on div "Audience Edit Consider a user for the workflow only if they meet the following …" at bounding box center [136, 315] width 187 height 524
click at [158, 496] on div "Audience Edit Consider a user for the workflow only if they meet the following …" at bounding box center [136, 315] width 187 height 524
click at [830, 206] on div "0 user has entered the journey Let's build the journey Start the journey by add…" at bounding box center [802, 295] width 1531 height 590
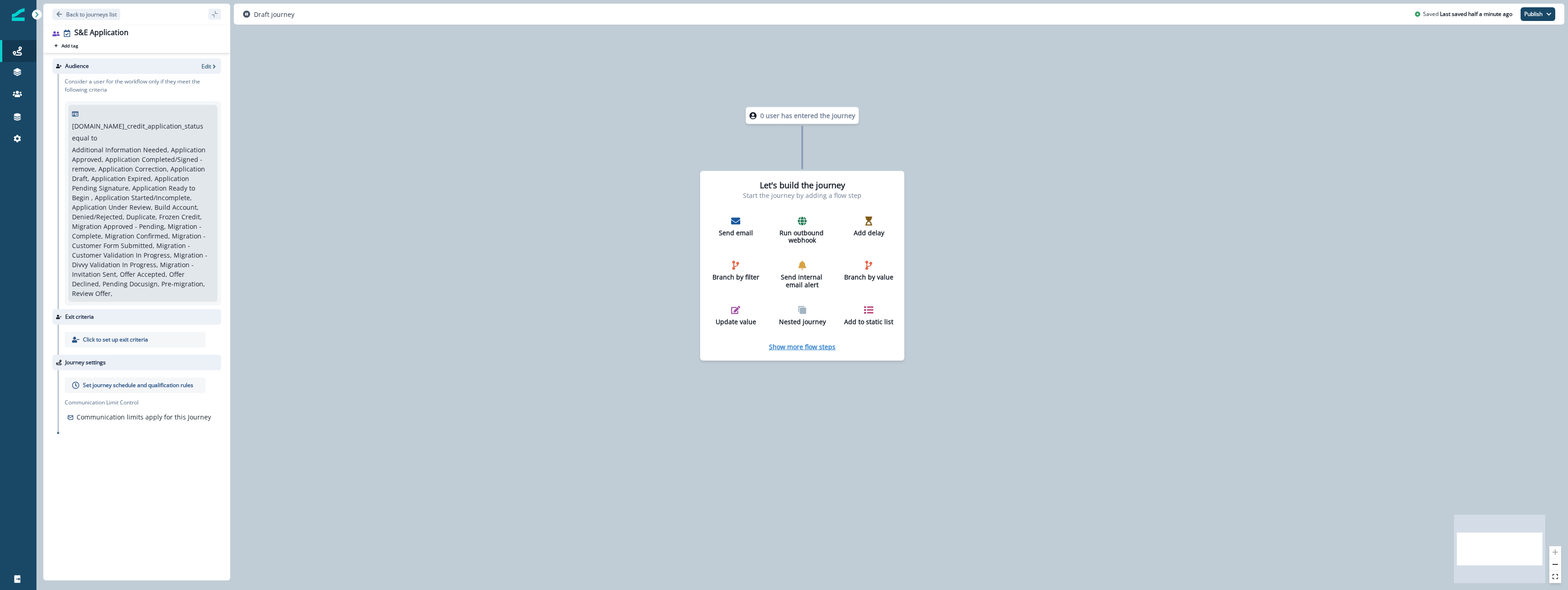
click at [813, 346] on p "Show more flow steps" at bounding box center [802, 346] width 66 height 9
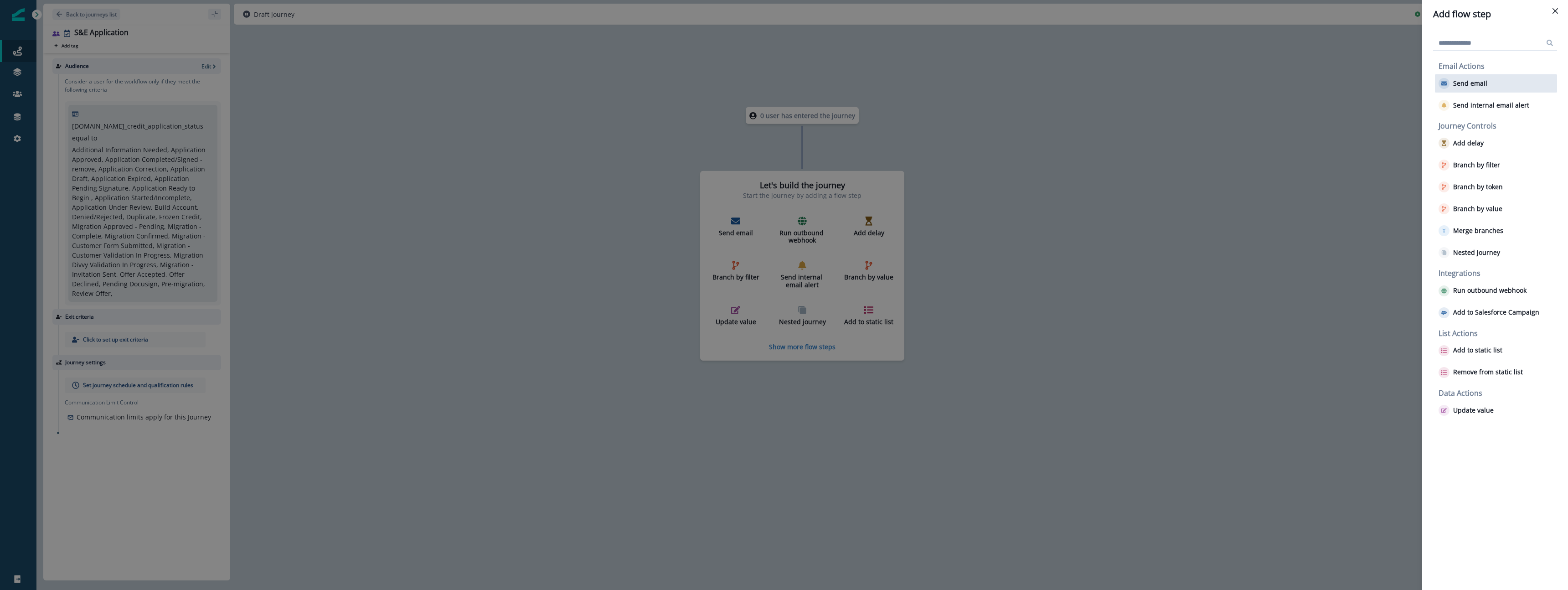
click at [1495, 77] on div "Send email" at bounding box center [1496, 83] width 122 height 18
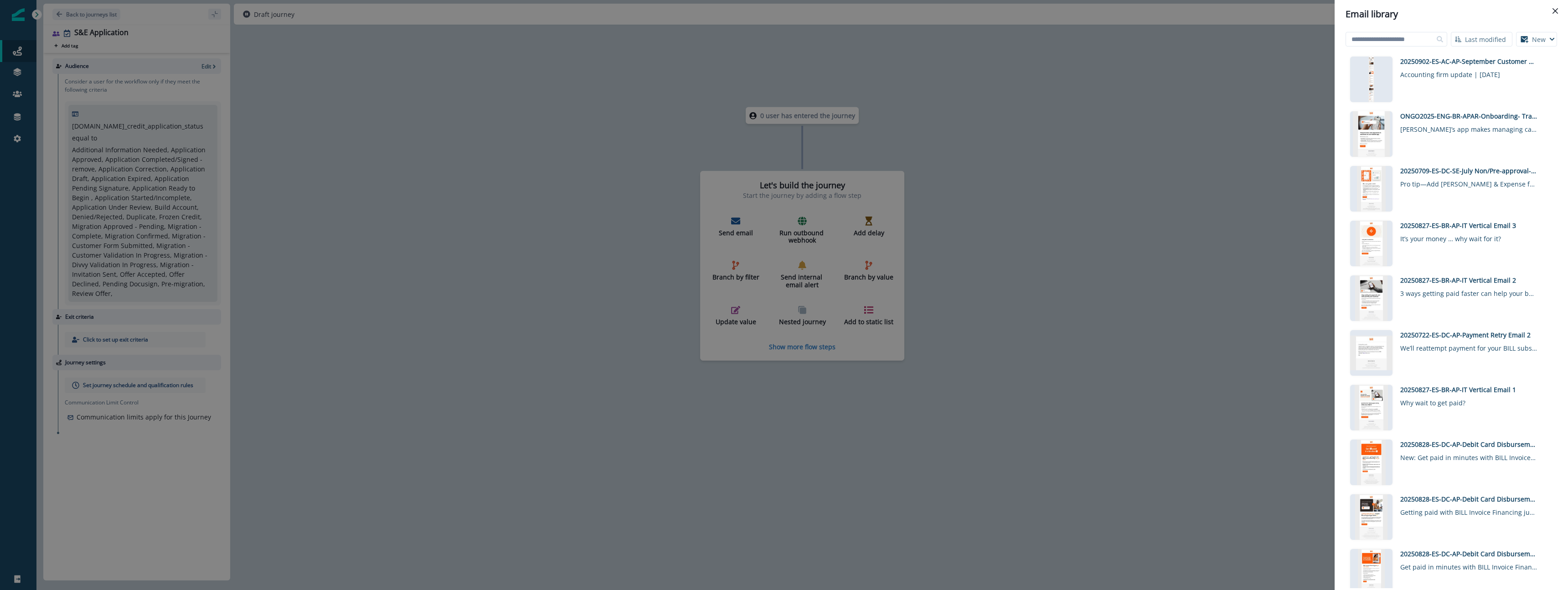
click at [1539, 40] on button "New" at bounding box center [1536, 39] width 41 height 15
click at [1488, 60] on button "Visual editor" at bounding box center [1506, 61] width 101 height 15
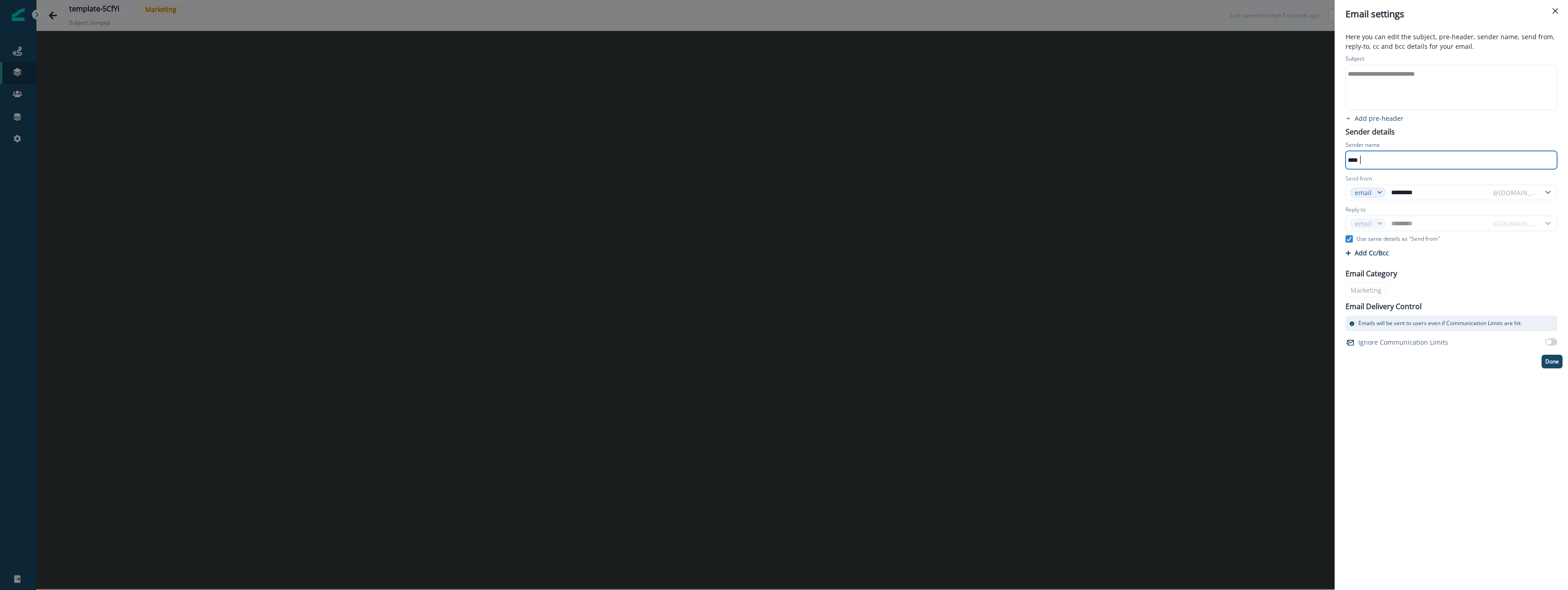
click at [1381, 161] on div "****" at bounding box center [1451, 160] width 209 height 13
click at [1373, 71] on div "**********" at bounding box center [1451, 74] width 209 height 13
click at [1369, 288] on div "Email Category Marketing Email Delivery Control Emails will be sent to users ev…" at bounding box center [1451, 306] width 222 height 86
click at [1373, 278] on p "Email Category" at bounding box center [1371, 273] width 52 height 11
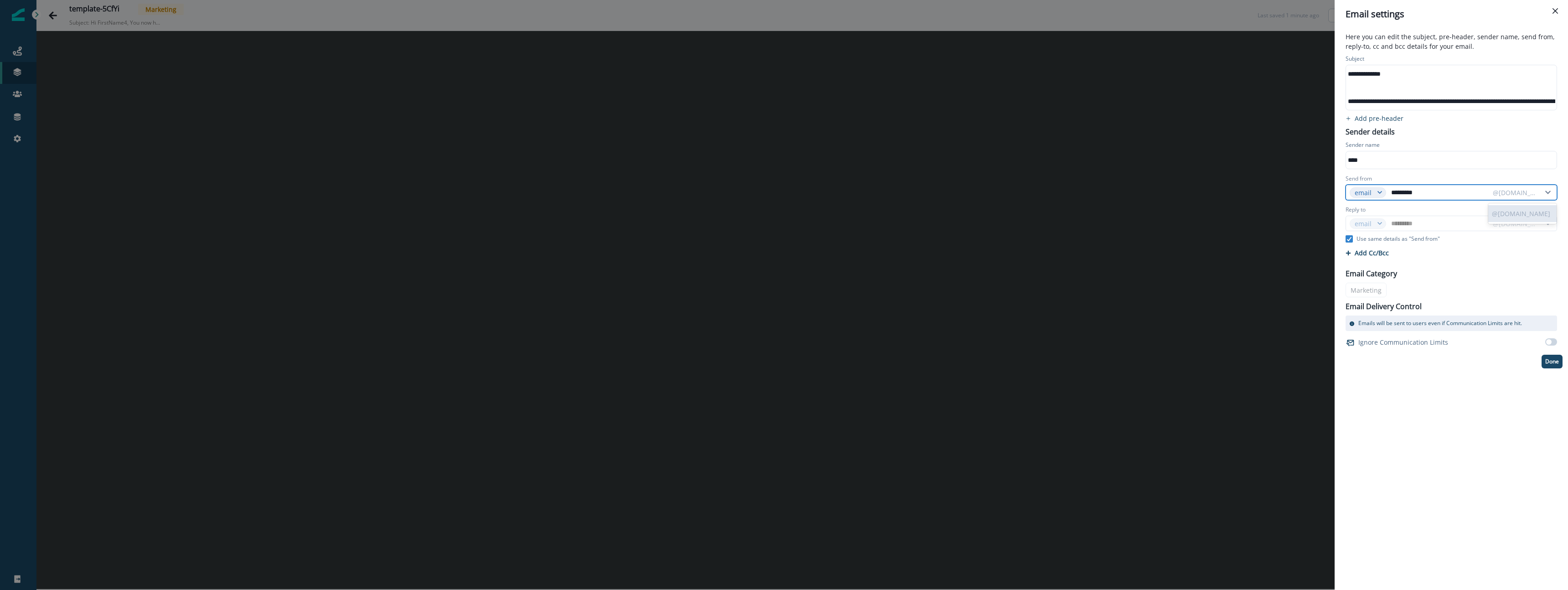
click at [1547, 192] on icon at bounding box center [1548, 192] width 13 height 6
click at [1548, 192] on icon at bounding box center [1548, 192] width 13 height 6
click at [1384, 193] on div at bounding box center [1381, 193] width 8 height 10
click at [1404, 192] on input "*********" at bounding box center [1438, 192] width 99 height 15
click at [1427, 192] on input "*********" at bounding box center [1438, 192] width 99 height 15
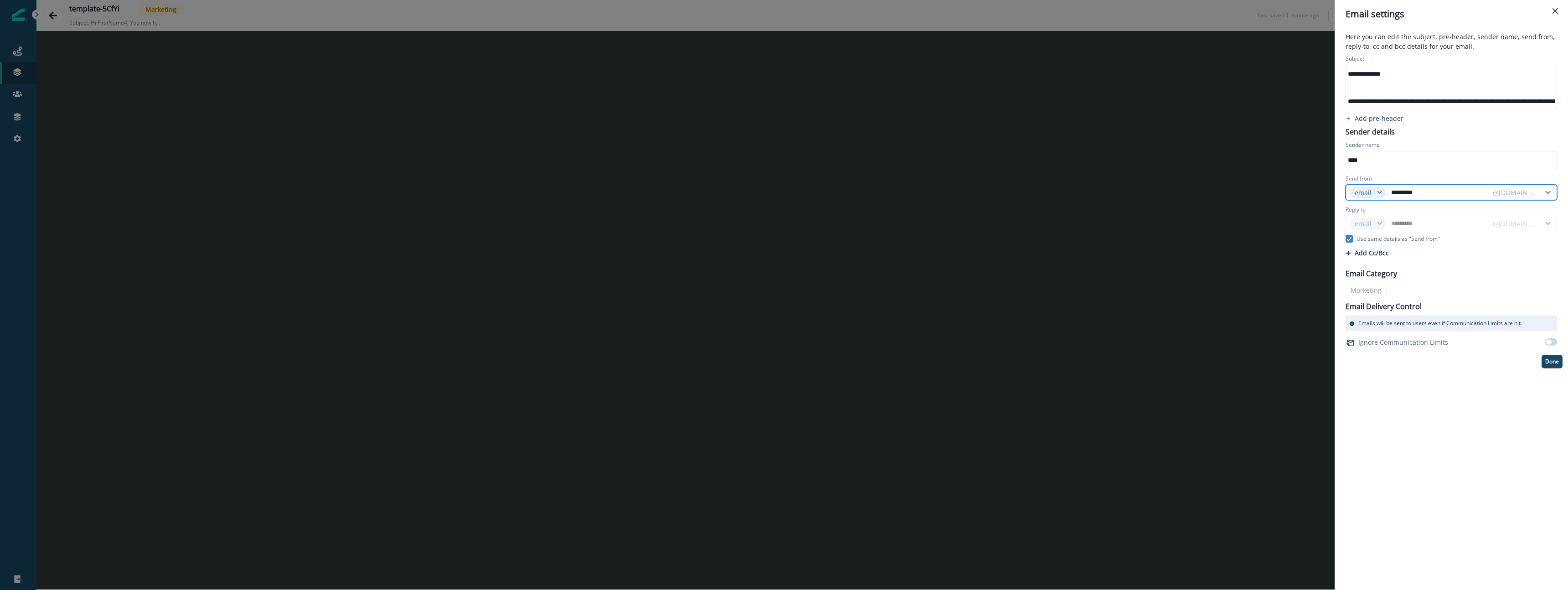
drag, startPoint x: 1427, startPoint y: 192, endPoint x: 1393, endPoint y: 193, distance: 34.0
click at [1393, 193] on input "*********" at bounding box center [1438, 192] width 99 height 15
type input "*"
type input "**"
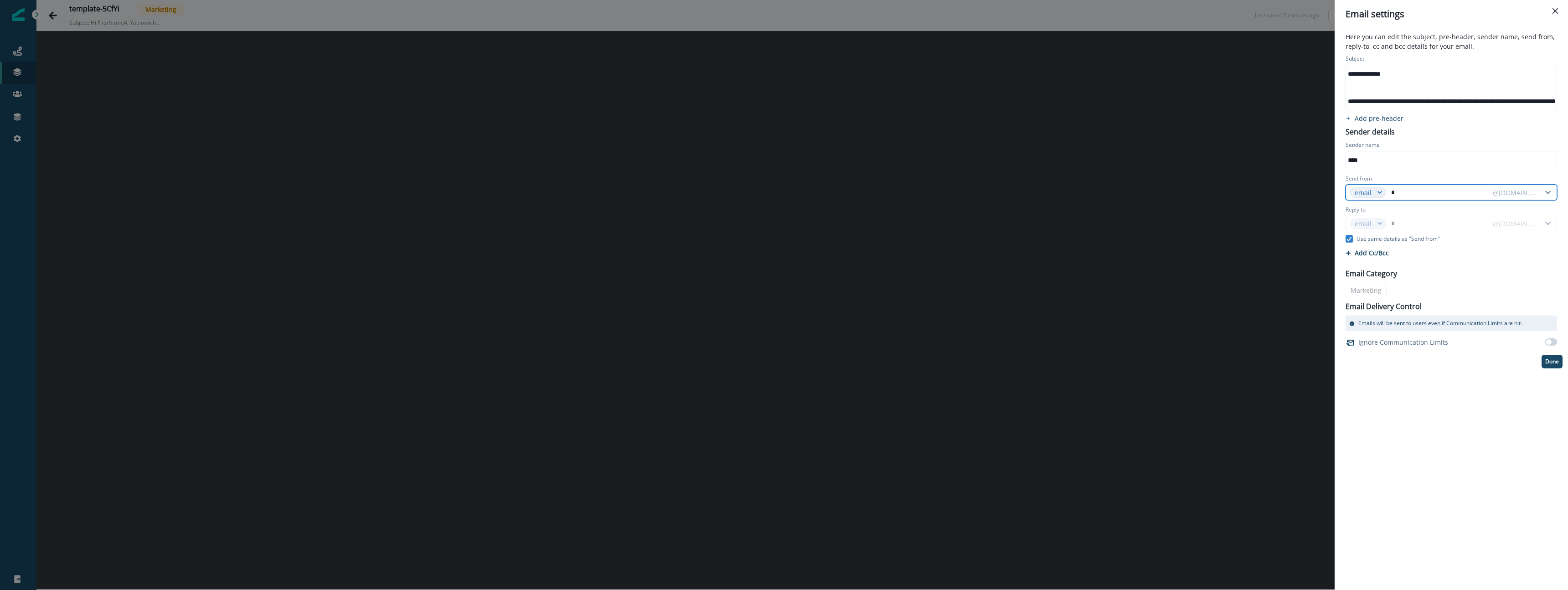
type input "**"
type input "***"
drag, startPoint x: 1401, startPoint y: 192, endPoint x: 1390, endPoint y: 192, distance: 11.0
click at [1390, 192] on input "***" at bounding box center [1438, 192] width 99 height 15
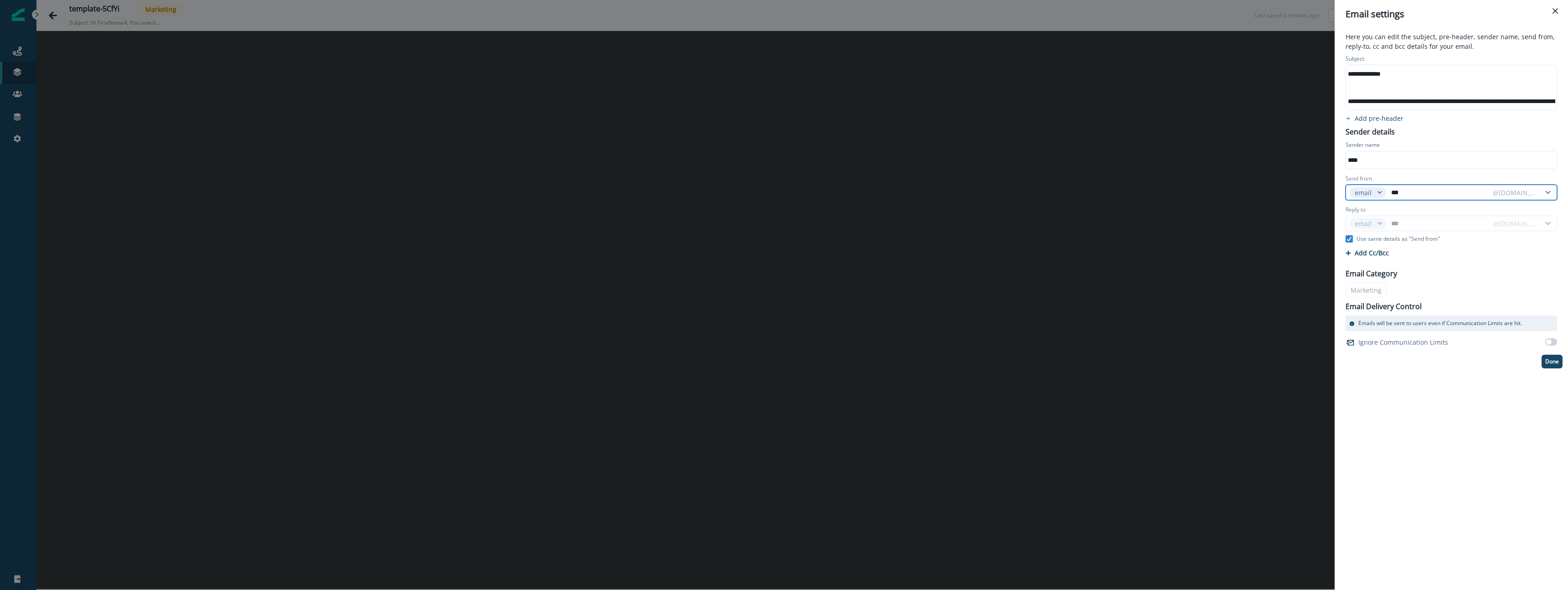
paste input "text"
type input "**********"
click at [1486, 247] on div "Cc/Bcc Cc 0 Enter or paste emails separated by comma or space Bcc 0 Enter or pa…" at bounding box center [1451, 253] width 222 height 16
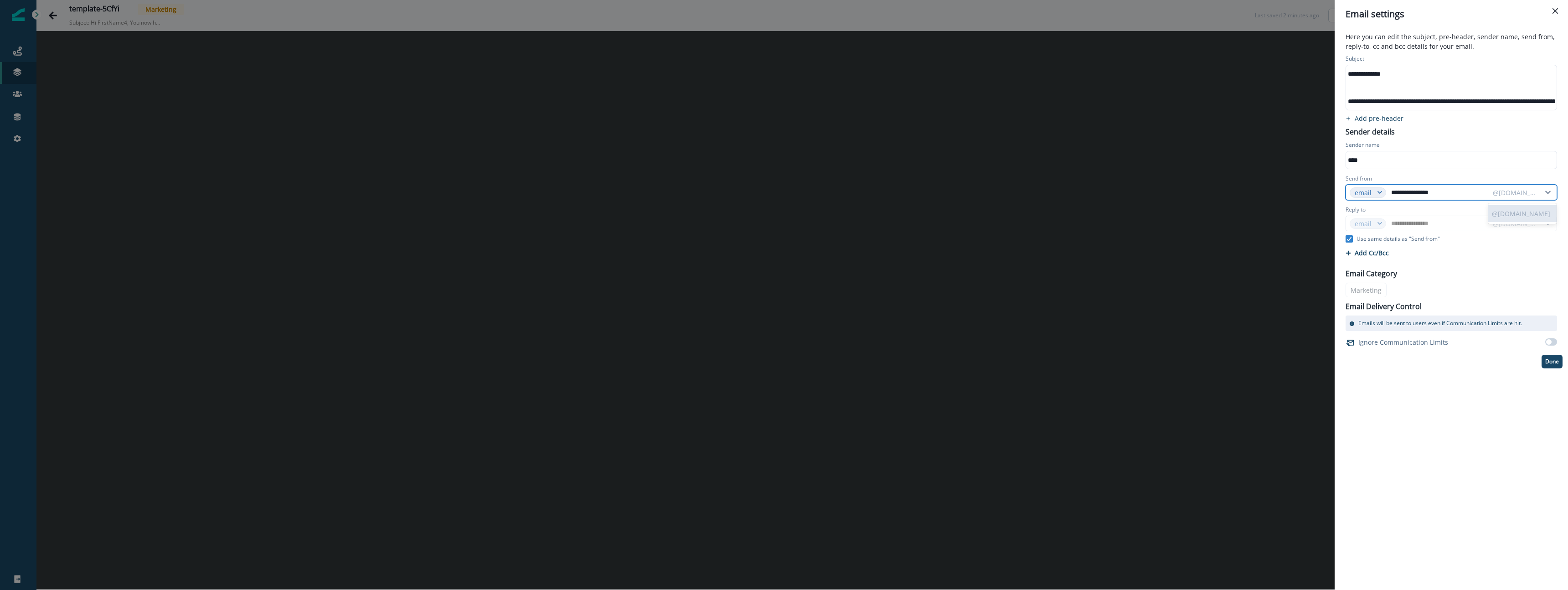
click at [1513, 191] on div "@hello.bill.com" at bounding box center [1514, 193] width 44 height 10
click at [1516, 212] on p "@hello.bill.com" at bounding box center [1522, 214] width 68 height 17
click at [1476, 175] on div "Send from" at bounding box center [1451, 180] width 211 height 10
click at [1464, 262] on div "Email Category Marketing Email Delivery Control Emails will be sent to users ev…" at bounding box center [1451, 306] width 222 height 86
click at [1551, 342] on span at bounding box center [1549, 342] width 5 height 5
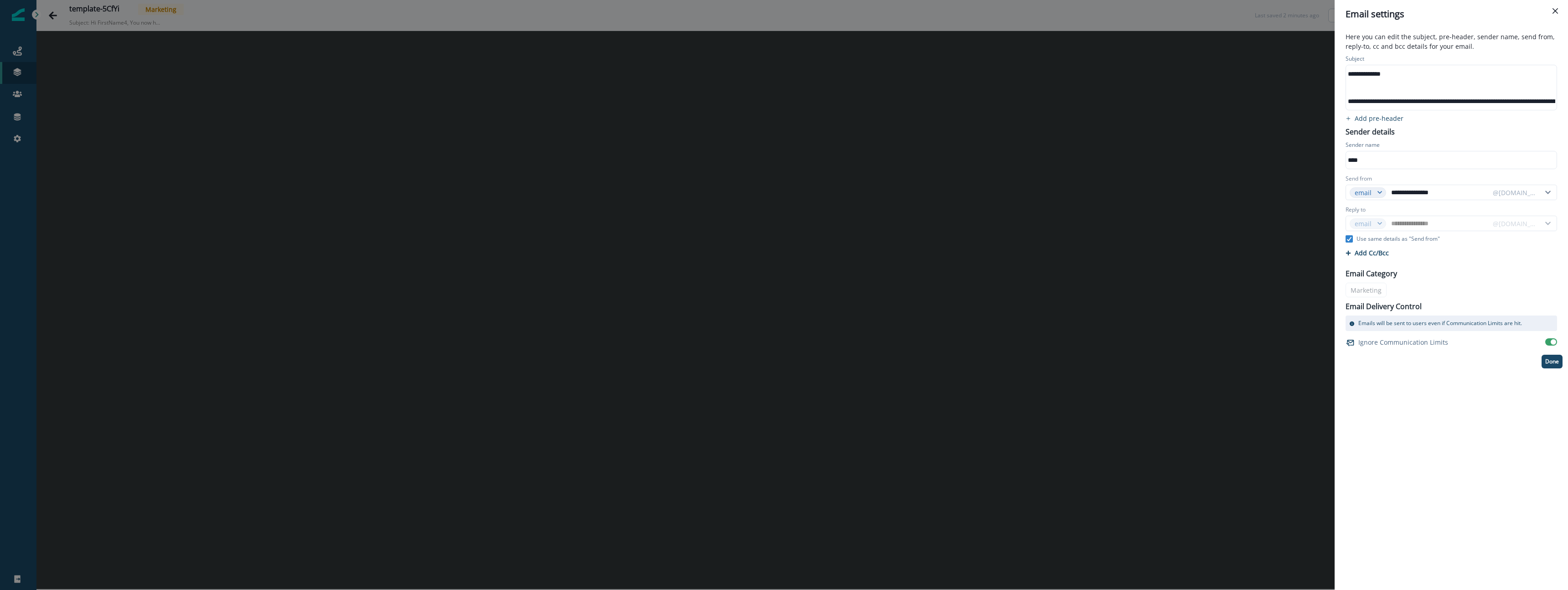
click at [1364, 131] on p "Sender details" at bounding box center [1370, 130] width 60 height 13
click at [1366, 138] on div "**********" at bounding box center [1451, 211] width 222 height 315
click at [1374, 119] on p "Add pre-header" at bounding box center [1379, 118] width 49 height 9
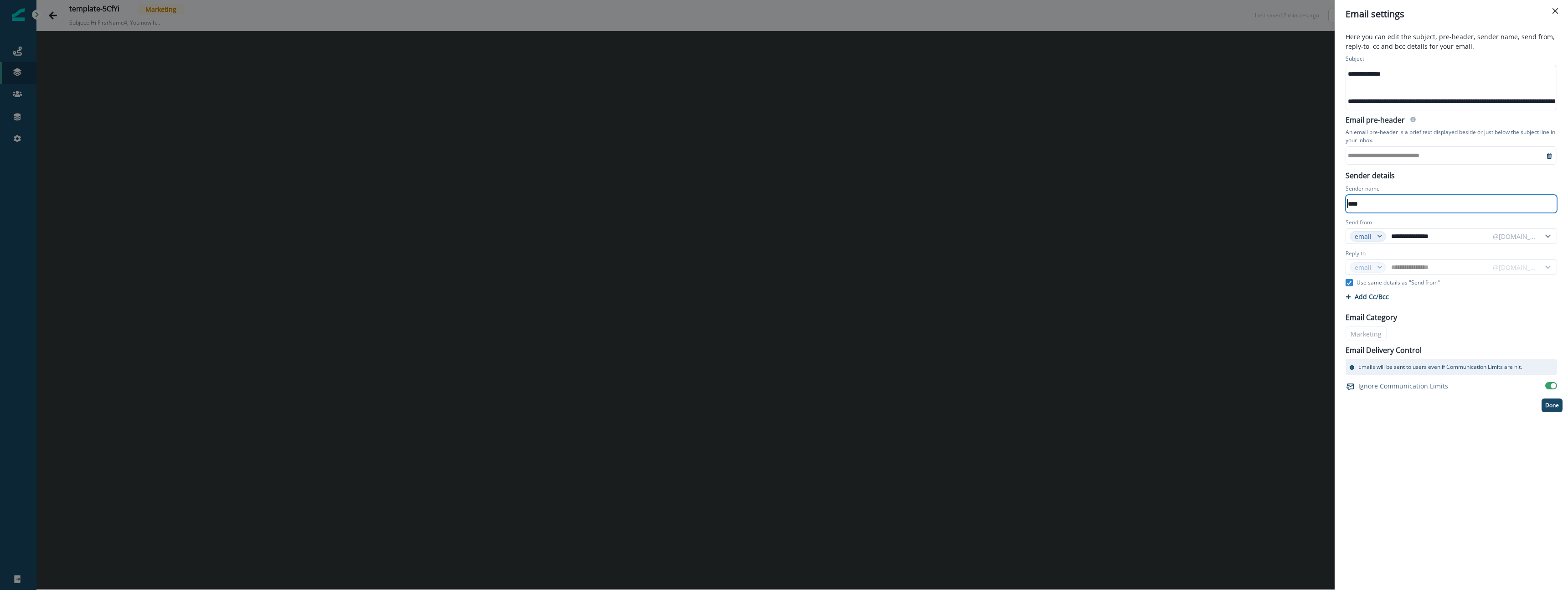
click at [1551, 155] on icon "remove-preheader" at bounding box center [1549, 156] width 7 height 7
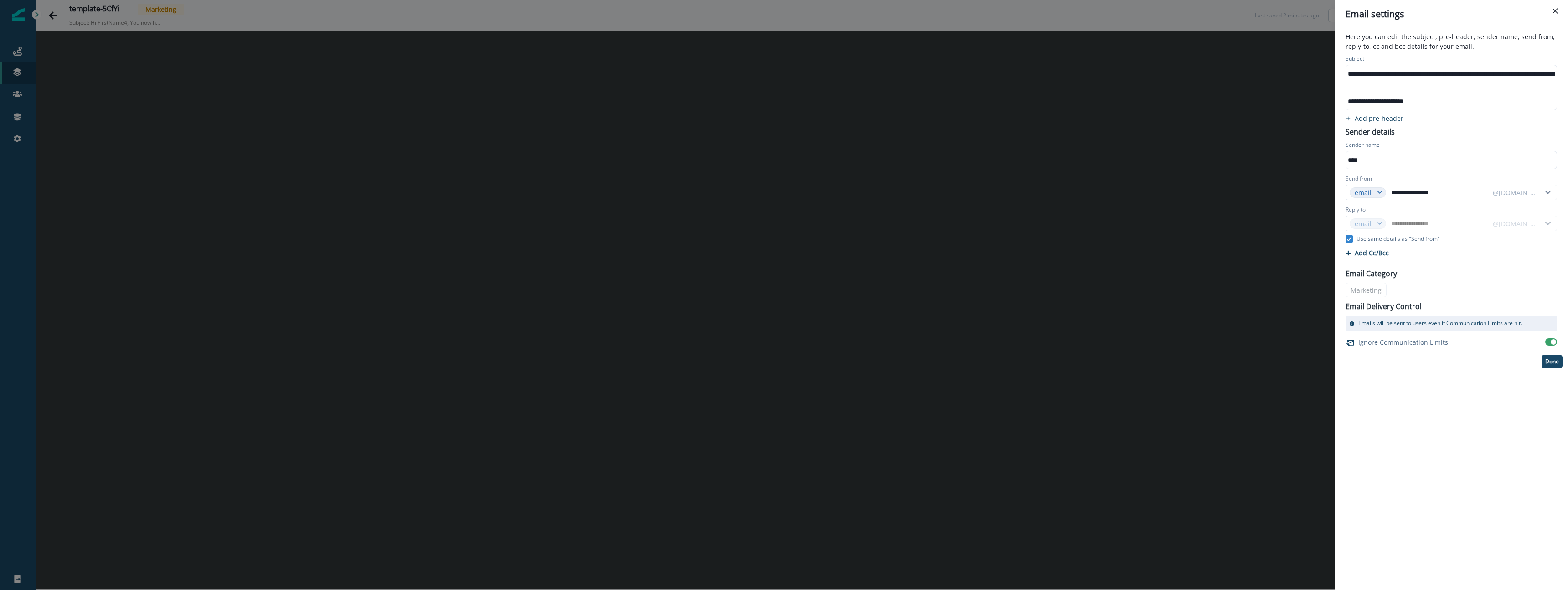
scroll to position [34, 0]
click at [1553, 361] on p "Done" at bounding box center [1552, 362] width 13 height 6
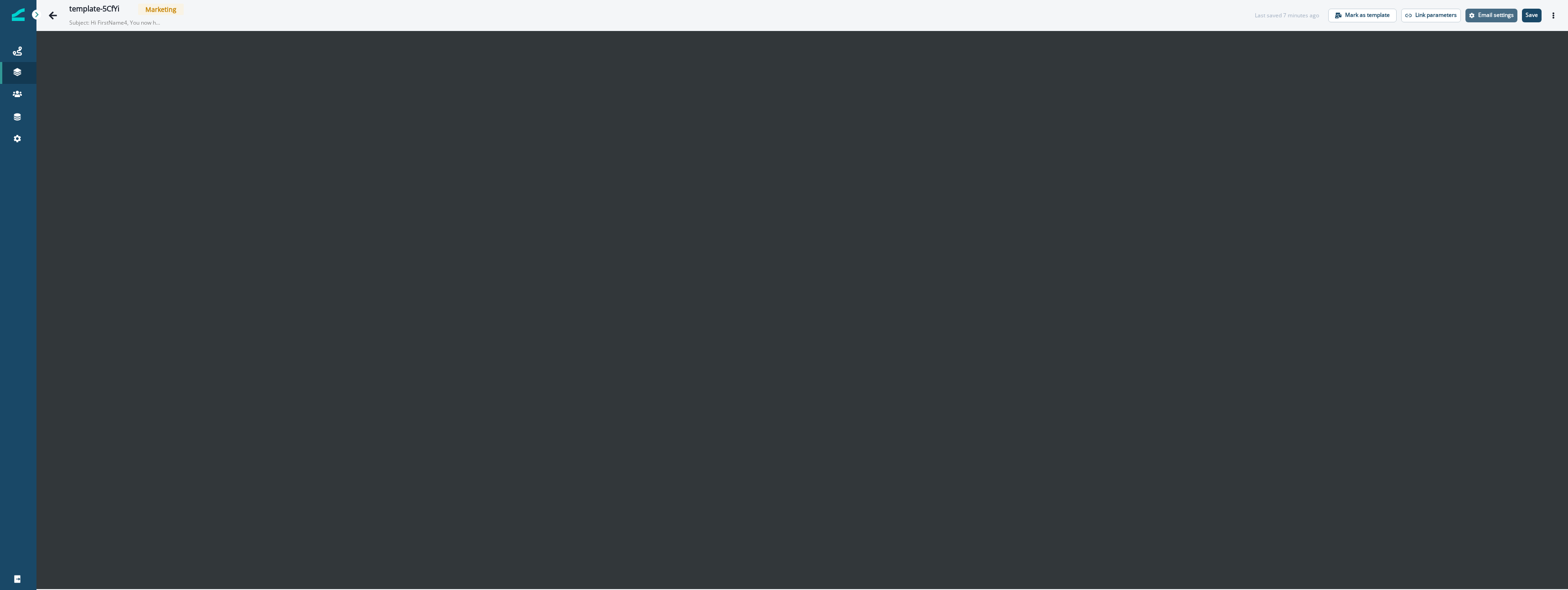
click at [1496, 13] on p "Email settings" at bounding box center [1496, 15] width 35 height 6
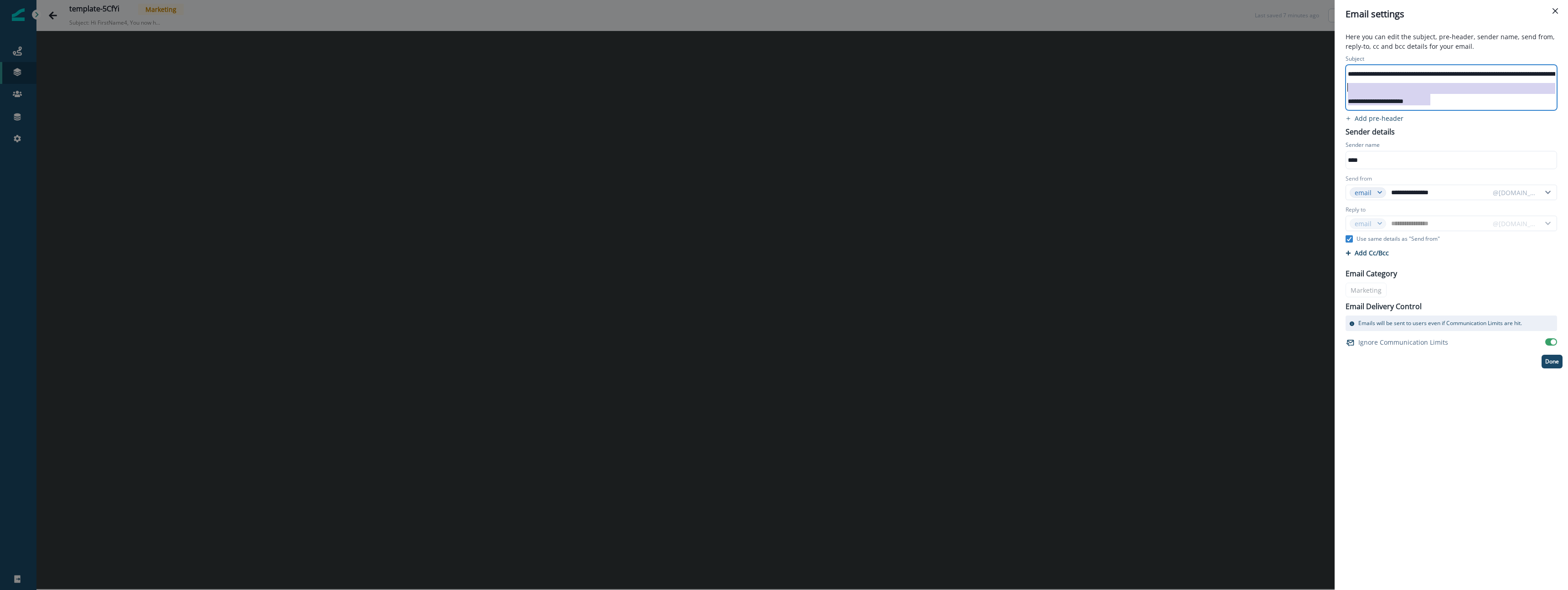
scroll to position [2, 0]
drag, startPoint x: 1435, startPoint y: 96, endPoint x: 1289, endPoint y: 19, distance: 165.1
click at [1289, 19] on div "**********" at bounding box center [784, 295] width 1568 height 590
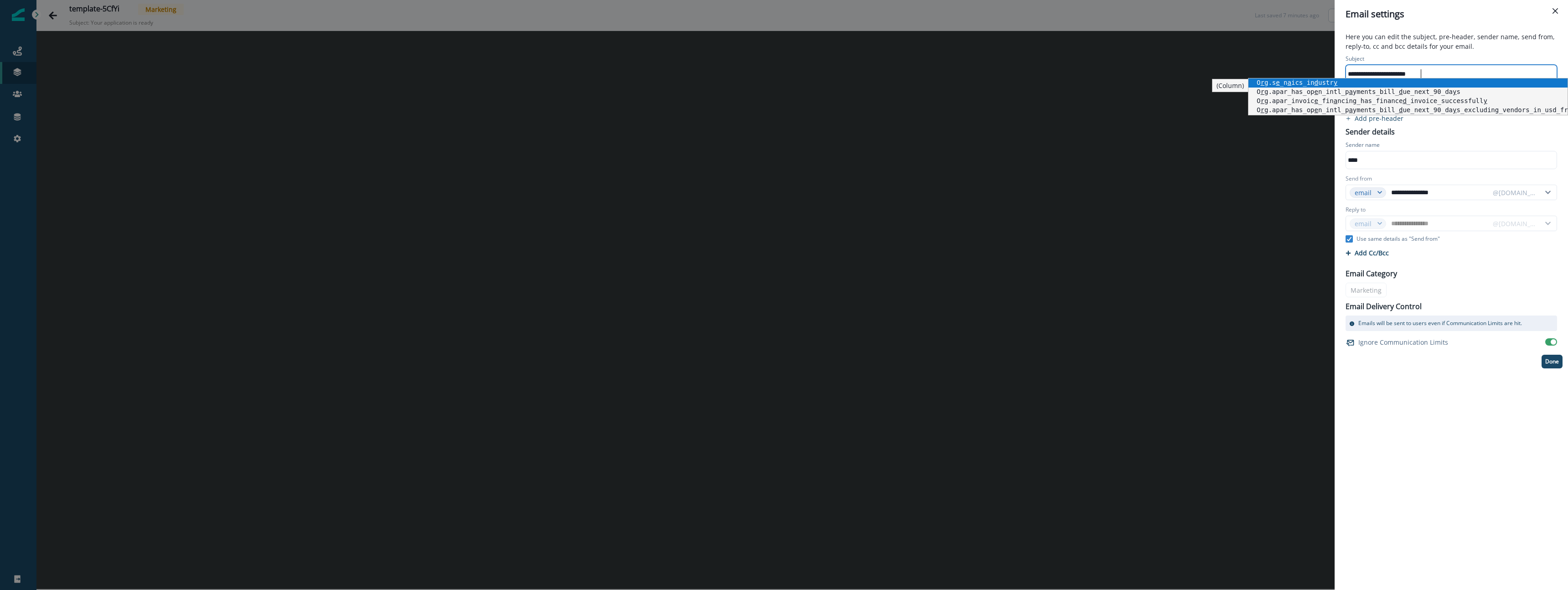
click at [1431, 132] on div "**********" at bounding box center [1451, 211] width 222 height 315
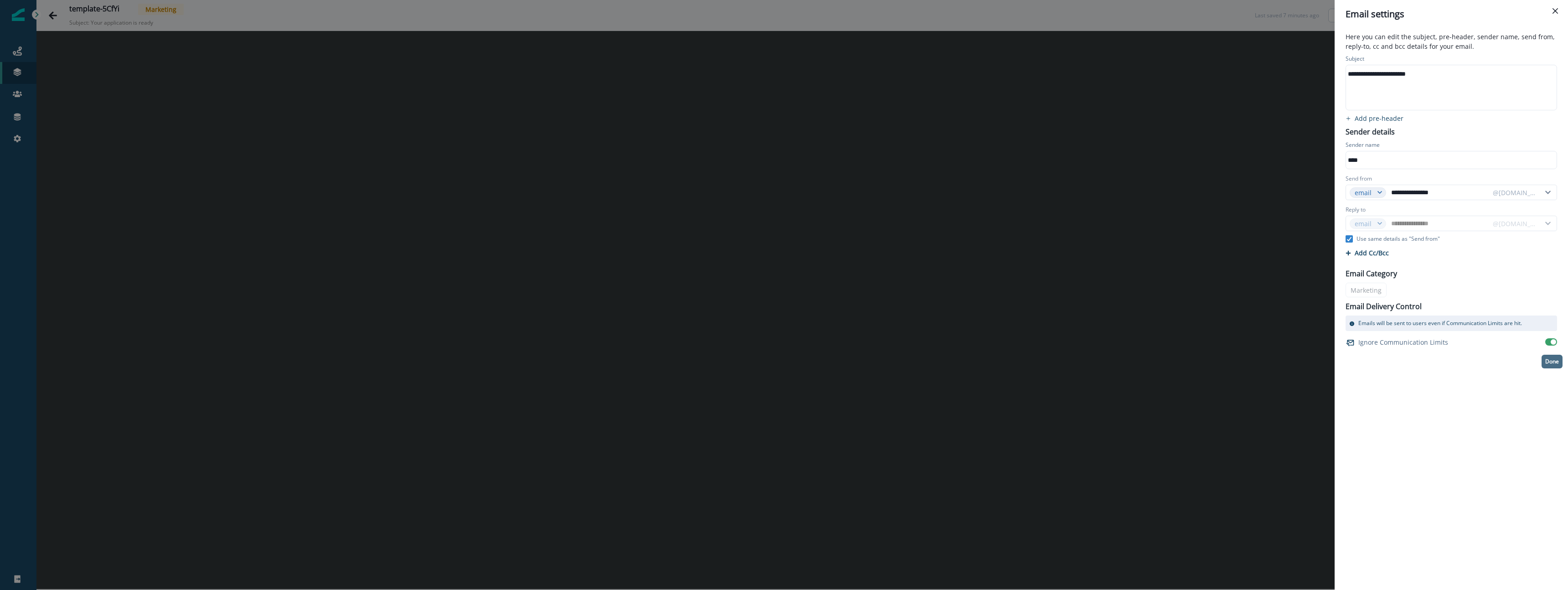
click at [1556, 360] on p "Done" at bounding box center [1552, 362] width 13 height 6
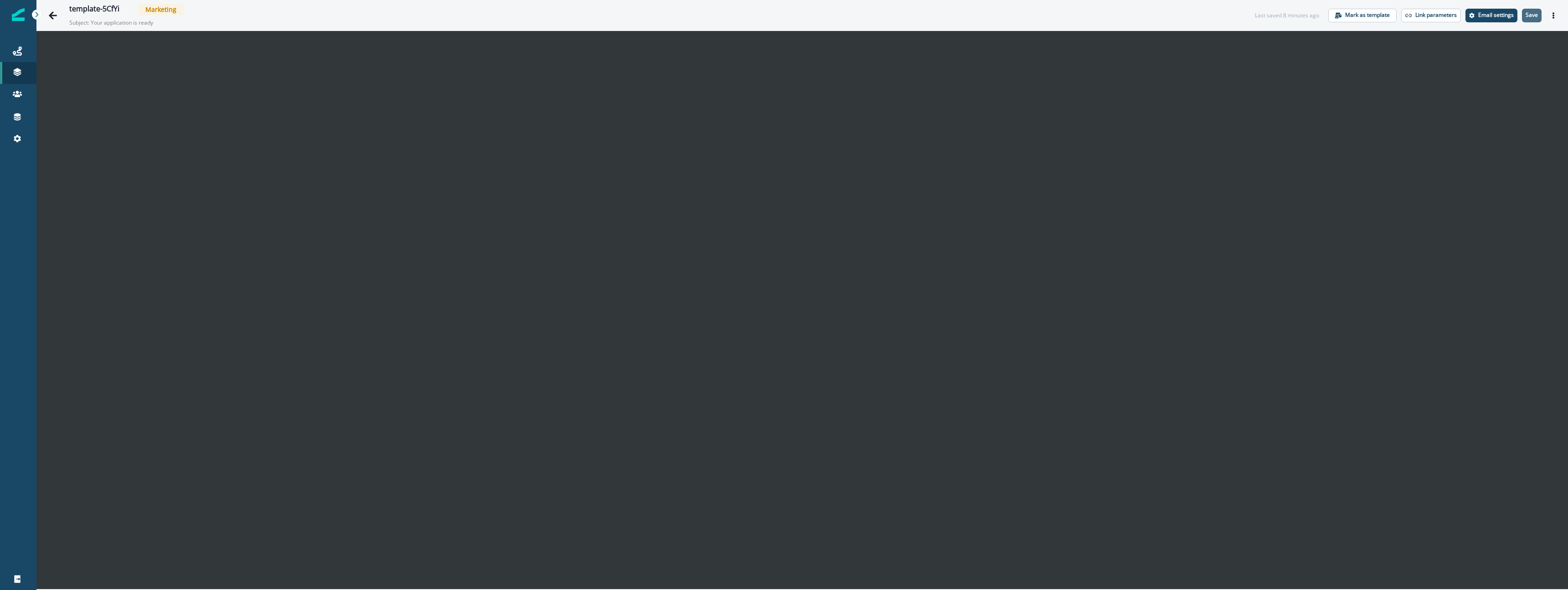
click at [1541, 15] on button "Save" at bounding box center [1531, 15] width 19 height 13
click at [797, 558] on div "The link apply.divvy.co is not in proper URL format." at bounding box center [788, 557] width 110 height 22
click at [1529, 15] on p "Save" at bounding box center [1531, 15] width 12 height 6
click at [805, 557] on div "Email updated successfully" at bounding box center [788, 559] width 110 height 11
click at [51, 19] on icon "Go back" at bounding box center [52, 15] width 9 height 9
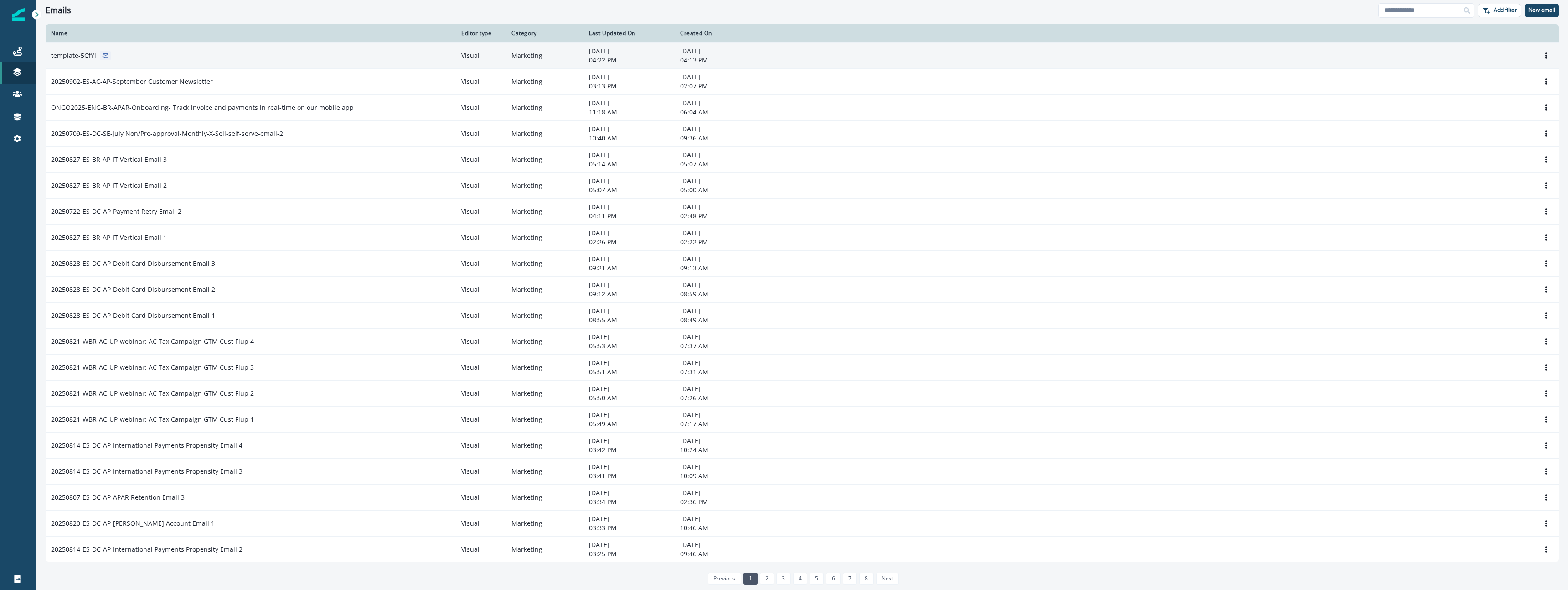
click at [130, 53] on div "template-5CfYi" at bounding box center [251, 55] width 399 height 9
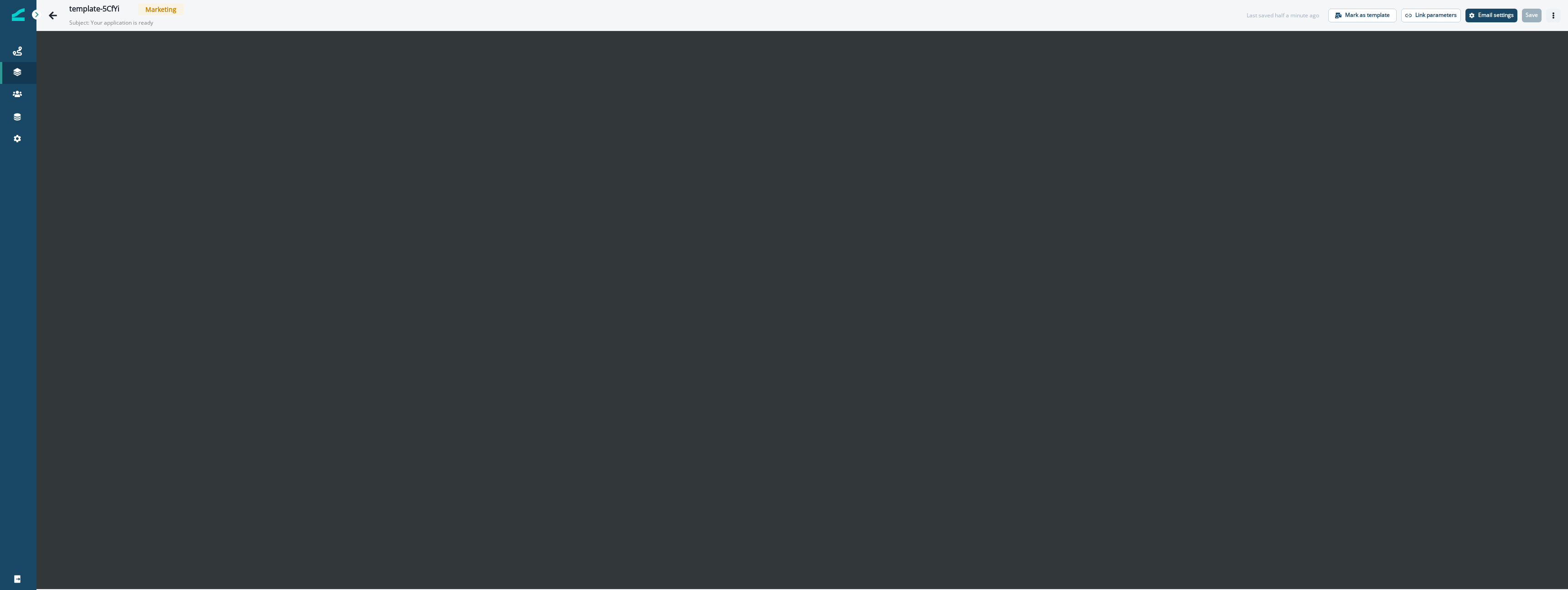
click at [1558, 17] on button "Actions" at bounding box center [1553, 15] width 15 height 13
click at [1512, 40] on button "Preview" at bounding box center [1510, 38] width 101 height 16
click at [1555, 16] on icon "Actions" at bounding box center [1553, 15] width 6 height 6
click at [1551, 12] on icon "Actions" at bounding box center [1553, 15] width 6 height 6
click at [124, 9] on icon "Edit name" at bounding box center [125, 9] width 5 height 5
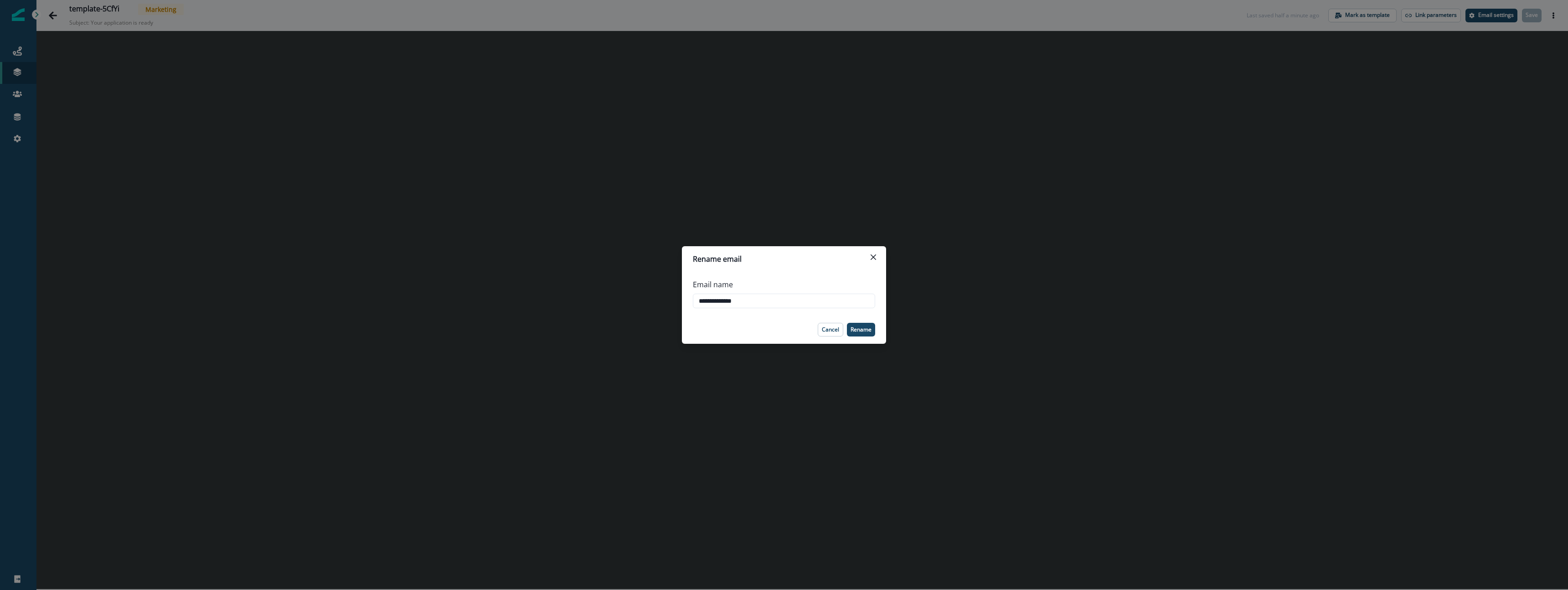
drag, startPoint x: 684, startPoint y: 297, endPoint x: 658, endPoint y: 297, distance: 26.0
click at [658, 297] on div "**********" at bounding box center [784, 295] width 1568 height 590
type input "**********"
click at [859, 323] on button "Rename" at bounding box center [861, 329] width 28 height 13
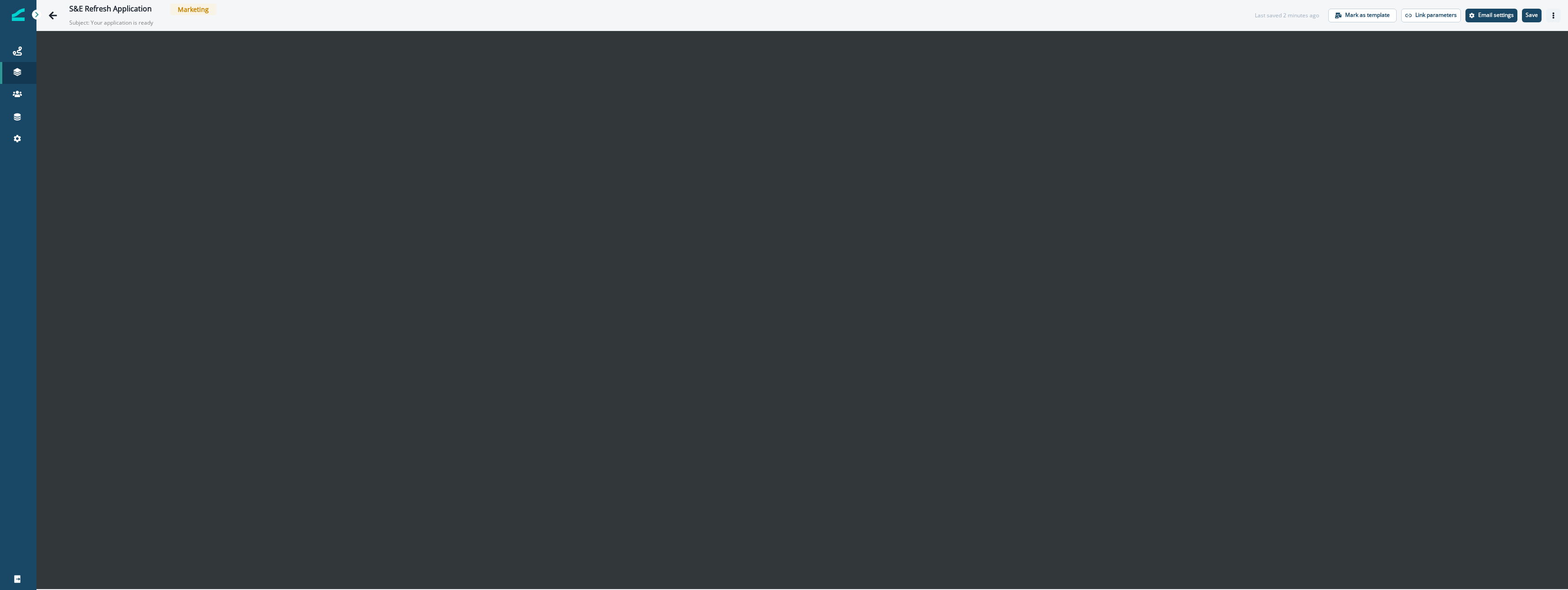
click at [1551, 16] on icon "Actions" at bounding box center [1553, 15] width 6 height 6
click at [1494, 39] on button "Preview" at bounding box center [1510, 38] width 101 height 16
click at [1173, 29] on div "S&E Refresh Application Marketing Subject: Your application is ready Last saved…" at bounding box center [802, 15] width 1531 height 30
click at [58, 19] on button "Go back" at bounding box center [53, 15] width 18 height 18
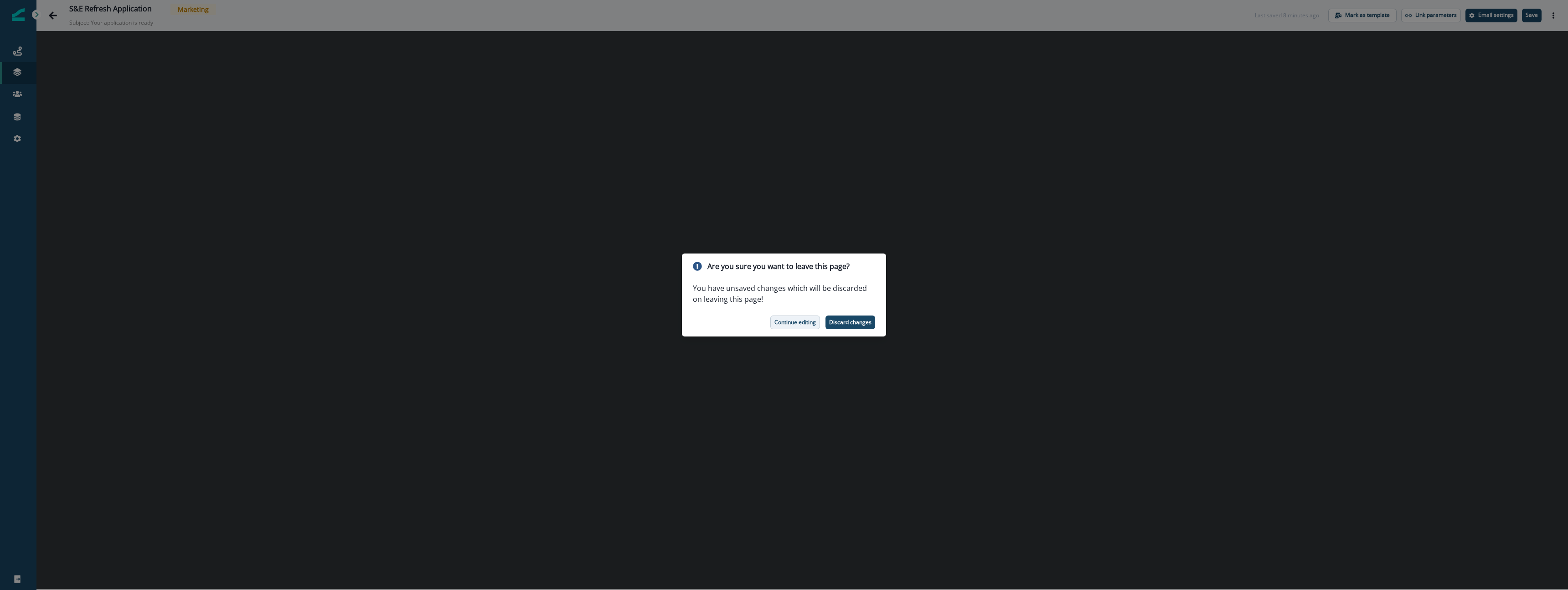
click at [796, 326] on p "Continue editing" at bounding box center [795, 322] width 41 height 6
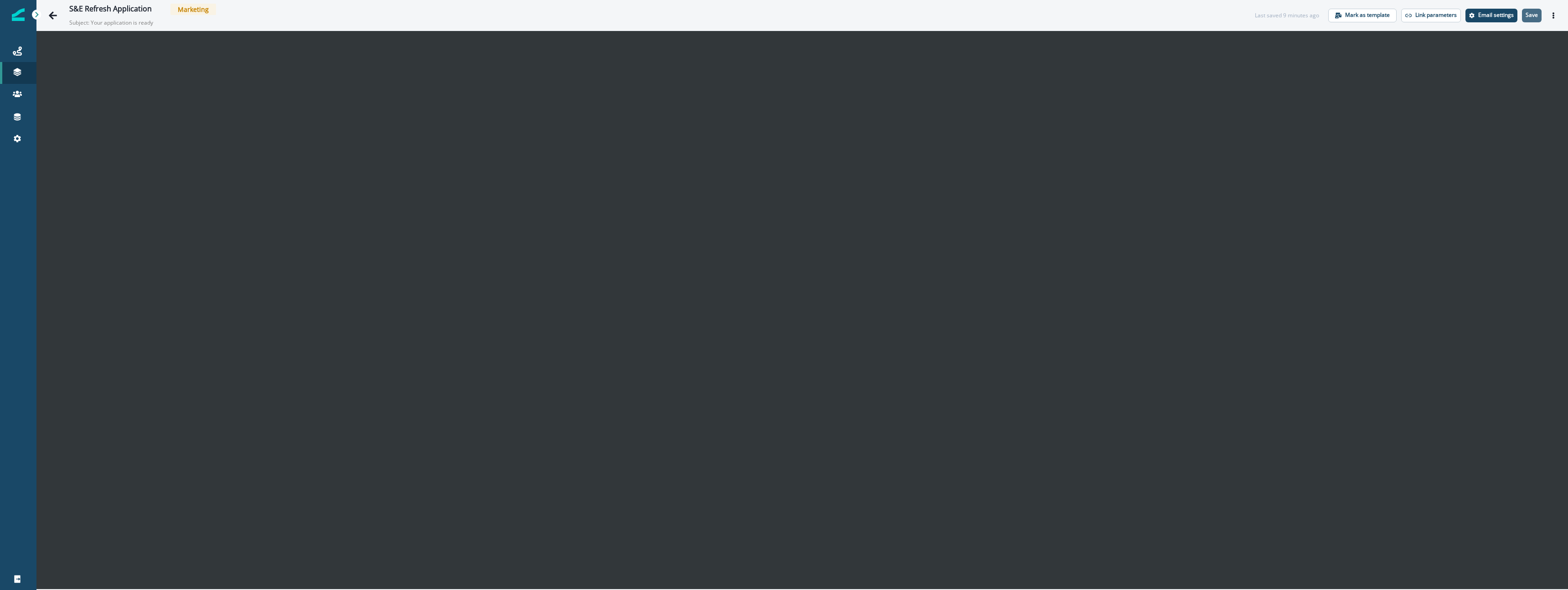
click at [1531, 13] on p "Save" at bounding box center [1531, 15] width 12 height 6
click at [48, 12] on icon "Go back" at bounding box center [52, 15] width 9 height 9
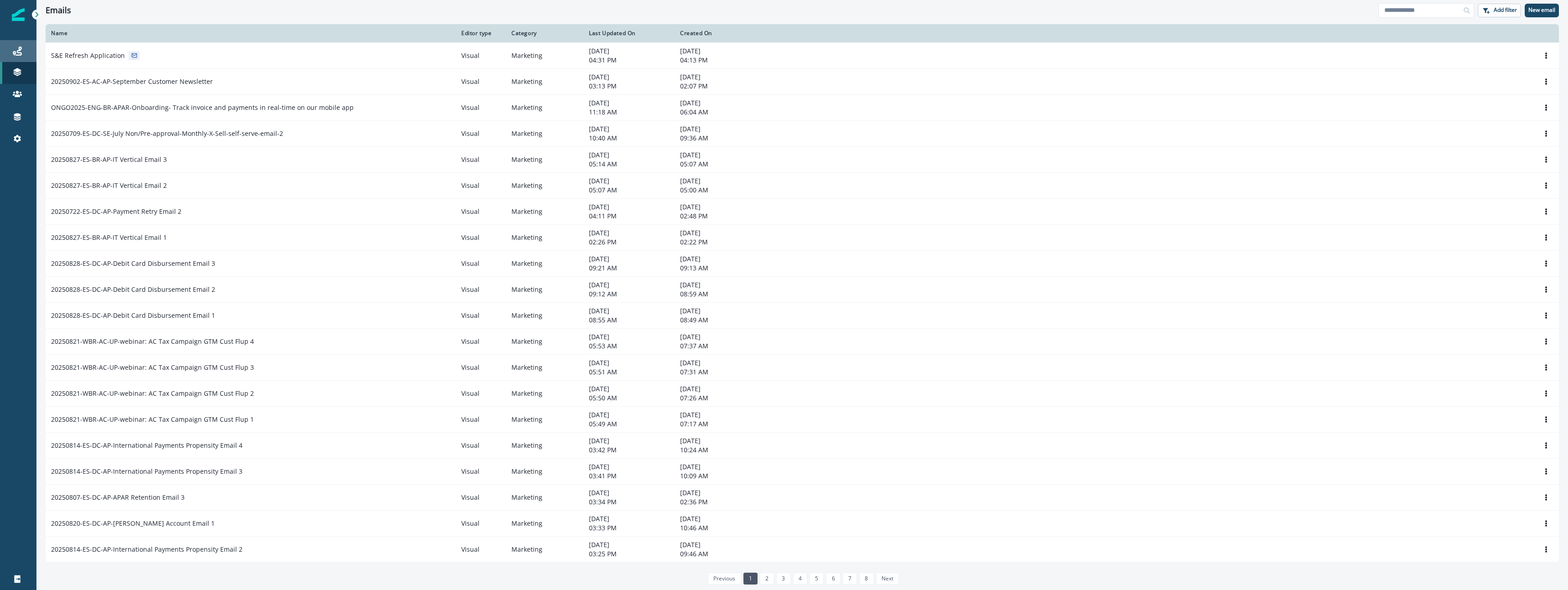
click at [23, 54] on div "Journeys" at bounding box center [18, 51] width 29 height 11
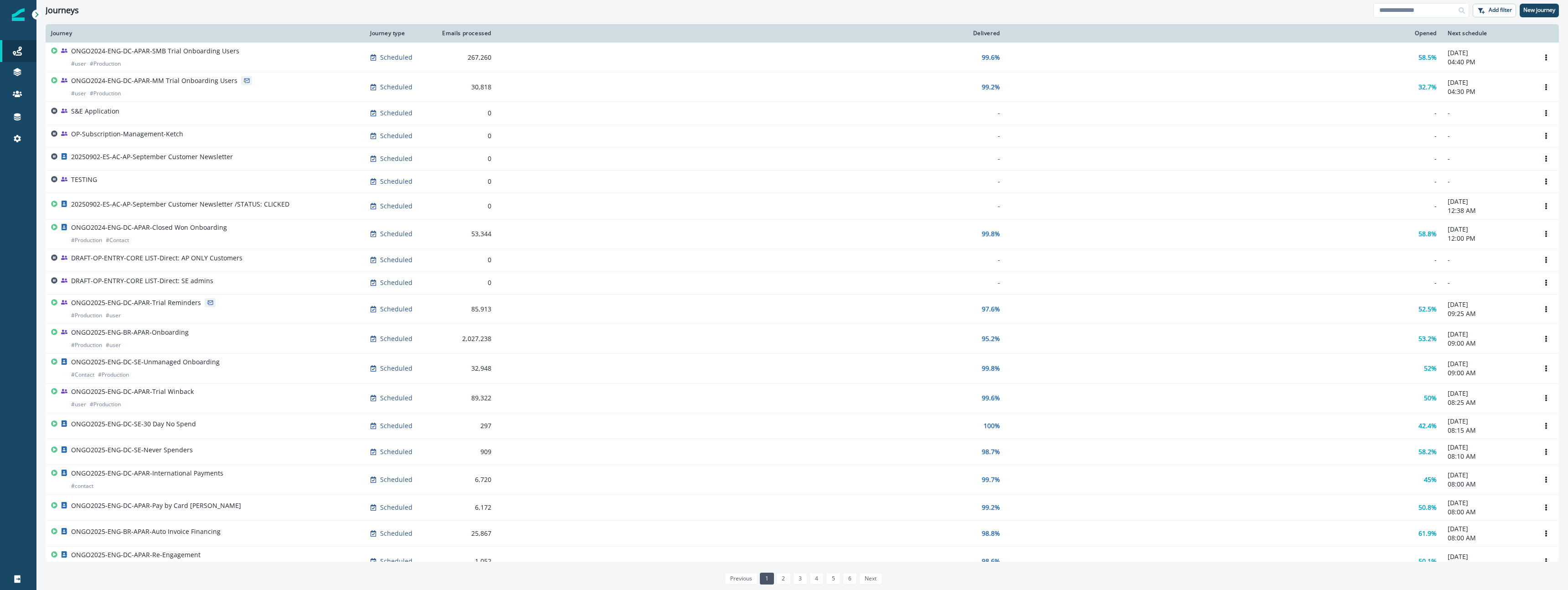
click at [99, 108] on p "S&E Application" at bounding box center [95, 111] width 48 height 9
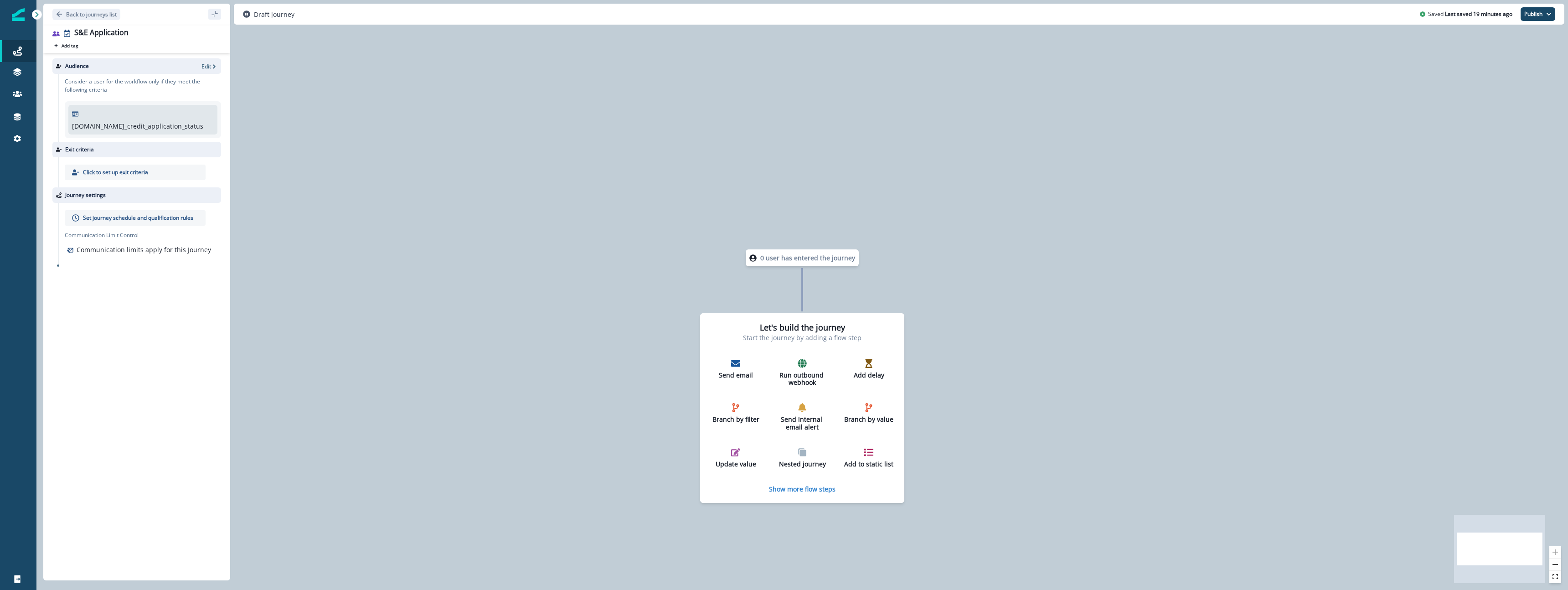
click at [149, 413] on div "Audience Edit Consider a user for the workflow only if they meet the following …" at bounding box center [136, 315] width 187 height 524
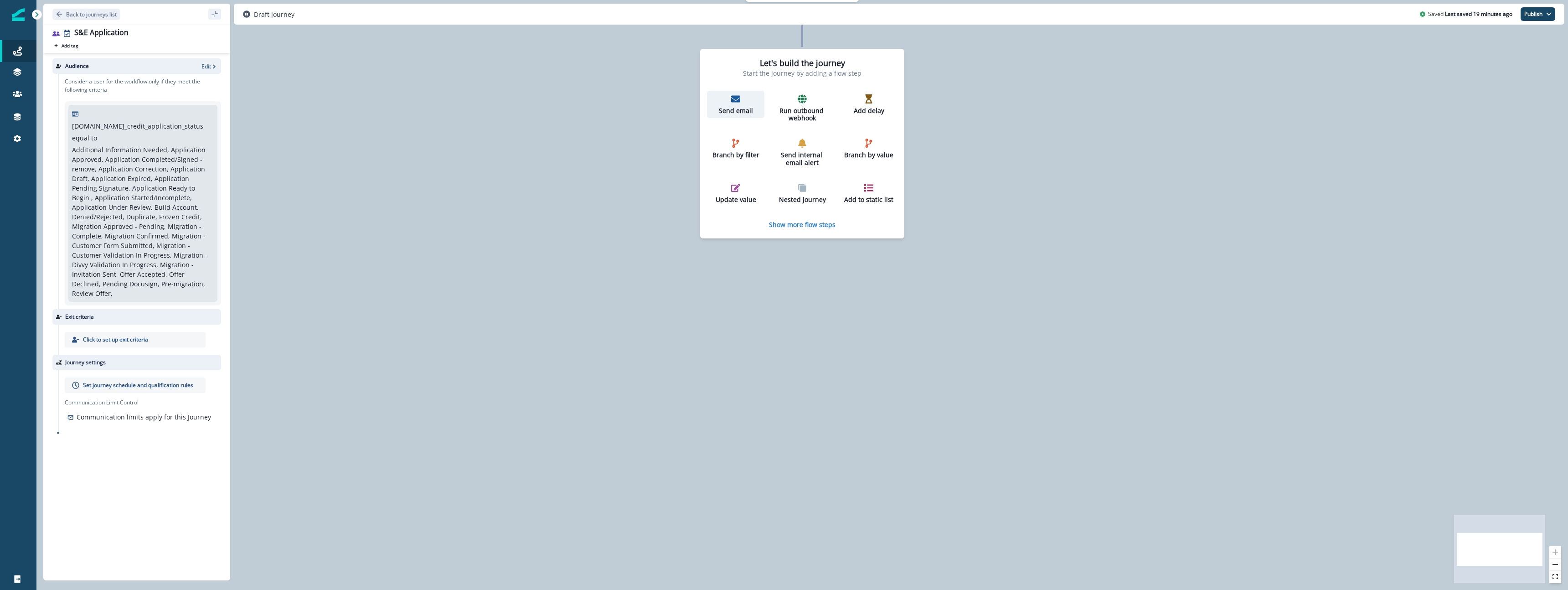
click at [744, 100] on div "Send email" at bounding box center [735, 105] width 50 height 21
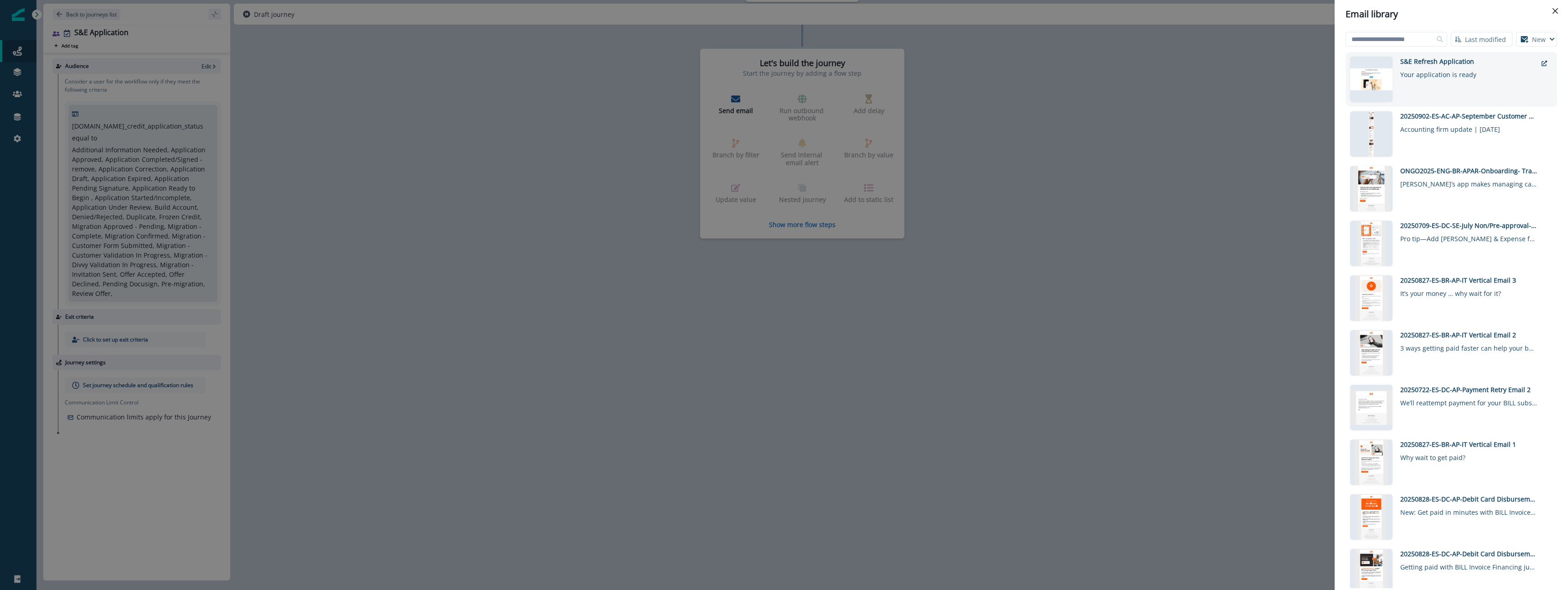
click at [1472, 71] on div "Your application is ready" at bounding box center [1468, 73] width 137 height 13
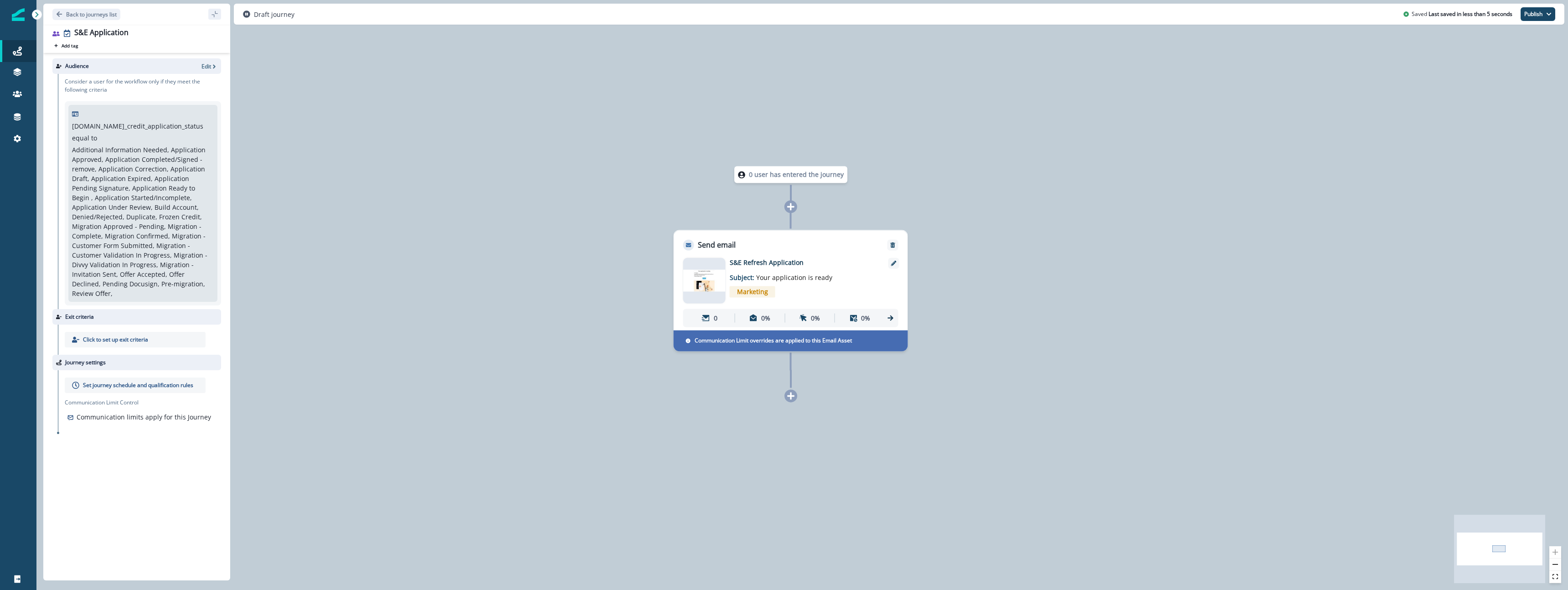
click at [793, 206] on icon at bounding box center [790, 206] width 8 height 8
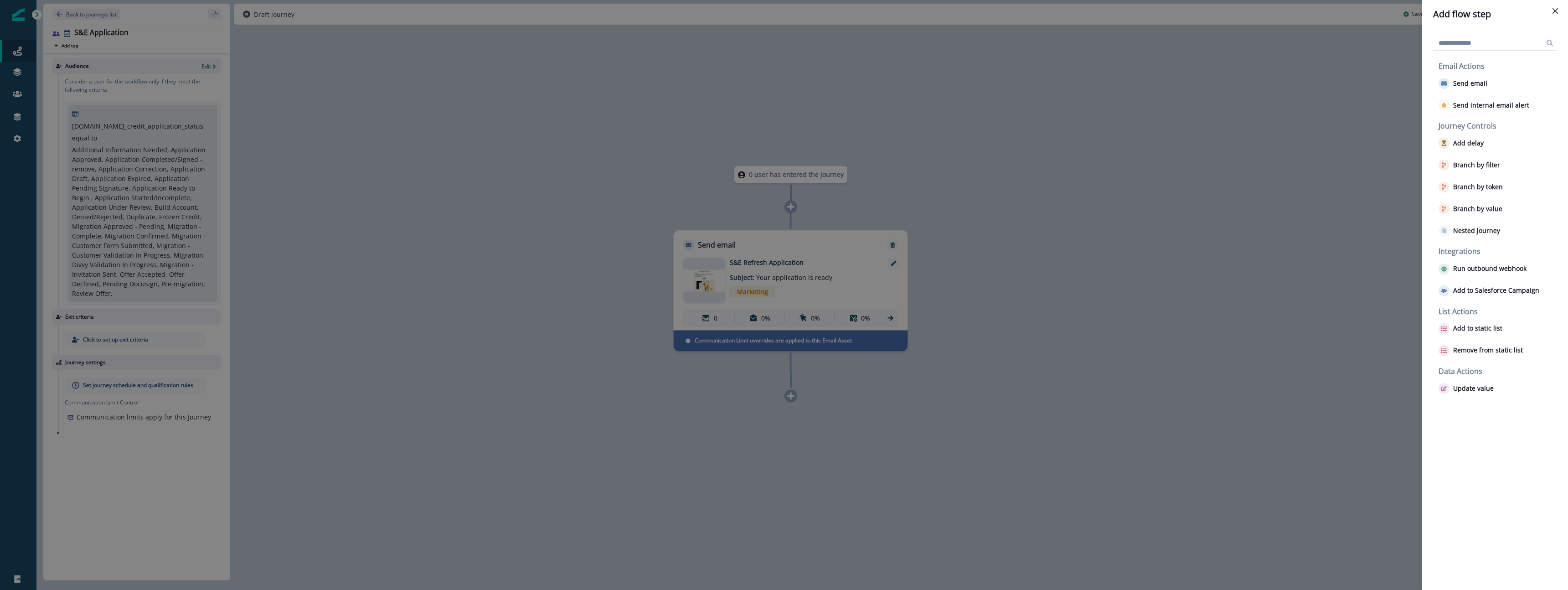
click at [1208, 373] on div "Add flow step Email Actions Send email Send internal email alert Journey Contro…" at bounding box center [784, 295] width 1568 height 590
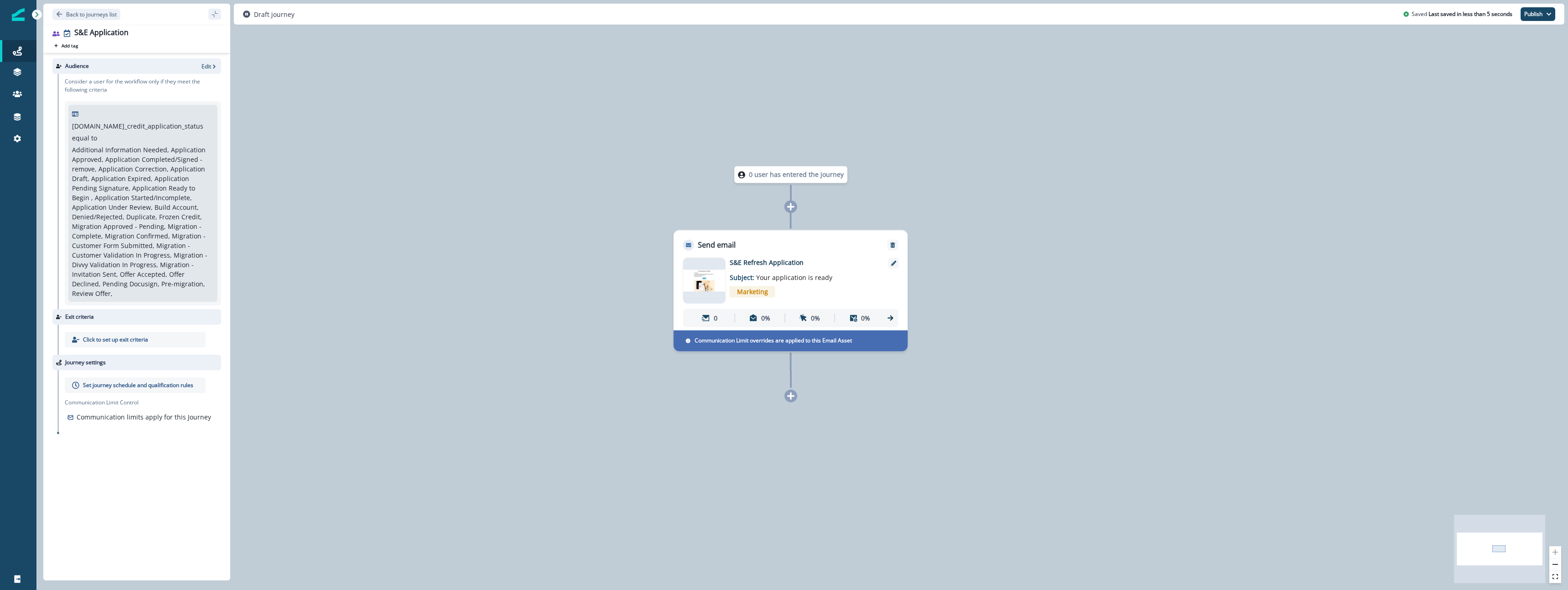
click at [788, 396] on icon at bounding box center [790, 395] width 8 height 8
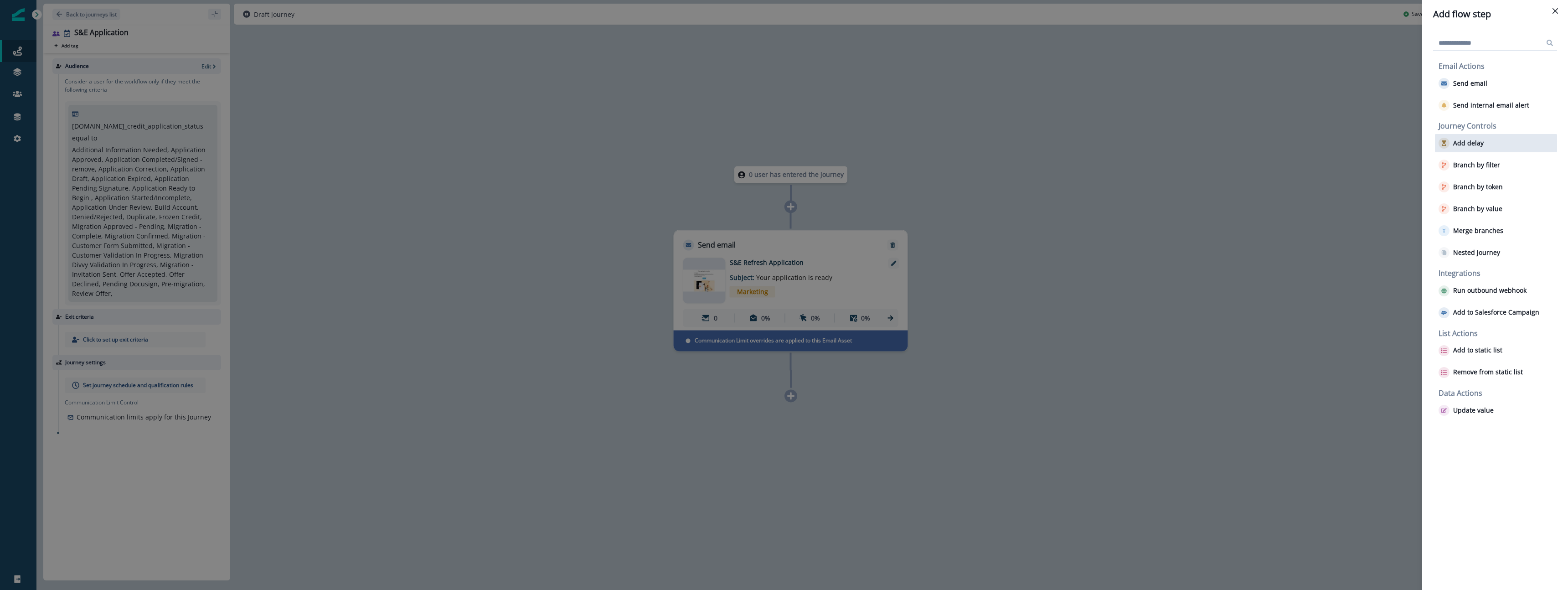
click at [1505, 150] on div "Add delay" at bounding box center [1496, 143] width 122 height 18
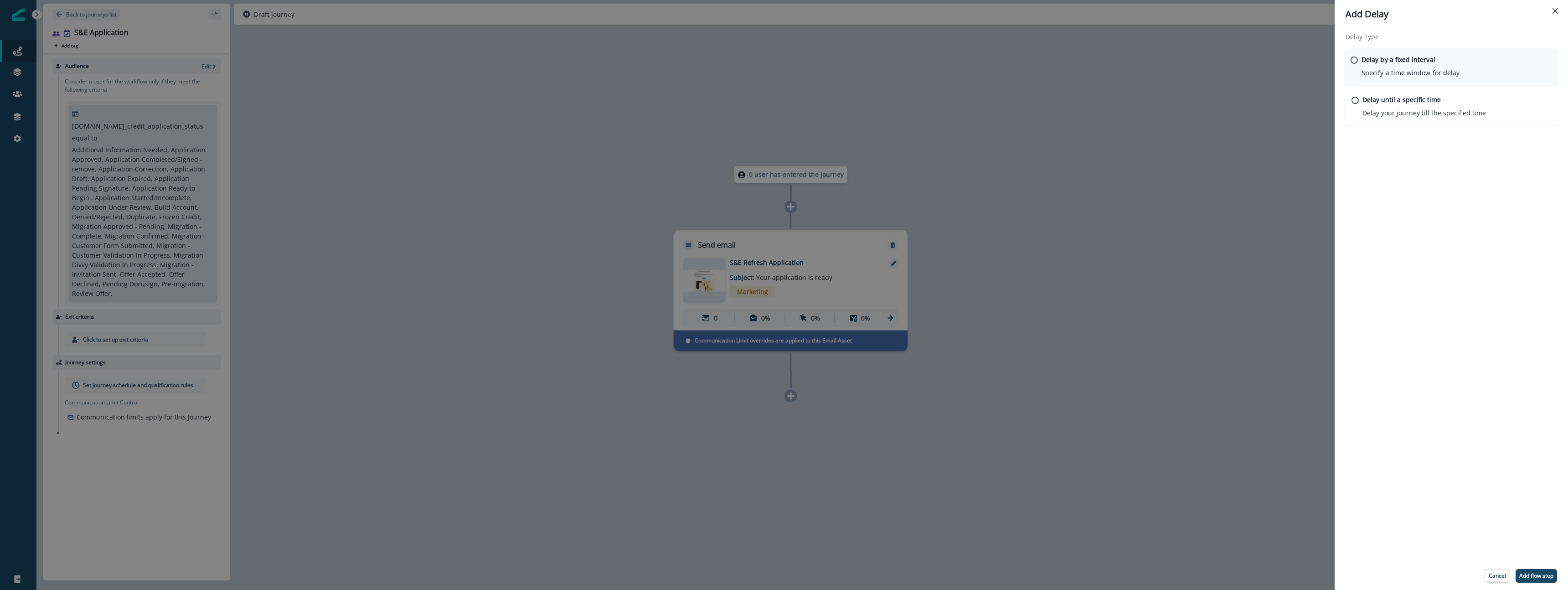
click at [1406, 63] on p "Delay by a fixed interval" at bounding box center [1398, 60] width 74 height 10
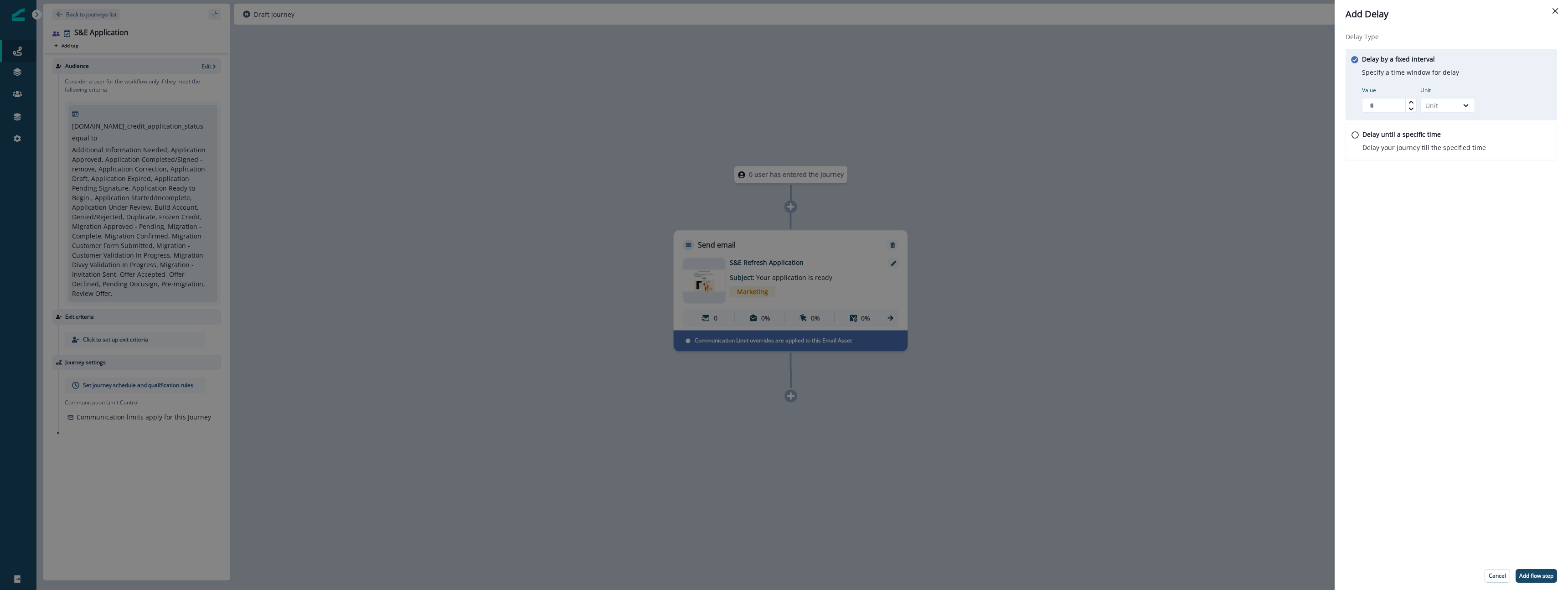
type input "*"
click at [1410, 101] on icon at bounding box center [1410, 102] width 4 height 2
click at [1466, 104] on icon at bounding box center [1466, 105] width 8 height 9
click at [1447, 161] on div "Day" at bounding box center [1447, 160] width 55 height 17
click at [1537, 577] on p "Add flow step" at bounding box center [1536, 576] width 34 height 6
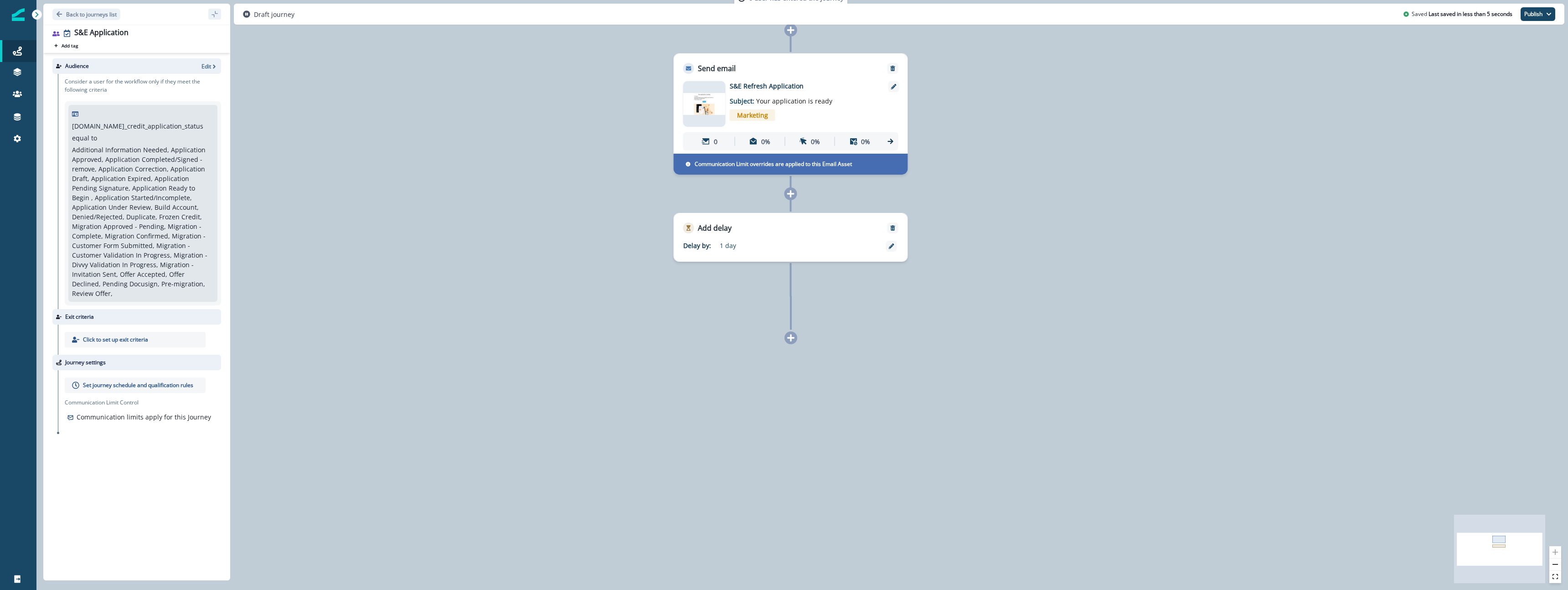
click at [791, 339] on icon at bounding box center [791, 338] width 7 height 7
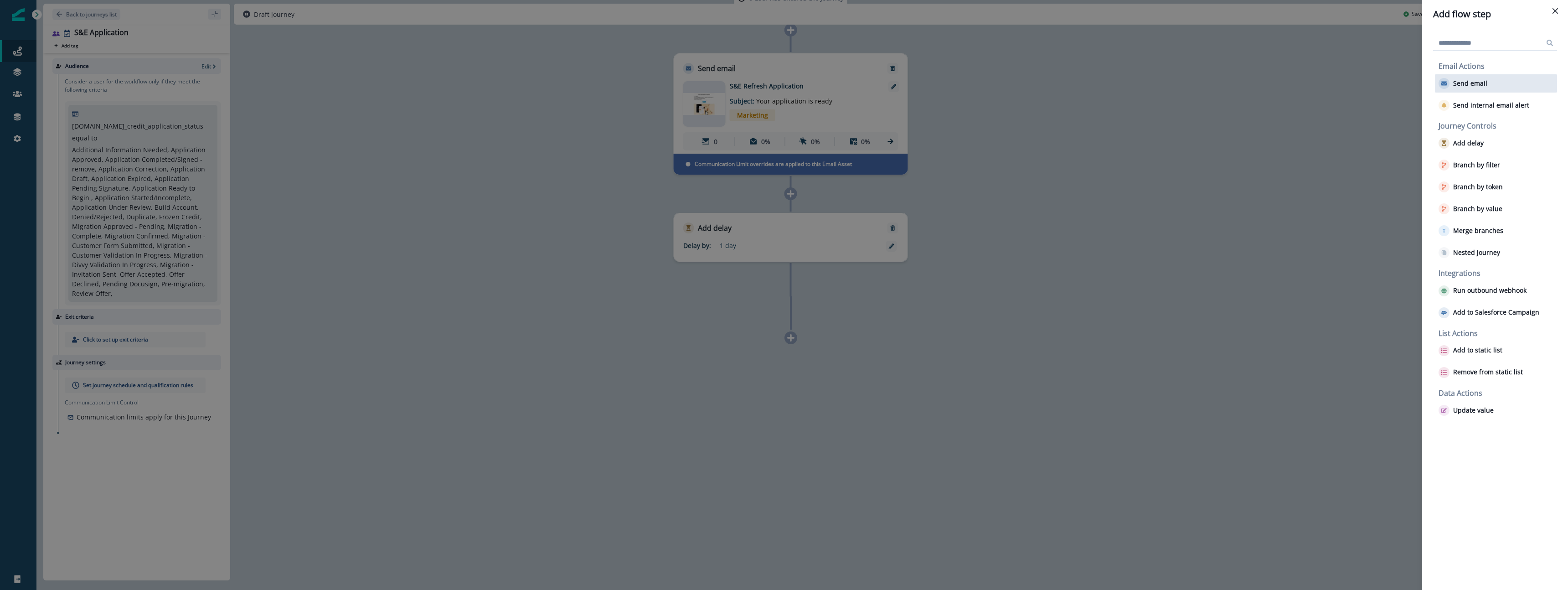
click at [1521, 88] on div "Send email" at bounding box center [1496, 83] width 122 height 18
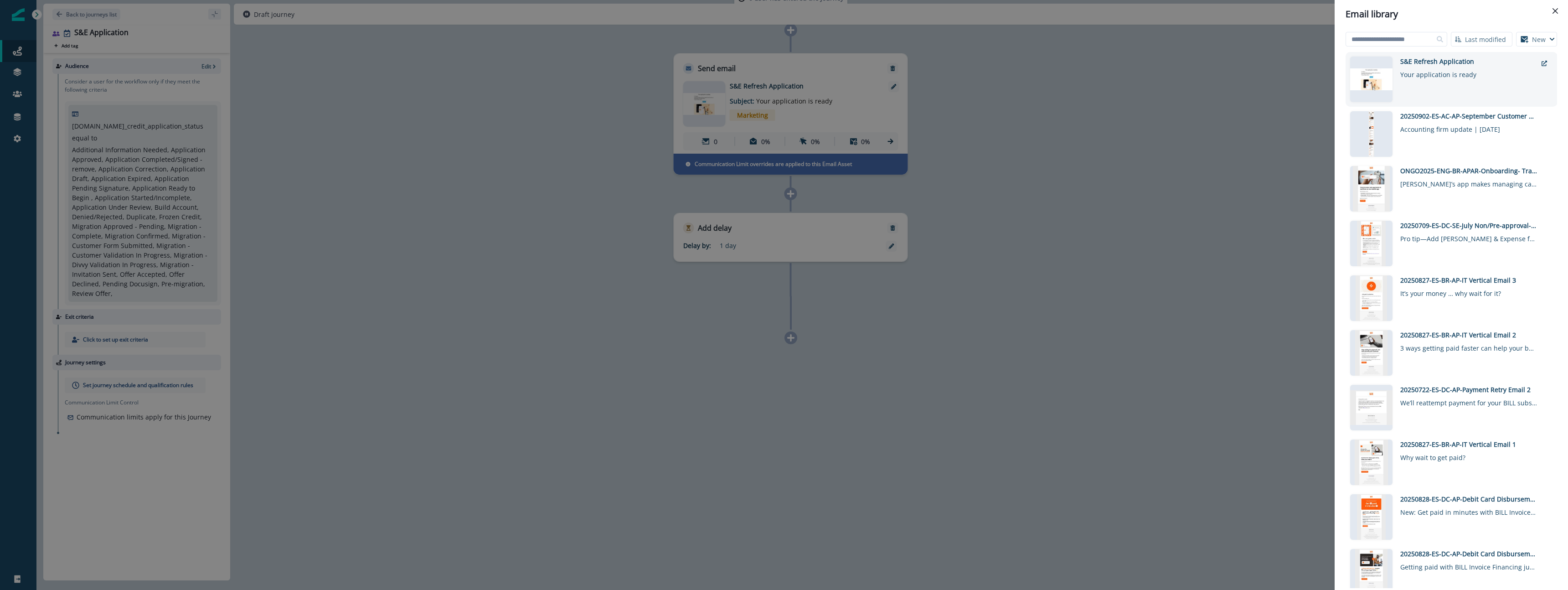
click at [1468, 67] on div "Your application is ready" at bounding box center [1468, 73] width 137 height 13
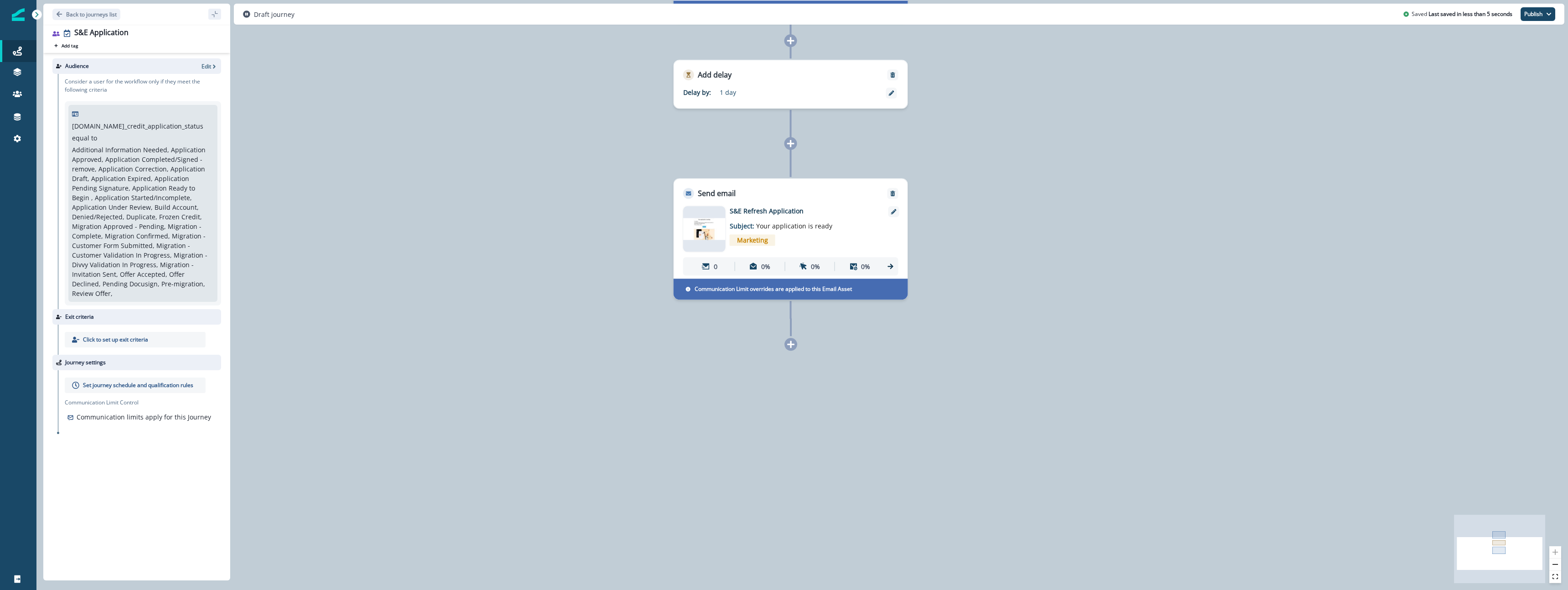
click at [793, 345] on icon at bounding box center [791, 344] width 7 height 7
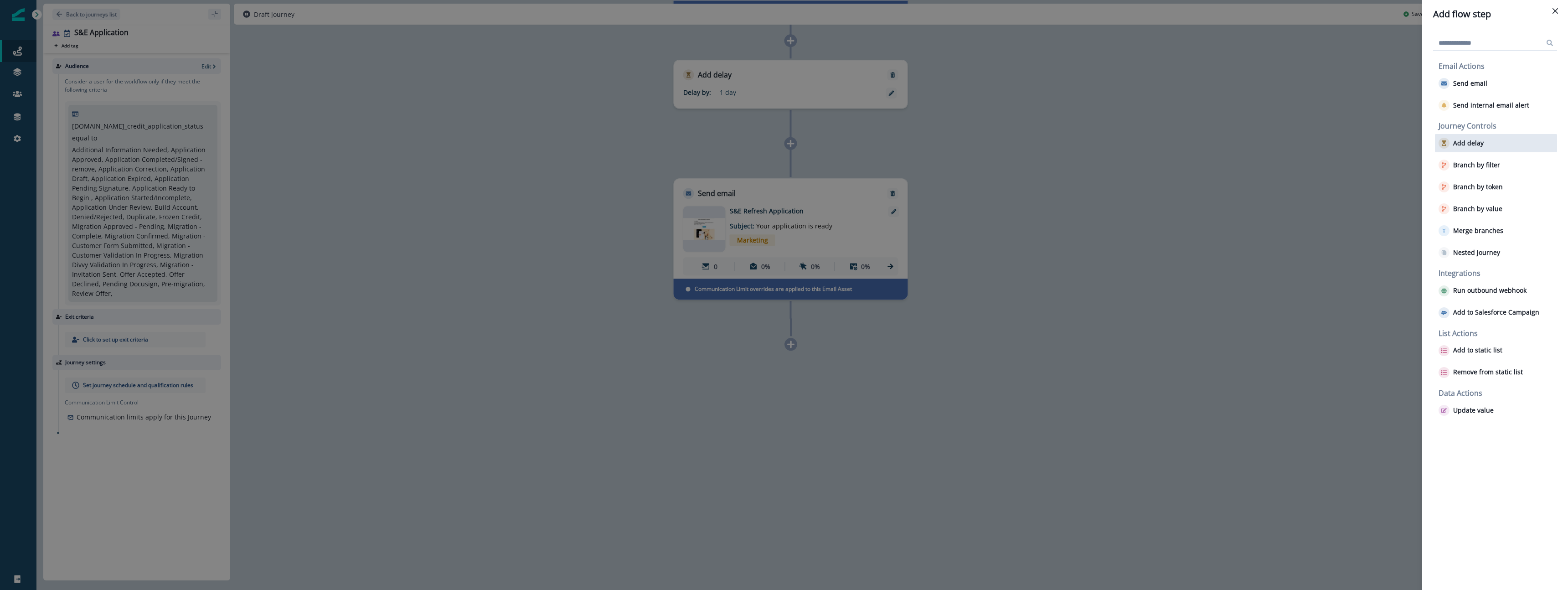
click at [1496, 142] on div "Add delay" at bounding box center [1496, 143] width 122 height 18
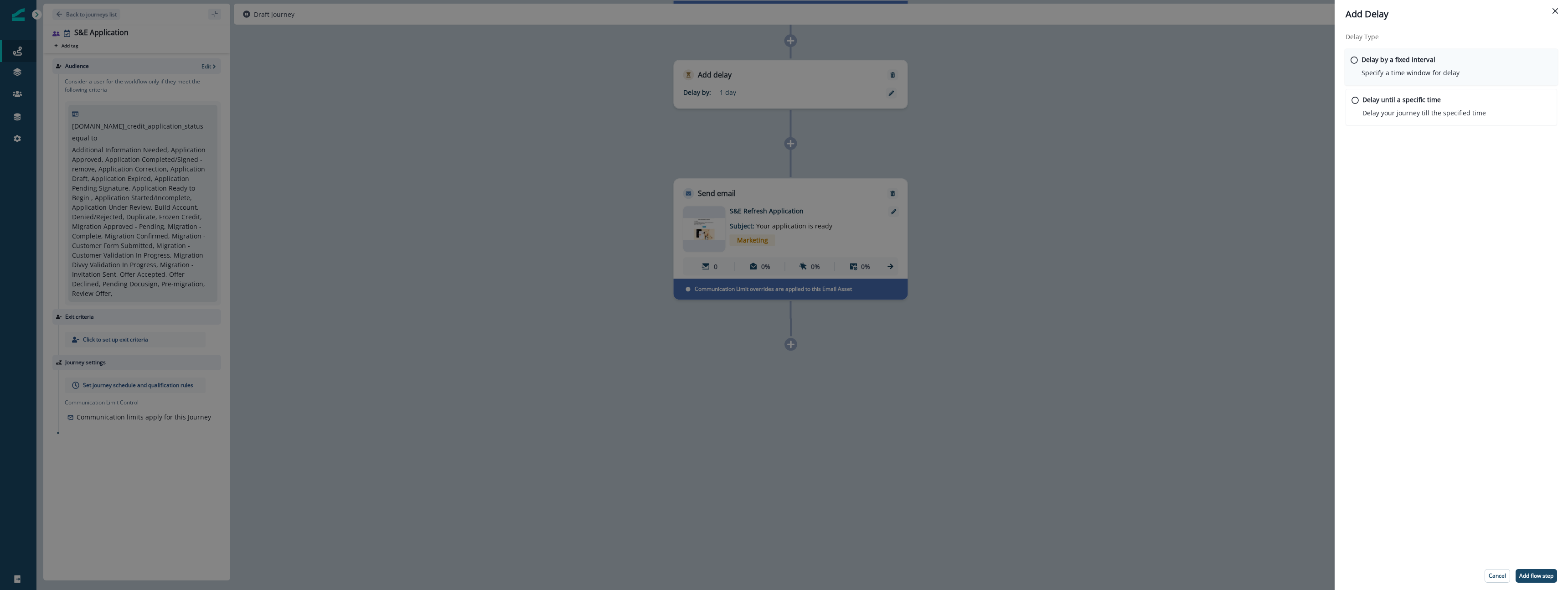
click at [1435, 68] on p "Specify a time window for delay" at bounding box center [1410, 73] width 98 height 10
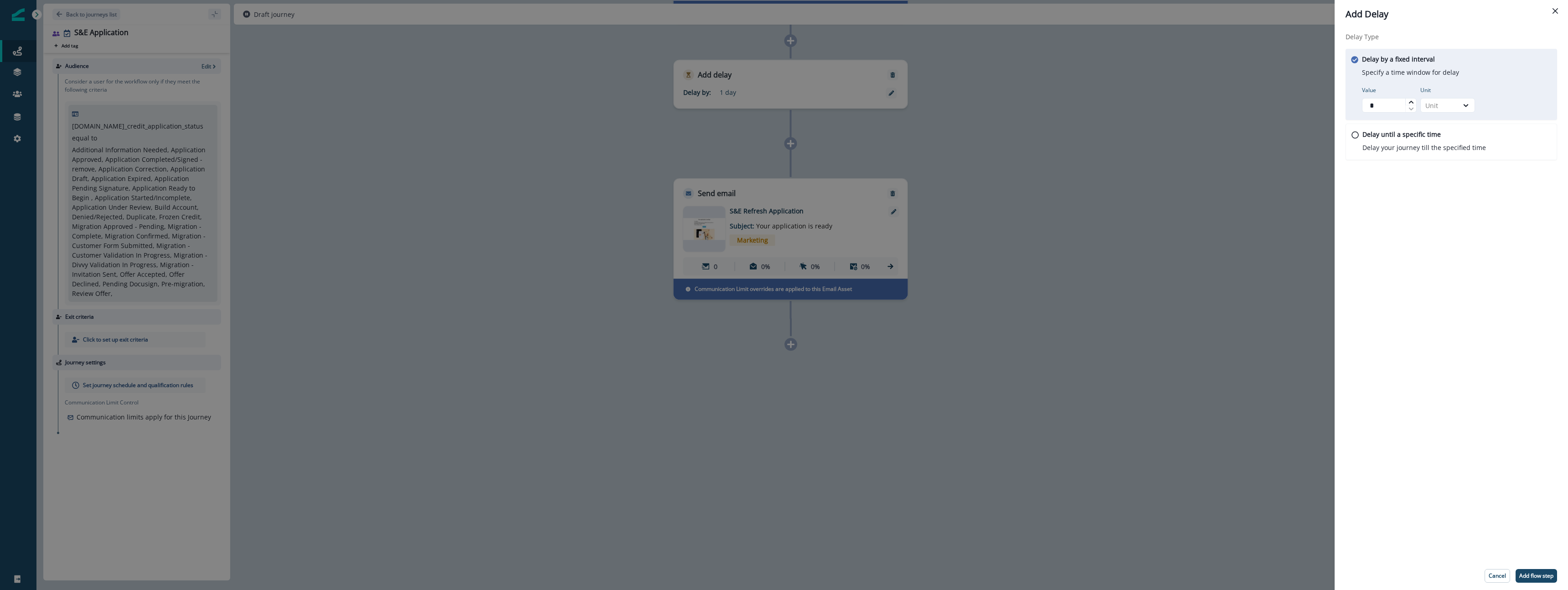
click at [1410, 102] on icon at bounding box center [1410, 102] width 4 height 2
type input "*"
click at [1410, 102] on icon at bounding box center [1410, 102] width 4 height 2
click at [1464, 104] on icon at bounding box center [1466, 105] width 5 height 2
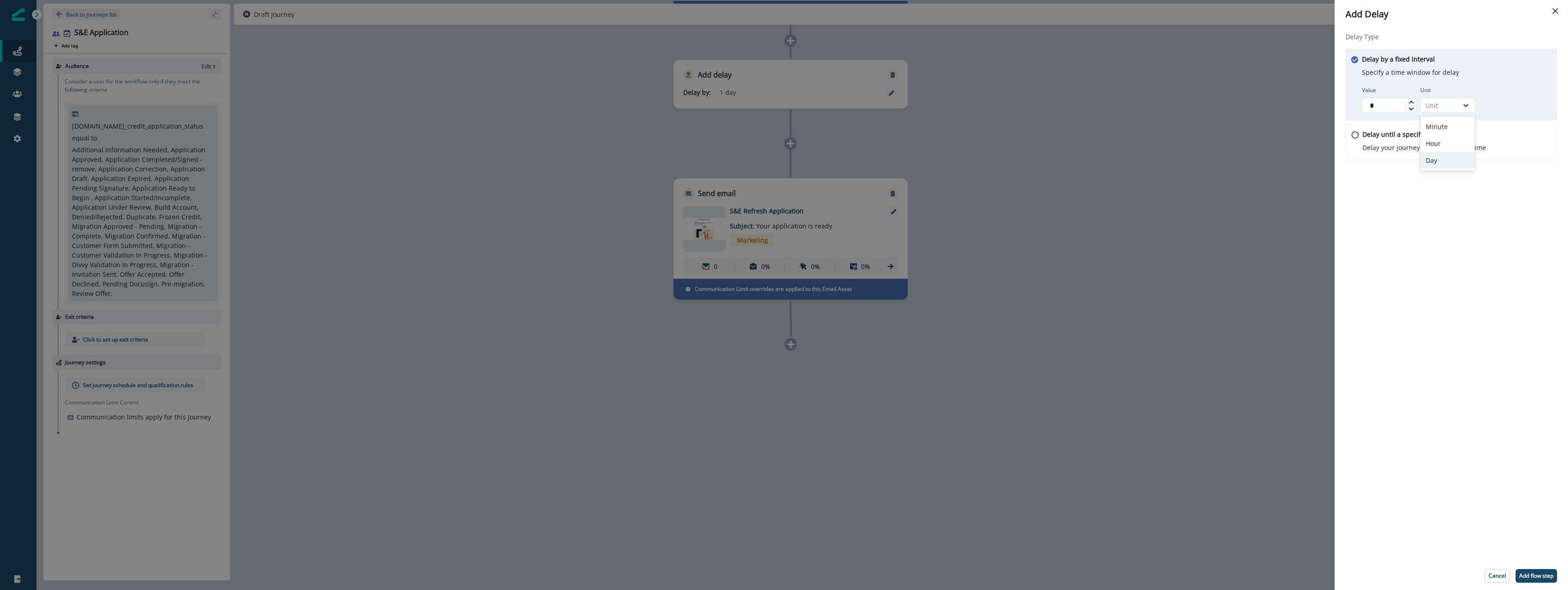
click at [1443, 160] on div "Day" at bounding box center [1447, 160] width 55 height 17
click at [1544, 577] on p "Add flow step" at bounding box center [1536, 576] width 34 height 6
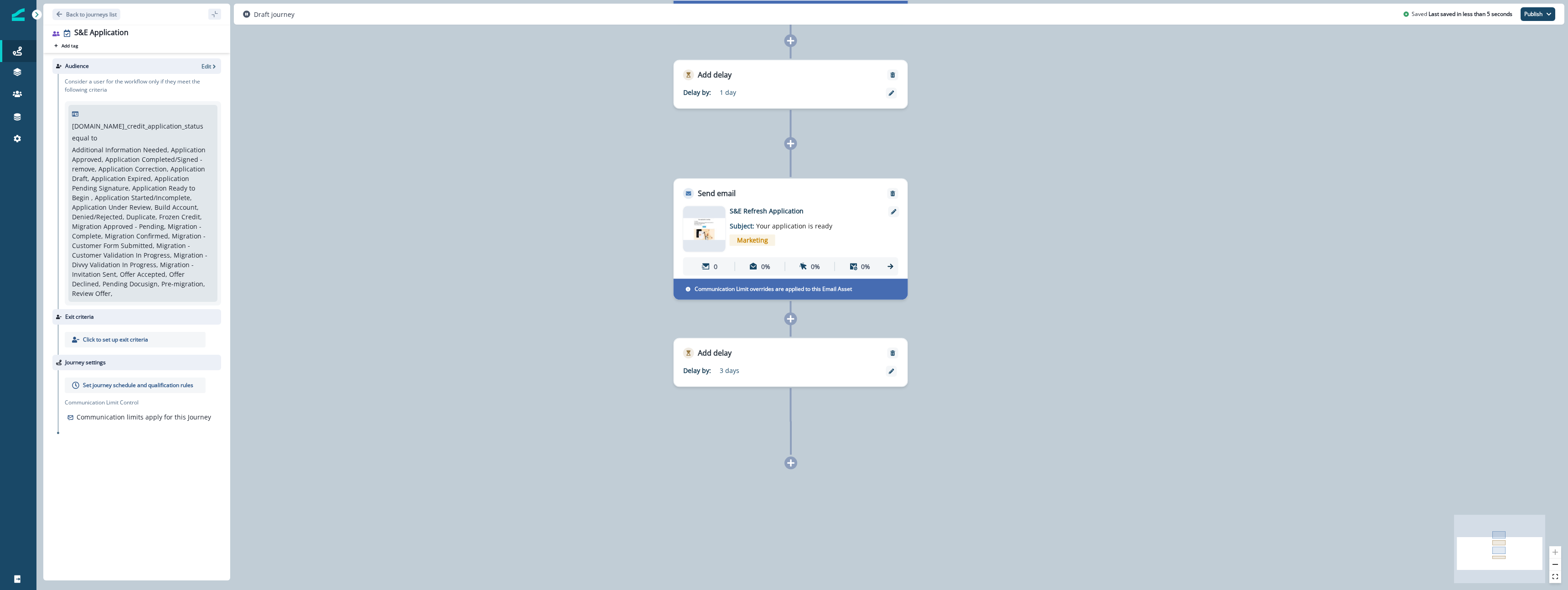
click at [1062, 344] on div "0 user has entered the journey Send email Email asset changed, journey reports …" at bounding box center [802, 295] width 1531 height 590
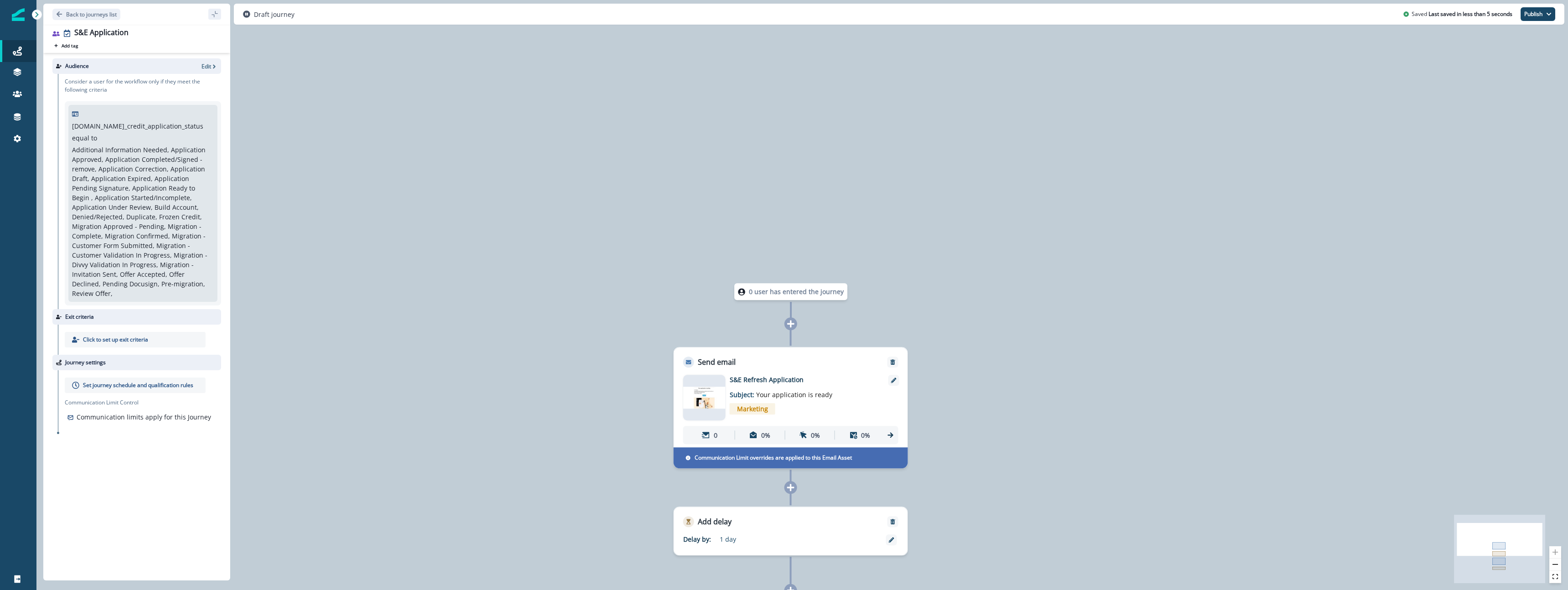
click at [794, 295] on p "0 user has entered the journey" at bounding box center [796, 292] width 95 height 10
click at [790, 323] on icon at bounding box center [791, 323] width 7 height 7
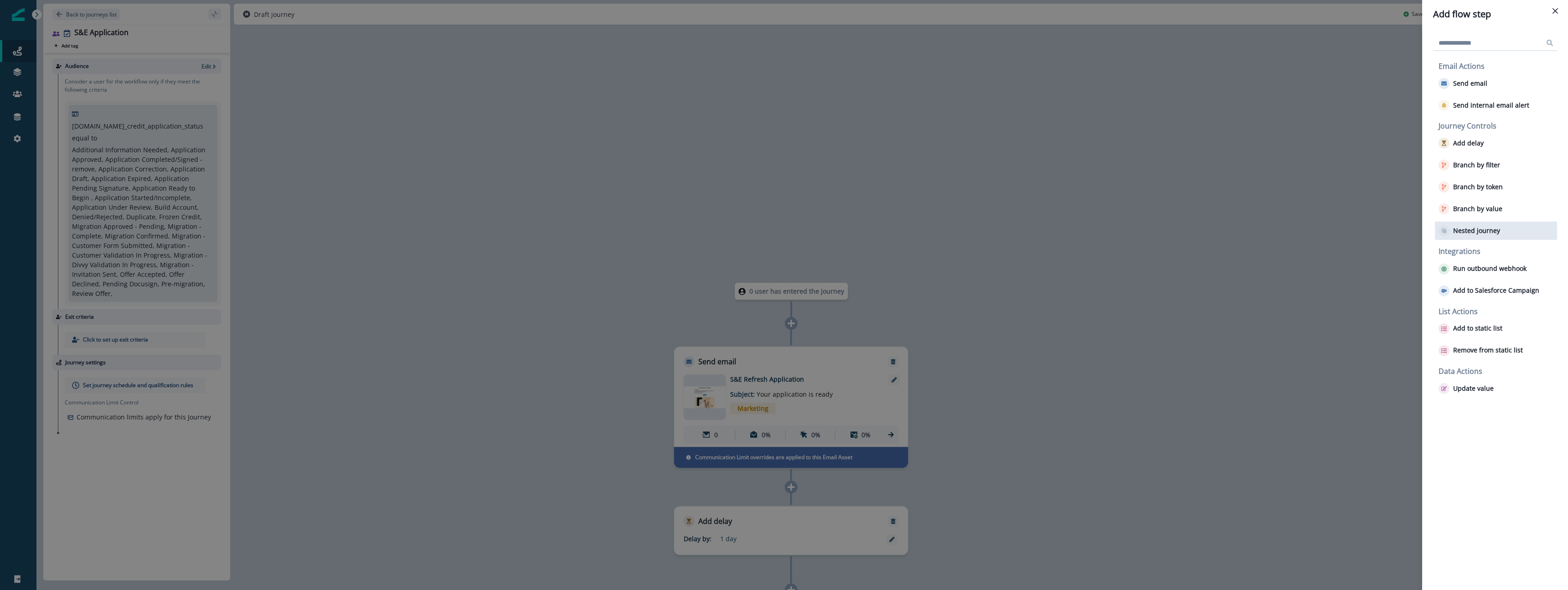
click at [1479, 228] on p "Nested journey" at bounding box center [1476, 231] width 47 height 8
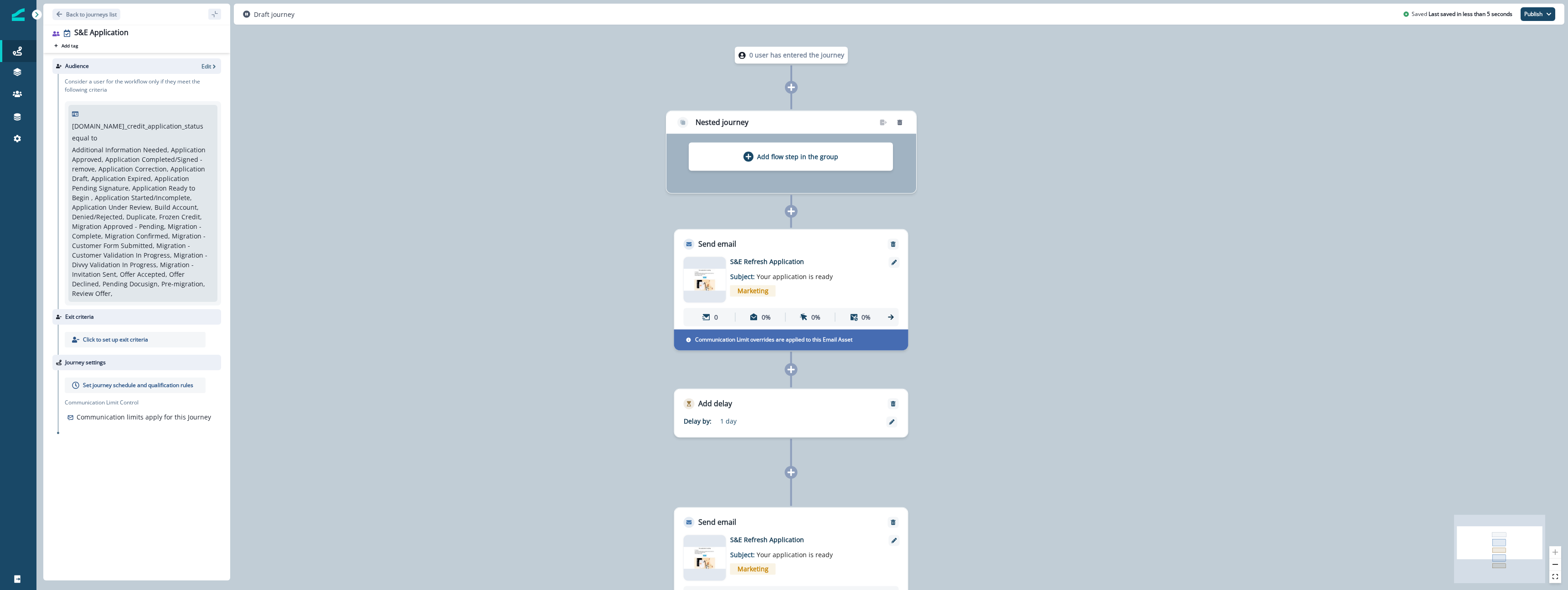
drag, startPoint x: 821, startPoint y: 262, endPoint x: 820, endPoint y: 213, distance: 49.0
click at [820, 213] on div "0 user has entered the journey Nested journey Add flow step in the group Send e…" at bounding box center [802, 295] width 1531 height 590
click at [828, 241] on div "Send email" at bounding box center [791, 239] width 233 height 20
click at [894, 244] on icon "Remove" at bounding box center [893, 244] width 6 height 6
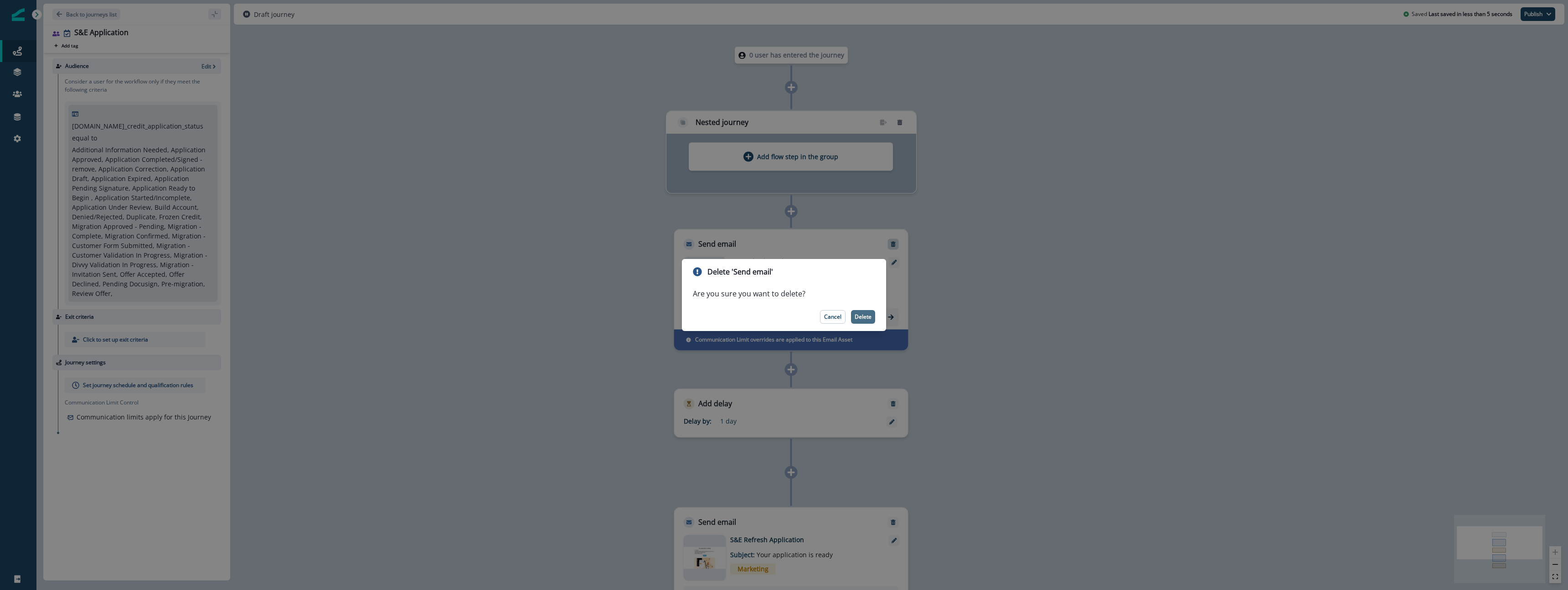
click at [860, 321] on button "Delete" at bounding box center [863, 317] width 24 height 13
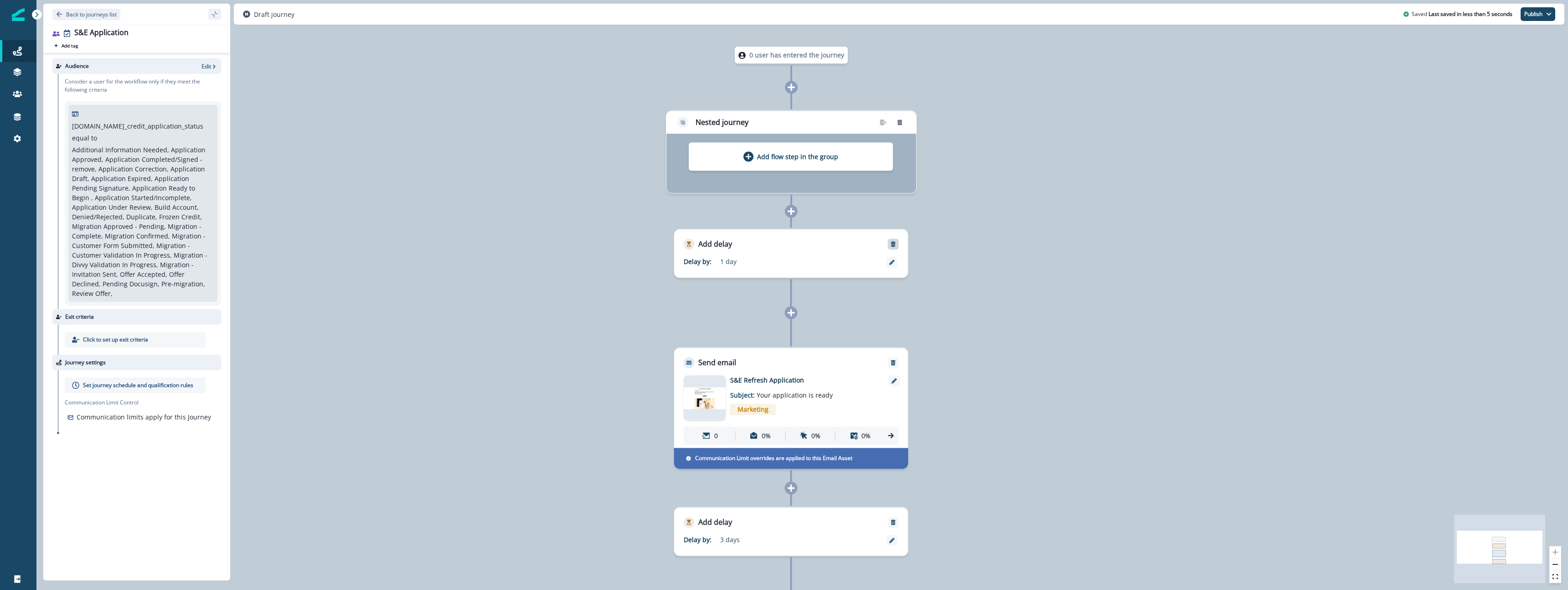
click at [894, 242] on icon "Remove" at bounding box center [893, 244] width 5 height 5
click at [895, 362] on icon "Remove" at bounding box center [893, 362] width 6 height 6
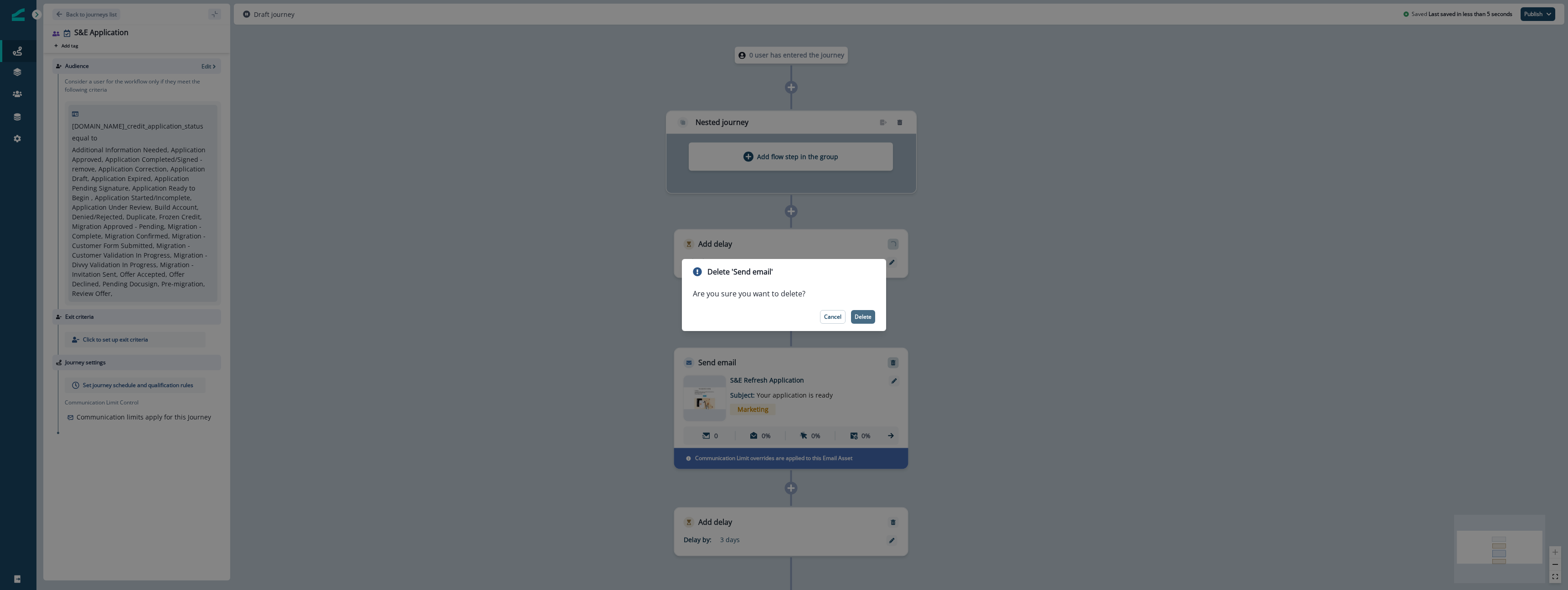
click at [861, 317] on p "Delete" at bounding box center [863, 317] width 17 height 6
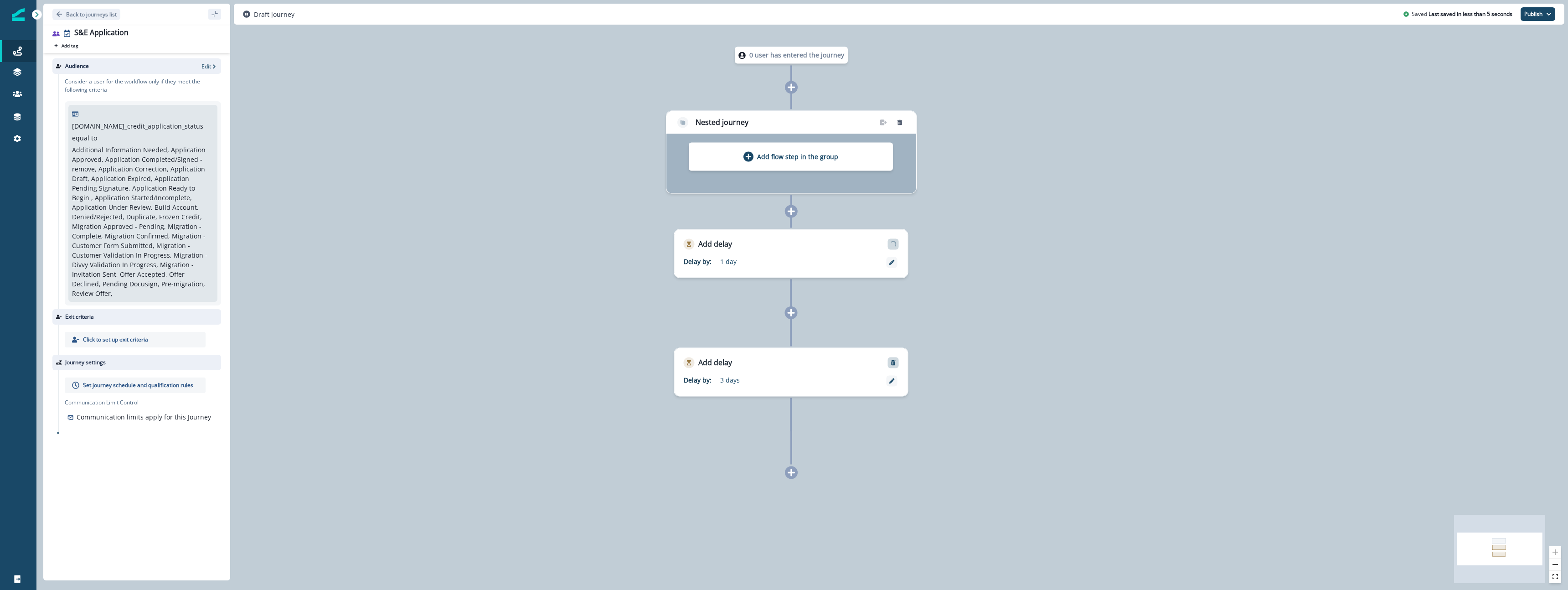
click at [895, 362] on icon "Remove" at bounding box center [893, 362] width 6 height 6
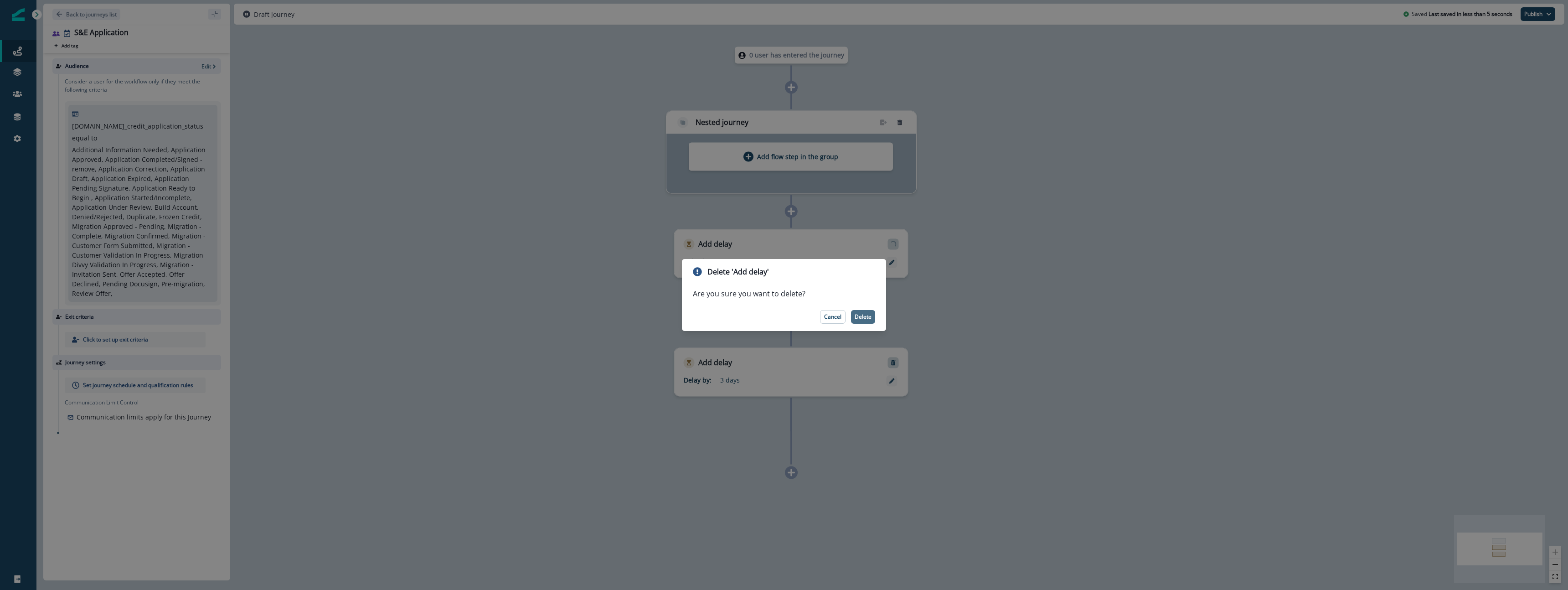
click at [865, 316] on body "A newer version of Inflection.io is available. Refresh your page to load the la…" at bounding box center [784, 295] width 1568 height 590
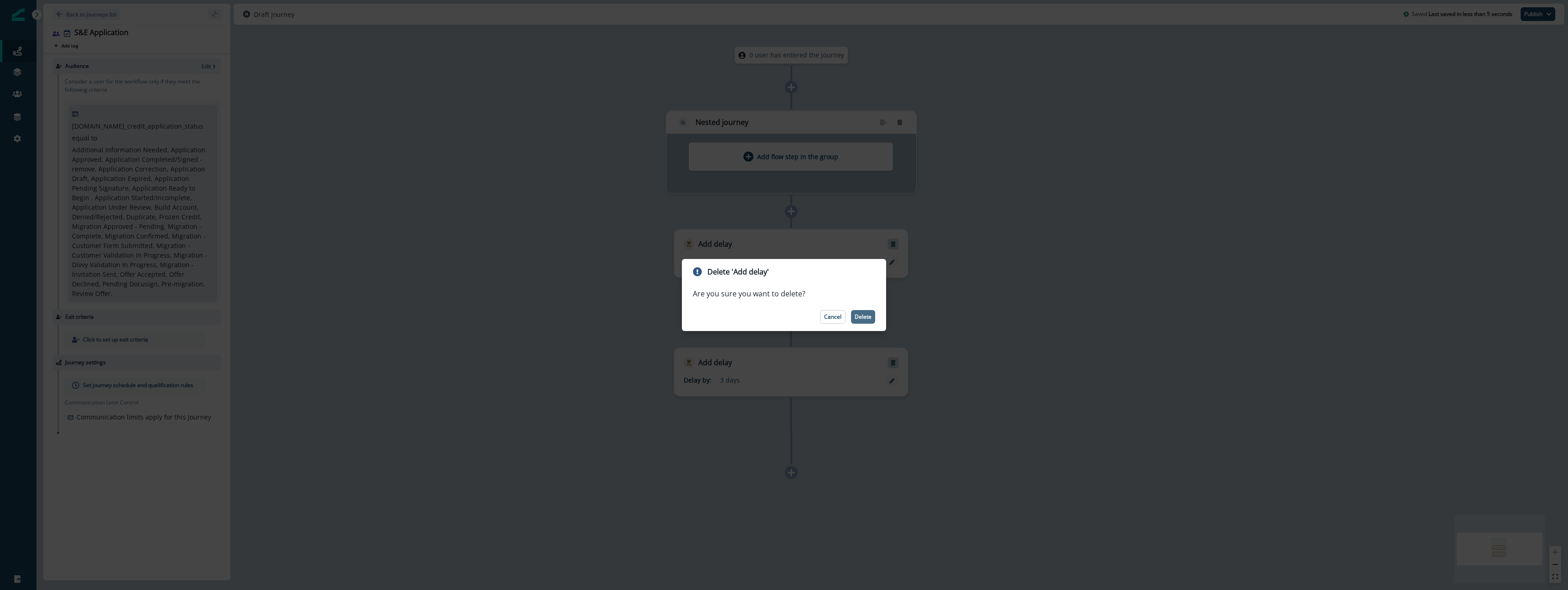
click at [859, 315] on p "Delete" at bounding box center [863, 317] width 17 height 6
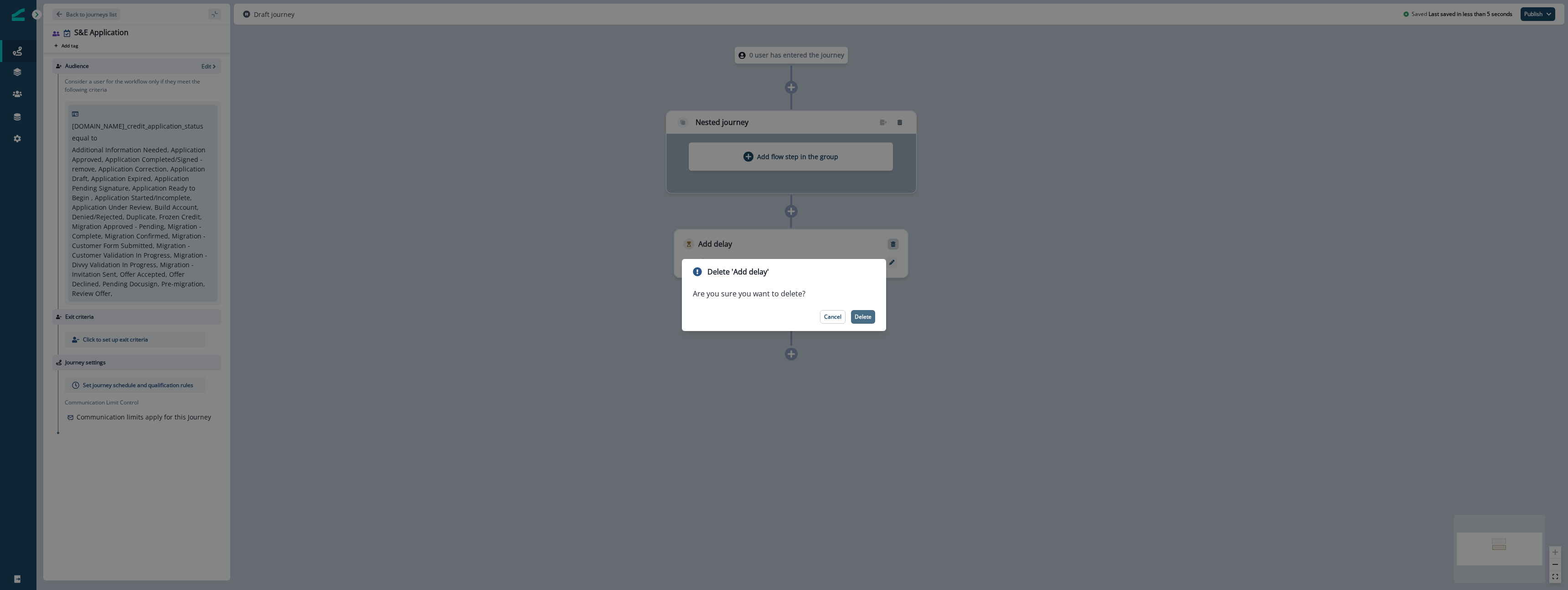
click at [860, 317] on p "Delete" at bounding box center [863, 317] width 17 height 6
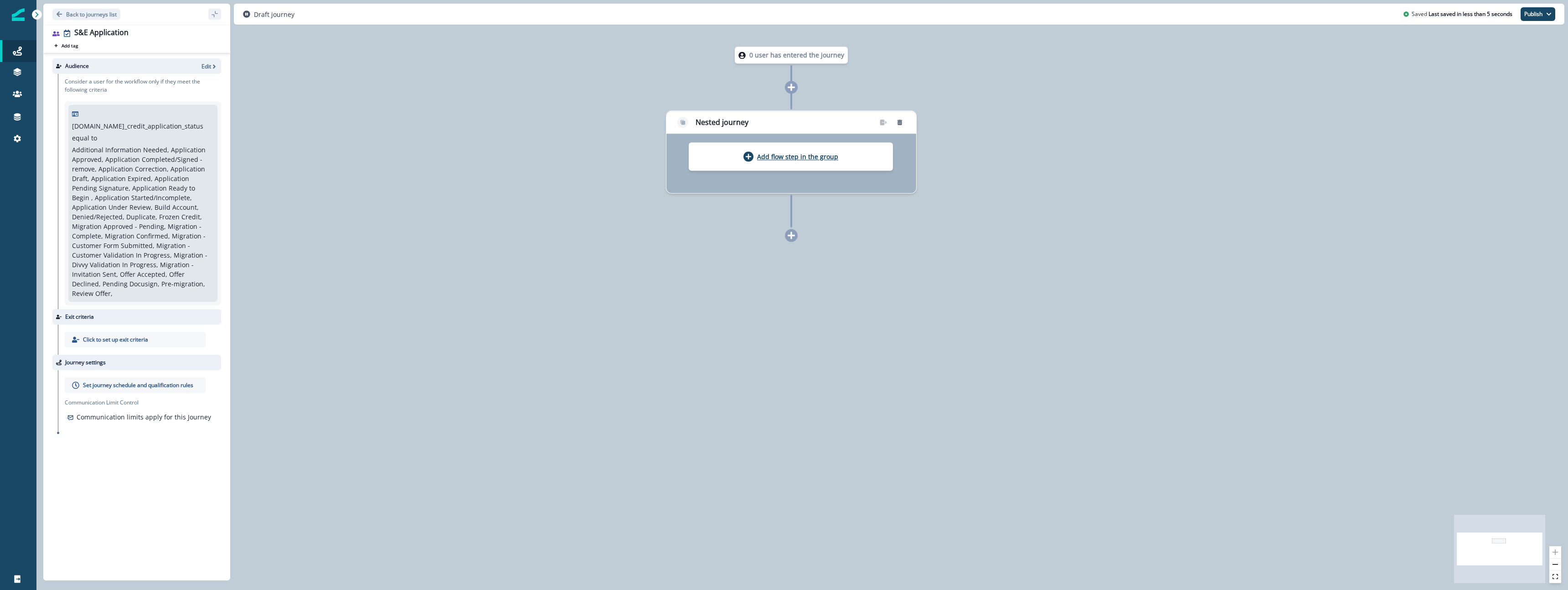
click at [794, 155] on p "Add flow step in the group" at bounding box center [797, 156] width 81 height 9
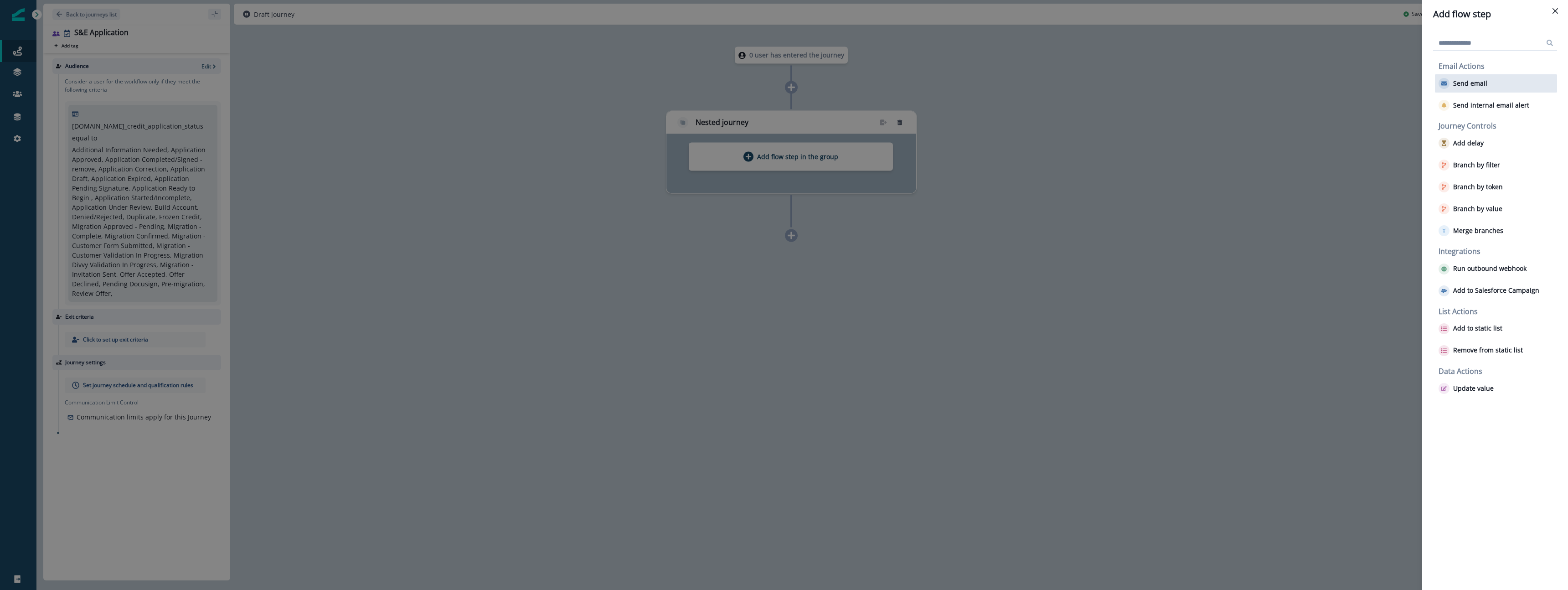
click at [1458, 82] on p "Send email" at bounding box center [1470, 83] width 34 height 8
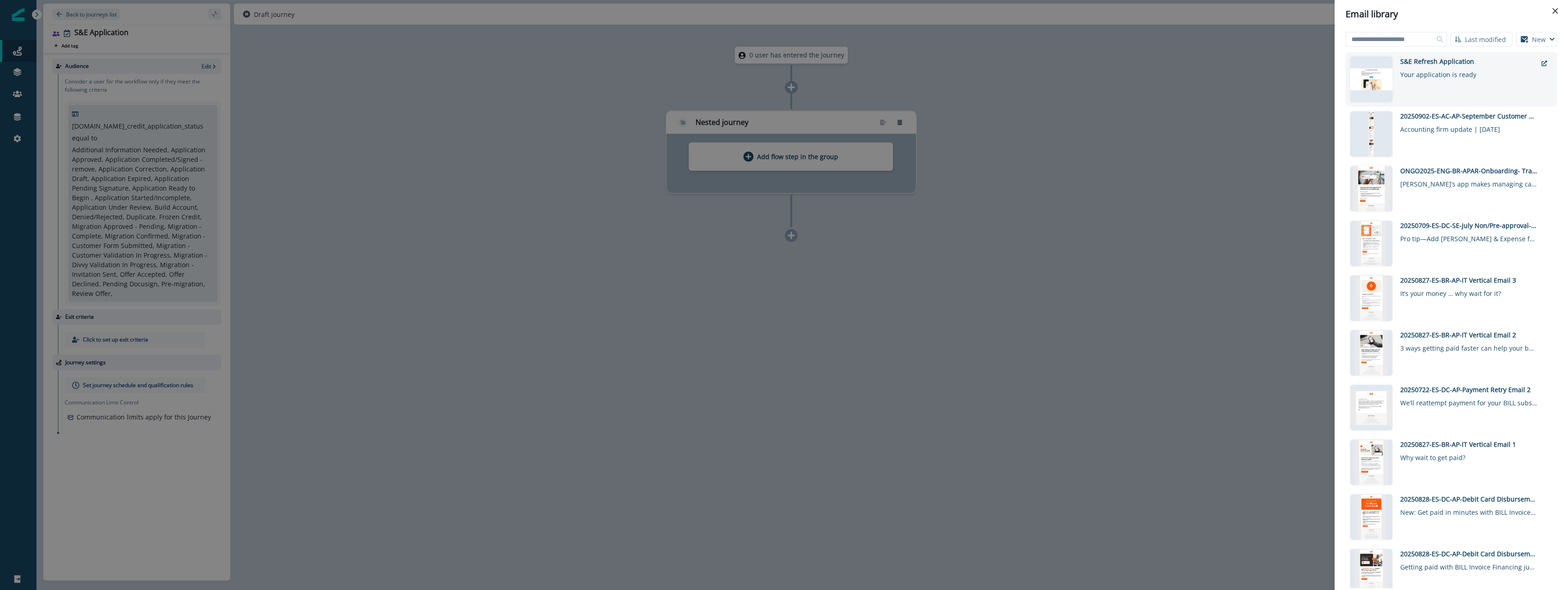
click at [1442, 77] on div "Your application is ready" at bounding box center [1468, 73] width 137 height 13
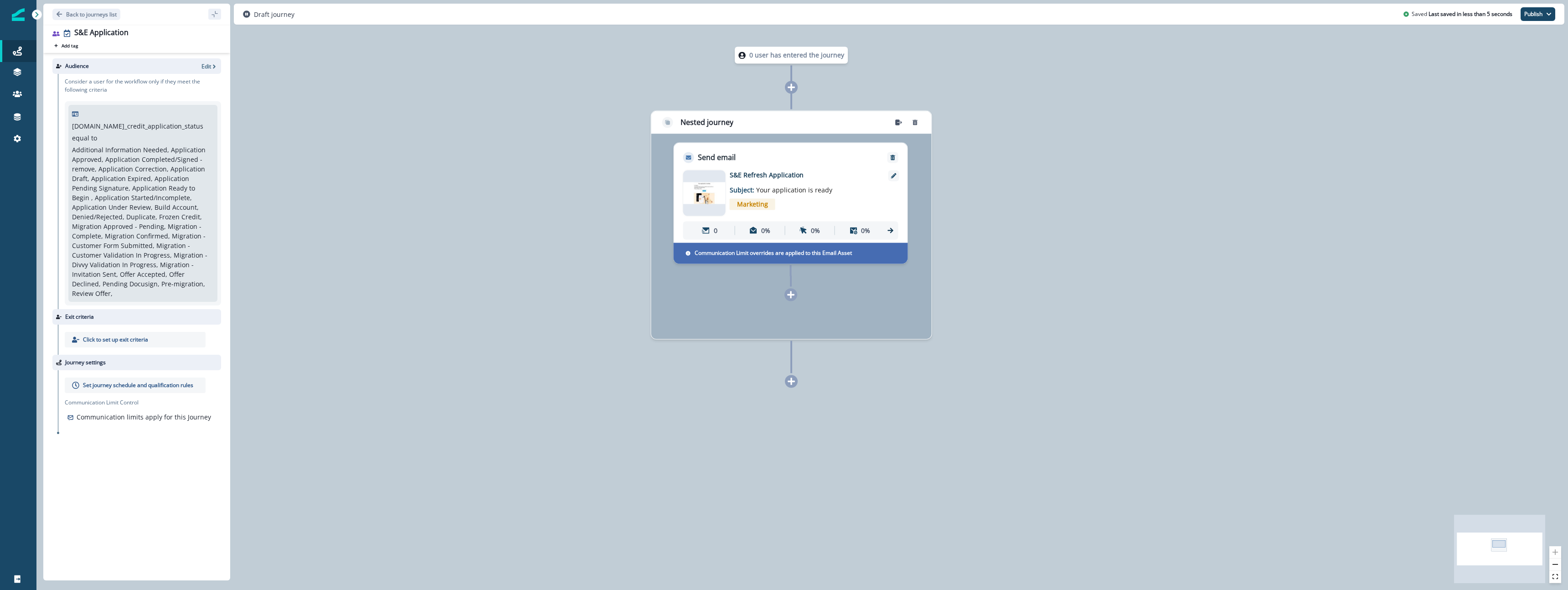
click at [791, 298] on div at bounding box center [791, 294] width 13 height 13
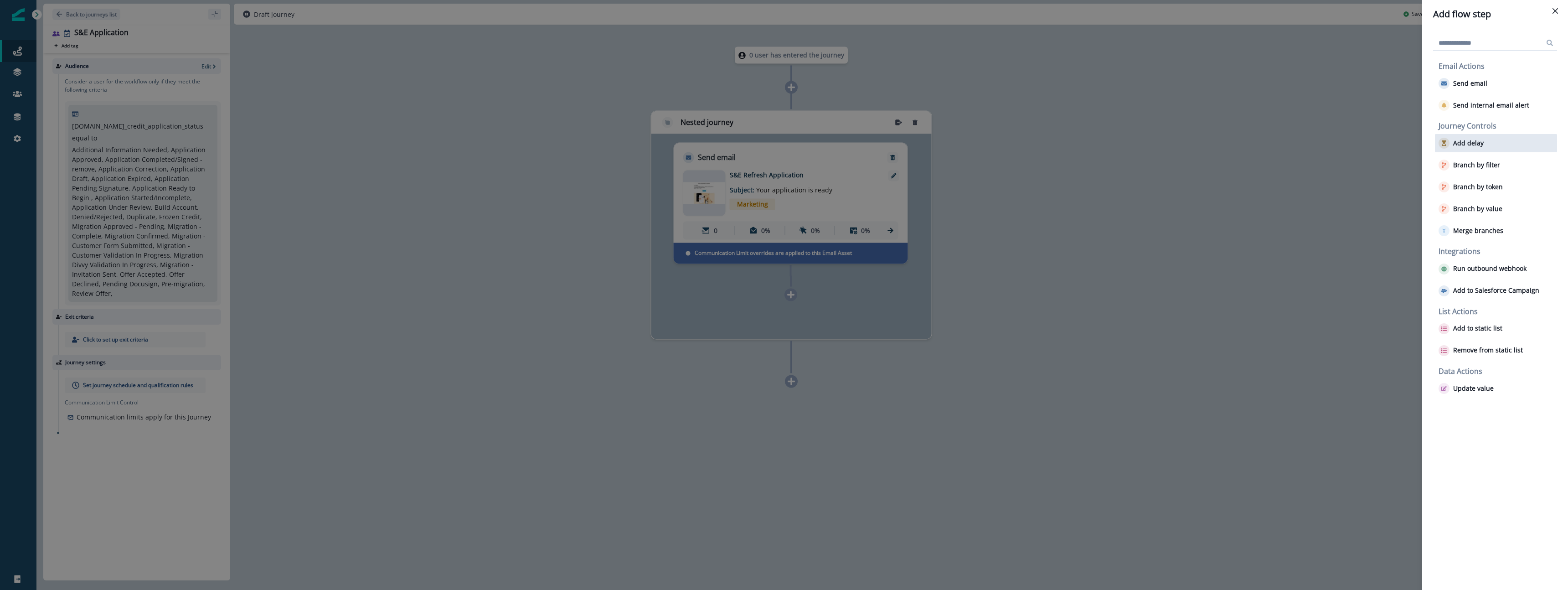
click at [1491, 146] on div "Add delay" at bounding box center [1496, 143] width 122 height 18
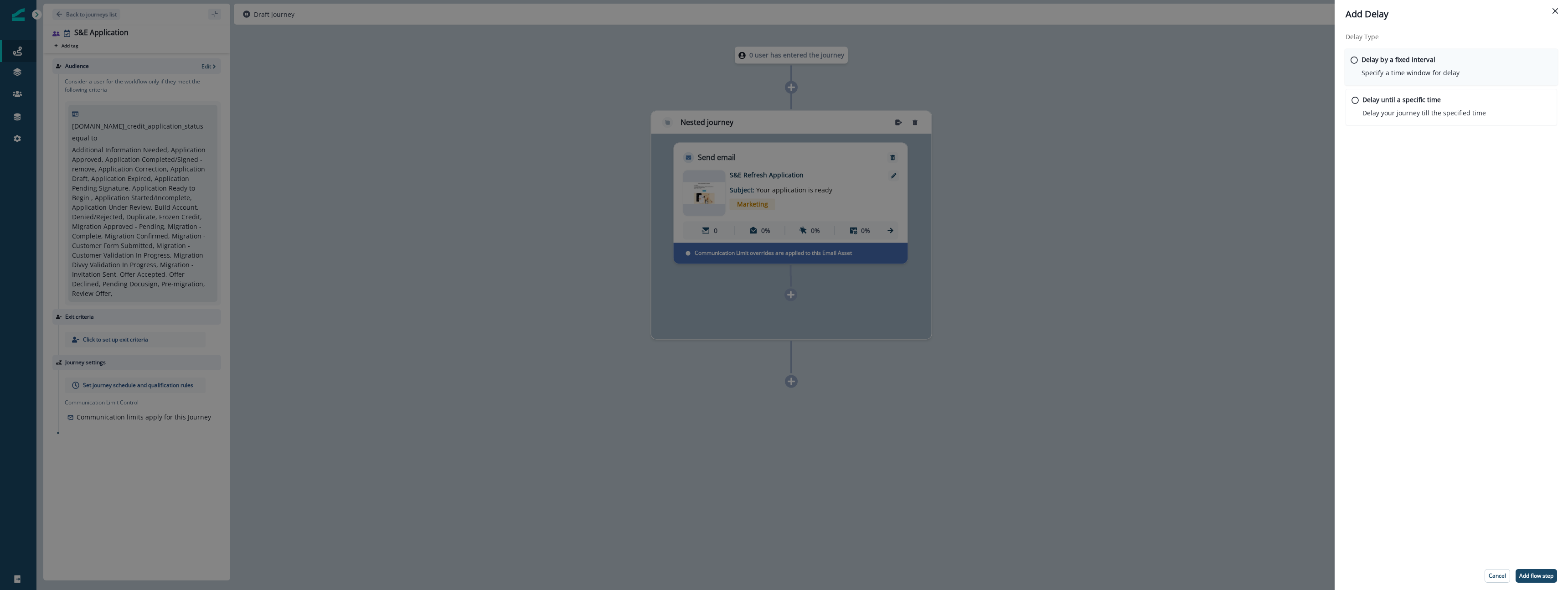
click at [1435, 57] on div "Delay by a fixed interval Specify a time window for delay" at bounding box center [1410, 66] width 98 height 23
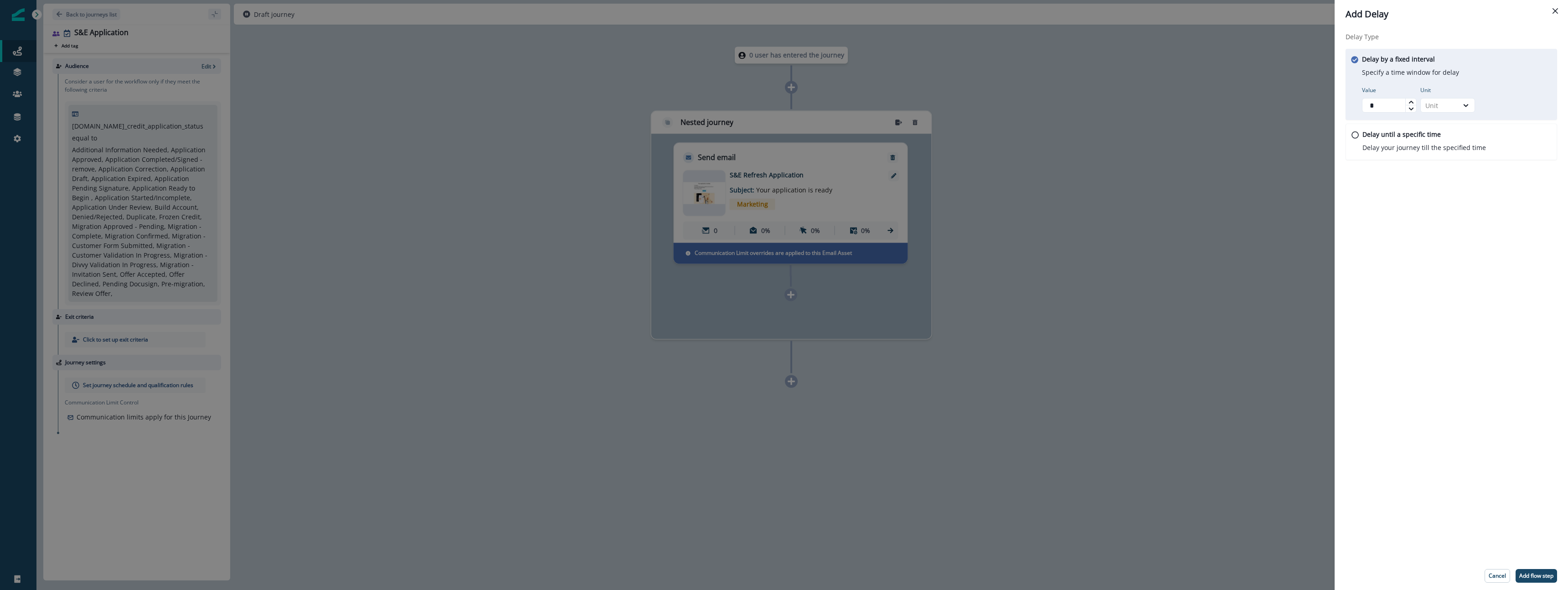
click at [1413, 102] on icon at bounding box center [1410, 102] width 4 height 2
type input "*"
click at [1413, 102] on icon at bounding box center [1410, 102] width 4 height 2
click at [1454, 106] on div "Unit" at bounding box center [1439, 105] width 37 height 12
click at [1448, 157] on div "Day" at bounding box center [1447, 160] width 55 height 17
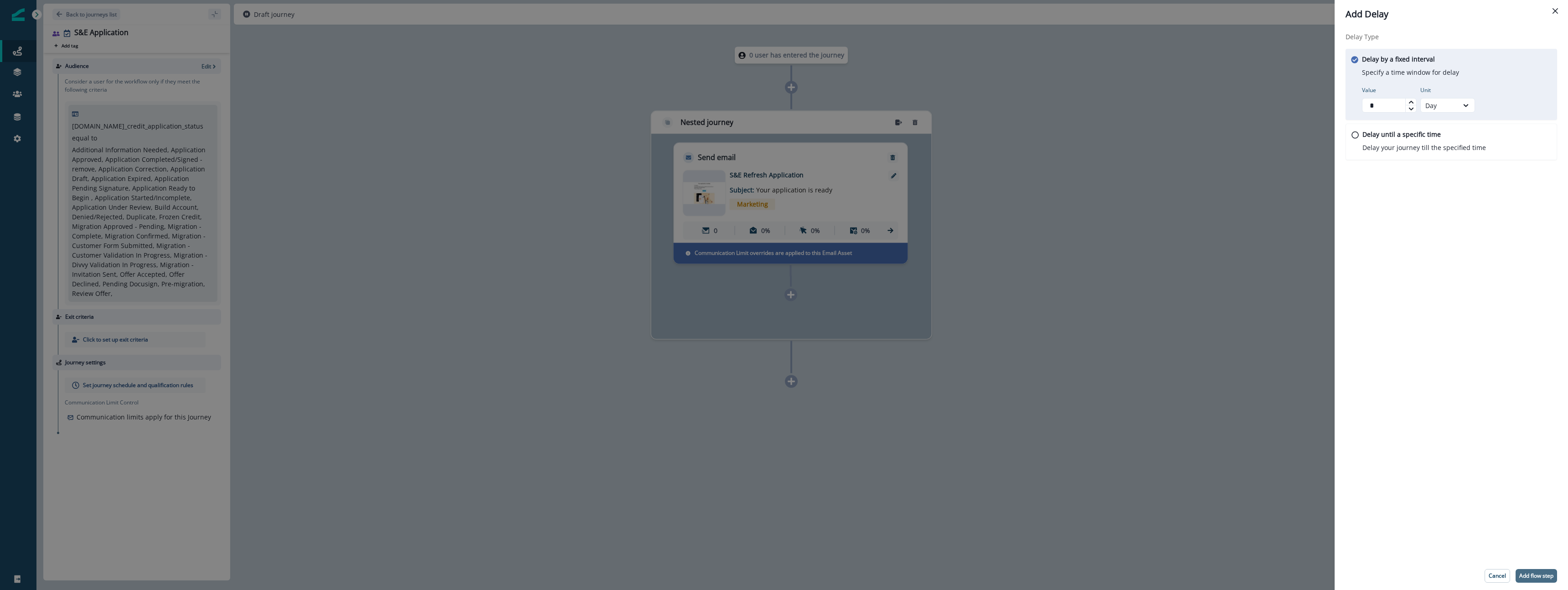
click at [1545, 575] on p "Add flow step" at bounding box center [1536, 576] width 34 height 6
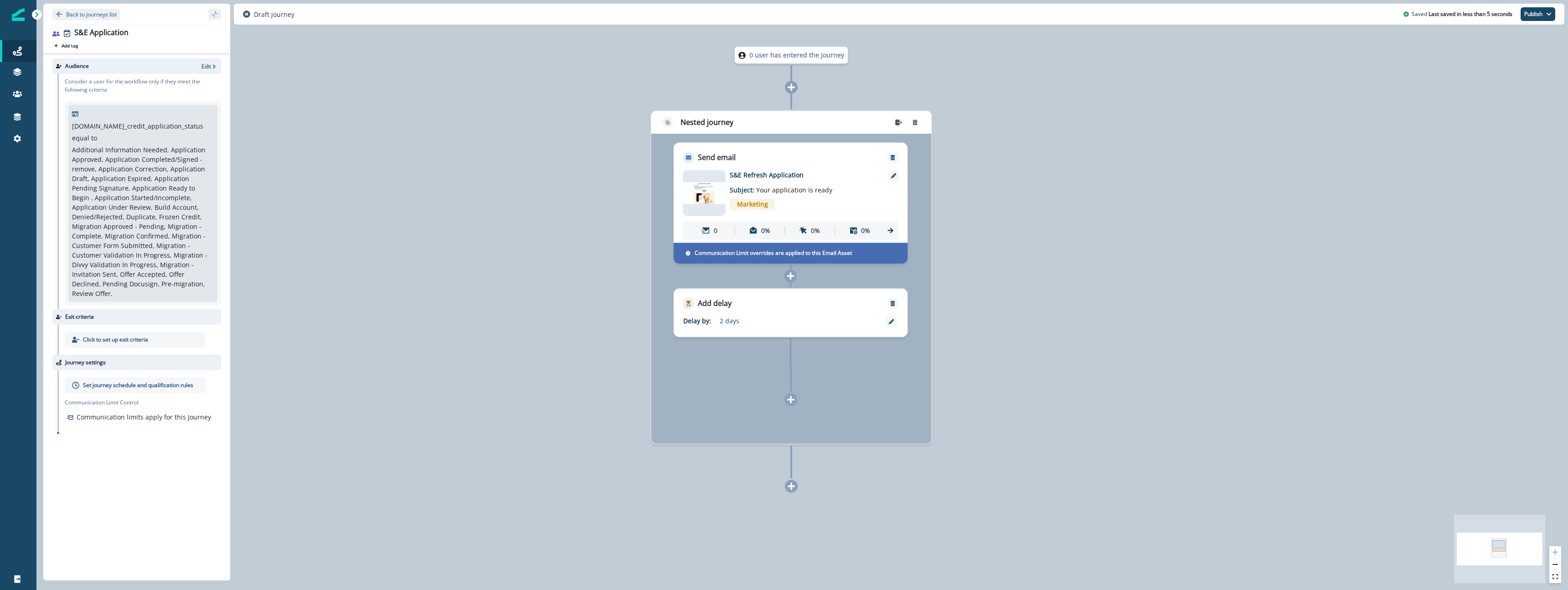
click at [788, 402] on icon at bounding box center [790, 399] width 8 height 8
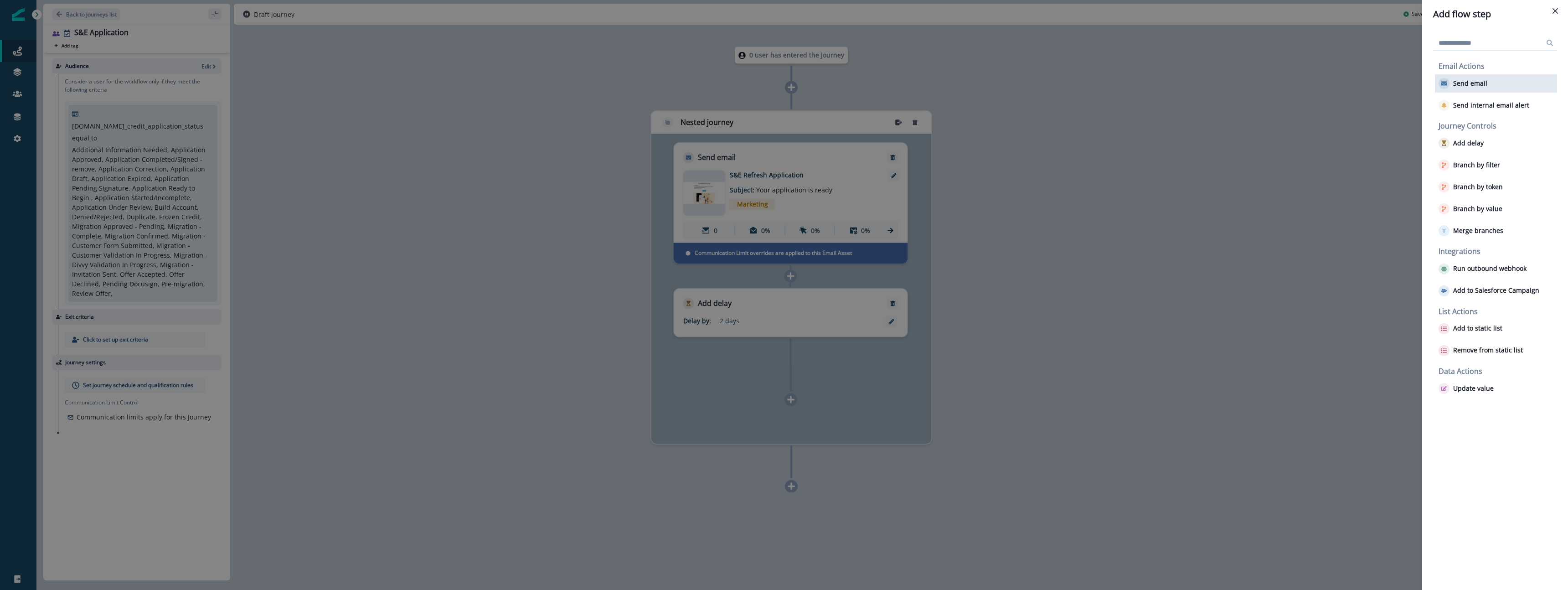
click at [1487, 84] on div "Send email" at bounding box center [1496, 83] width 122 height 18
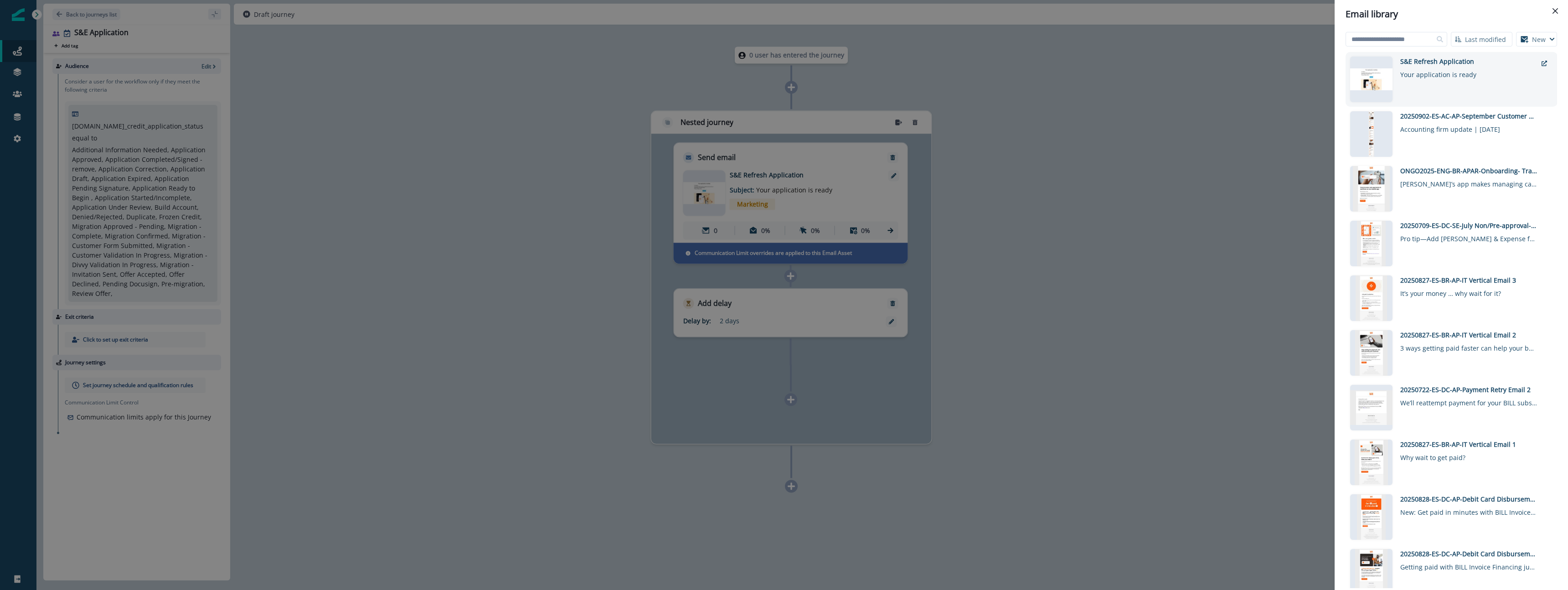
click at [1458, 78] on div "Your application is ready" at bounding box center [1468, 73] width 137 height 13
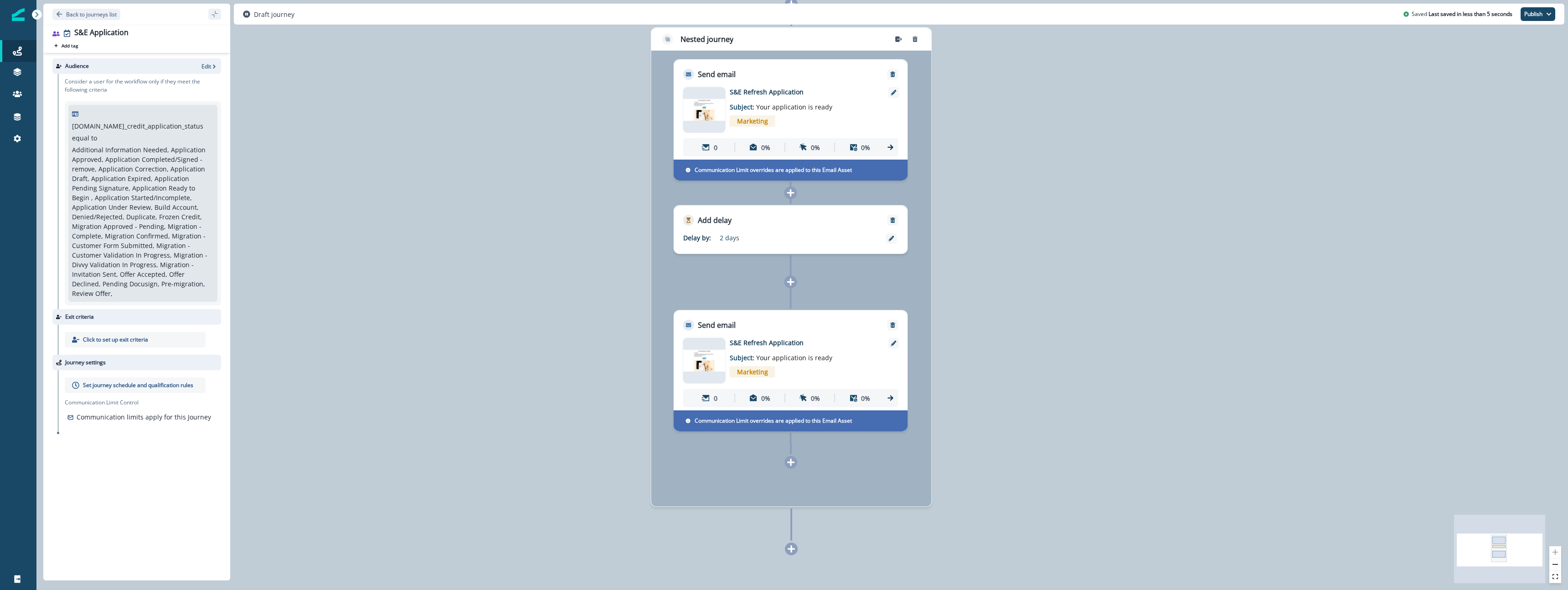
click at [791, 463] on icon at bounding box center [790, 462] width 8 height 8
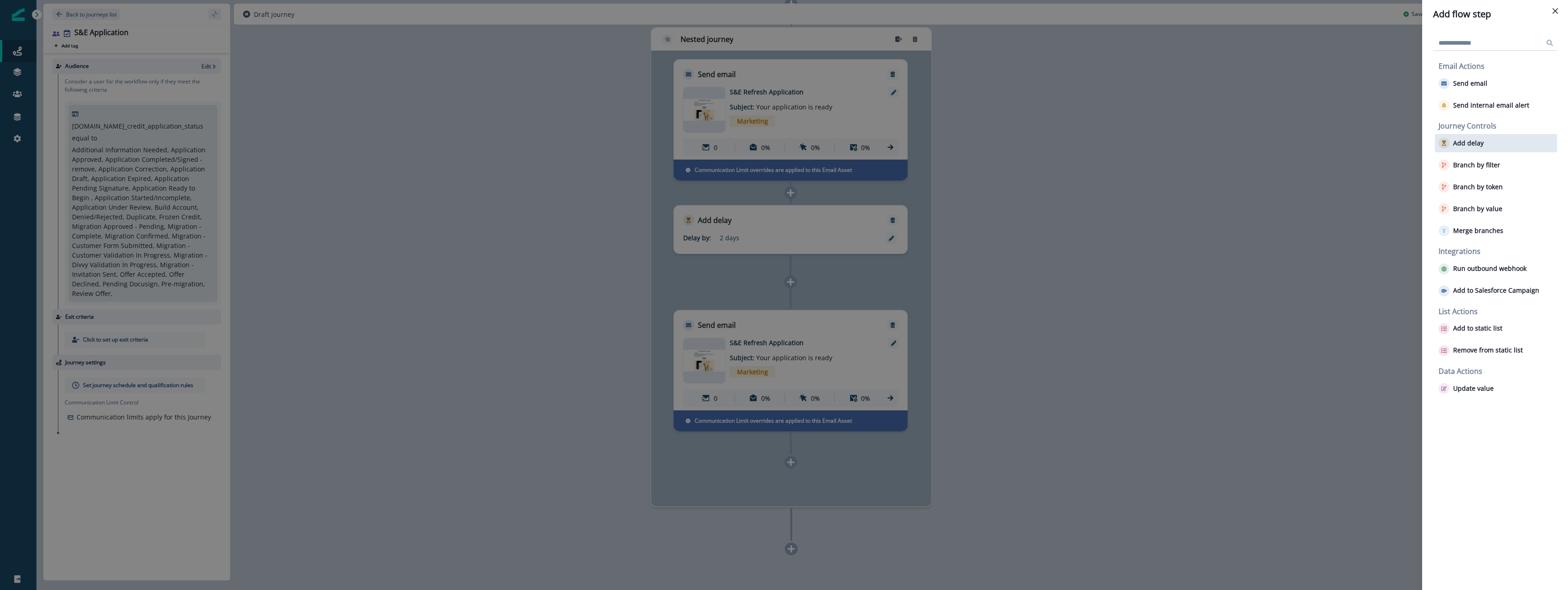
click at [1484, 144] on div "Add delay" at bounding box center [1496, 143] width 122 height 18
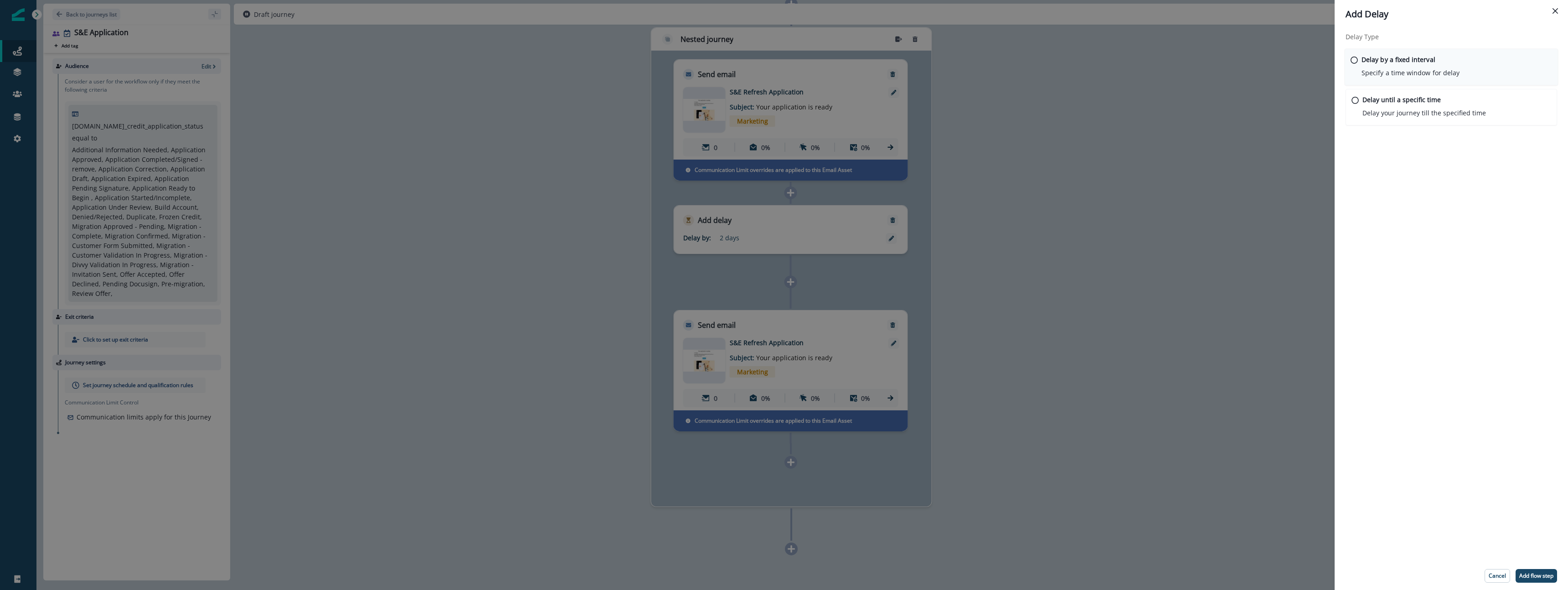
click at [1404, 74] on p "Specify a time window for delay" at bounding box center [1410, 73] width 98 height 10
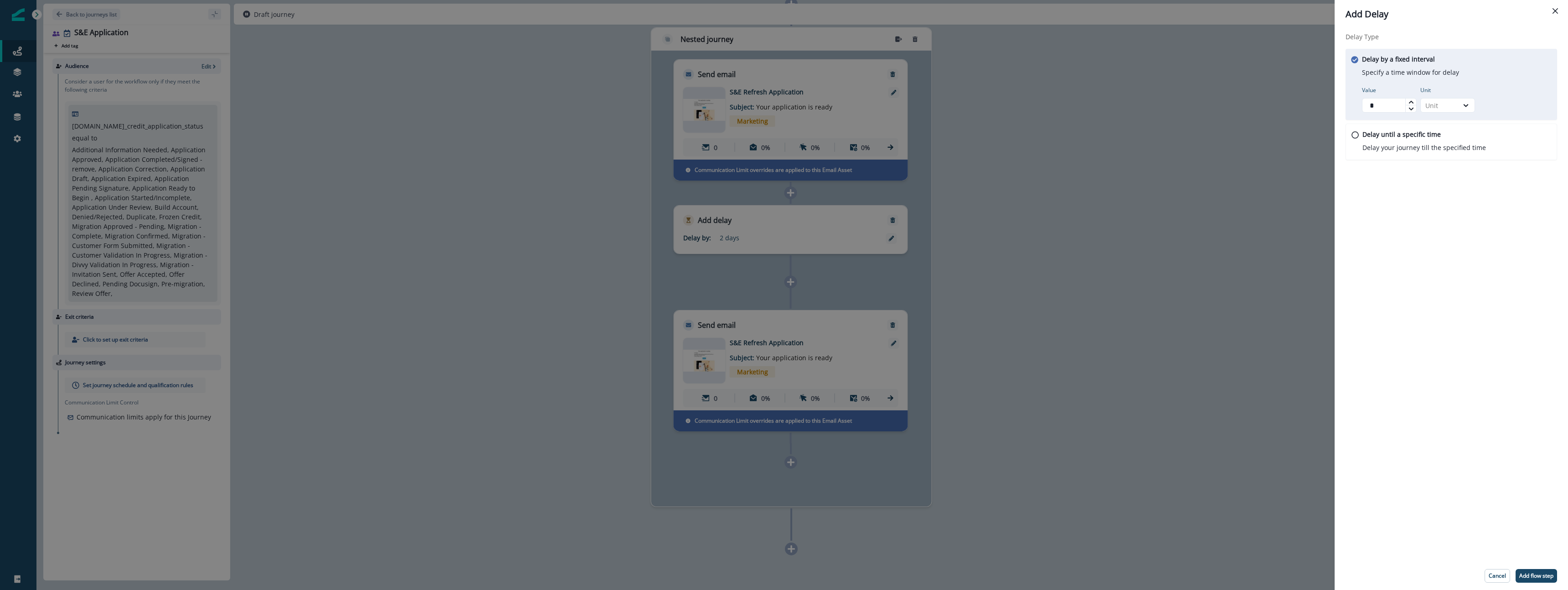
click at [1409, 100] on icon at bounding box center [1411, 102] width 5 height 5
type input "*"
click at [1409, 101] on icon at bounding box center [1411, 102] width 5 height 5
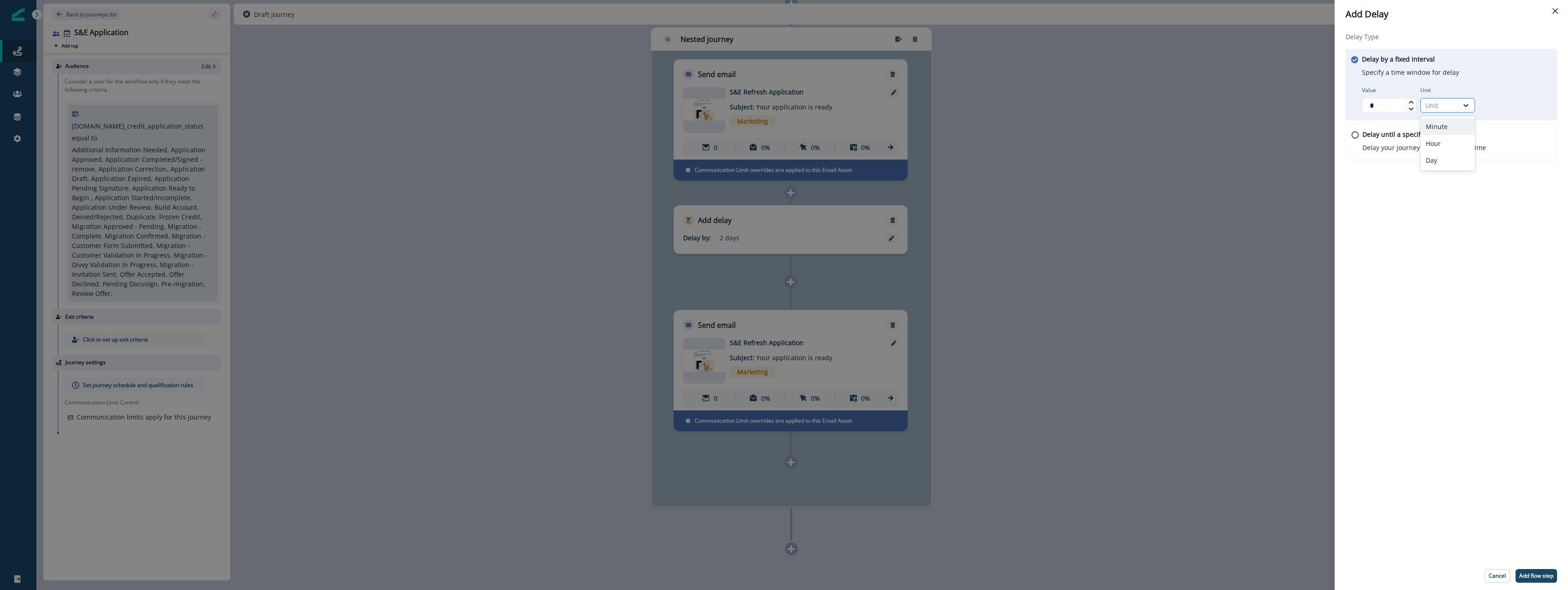
click at [1453, 102] on div "Unit" at bounding box center [1440, 105] width 28 height 10
click at [1442, 159] on div "Day" at bounding box center [1447, 160] width 55 height 17
click at [1537, 575] on p "Add flow step" at bounding box center [1536, 576] width 34 height 6
